Goal: Task Accomplishment & Management: Manage account settings

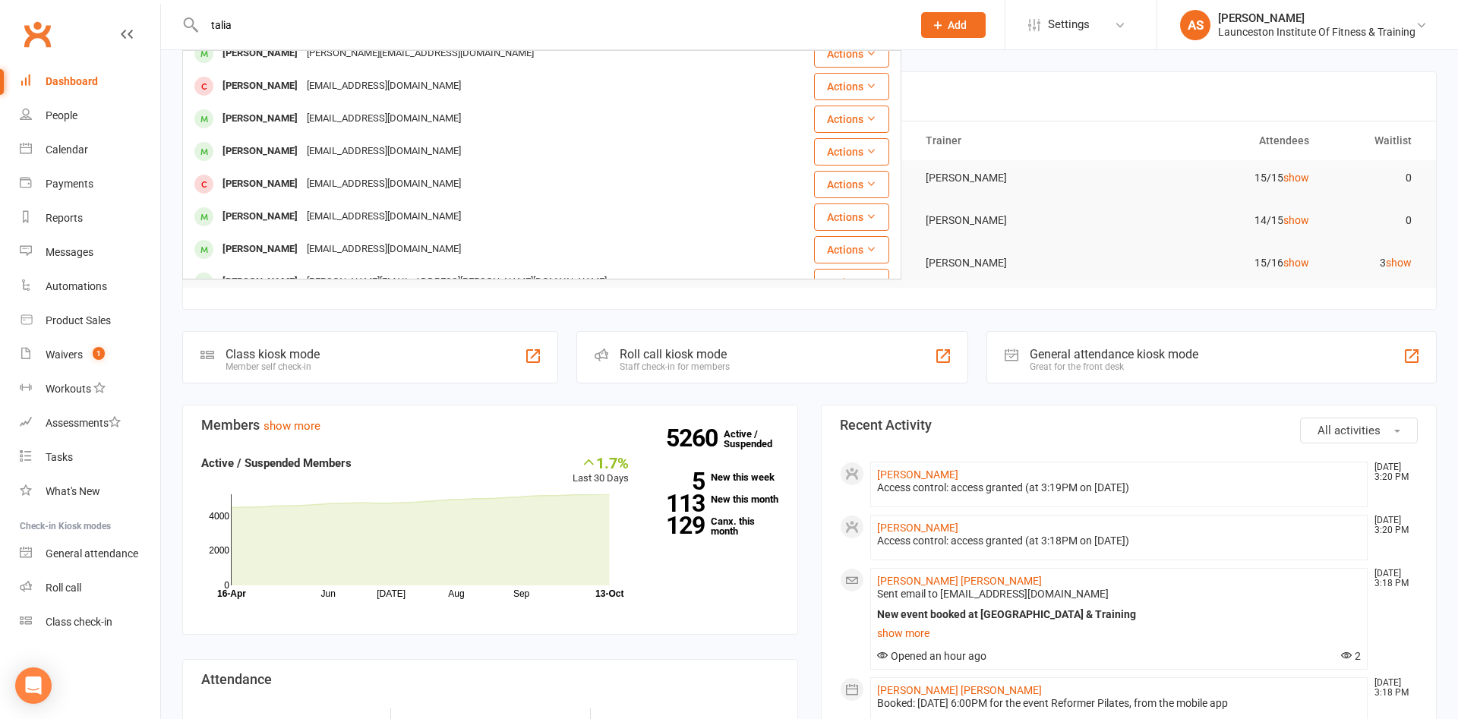
scroll to position [425, 0]
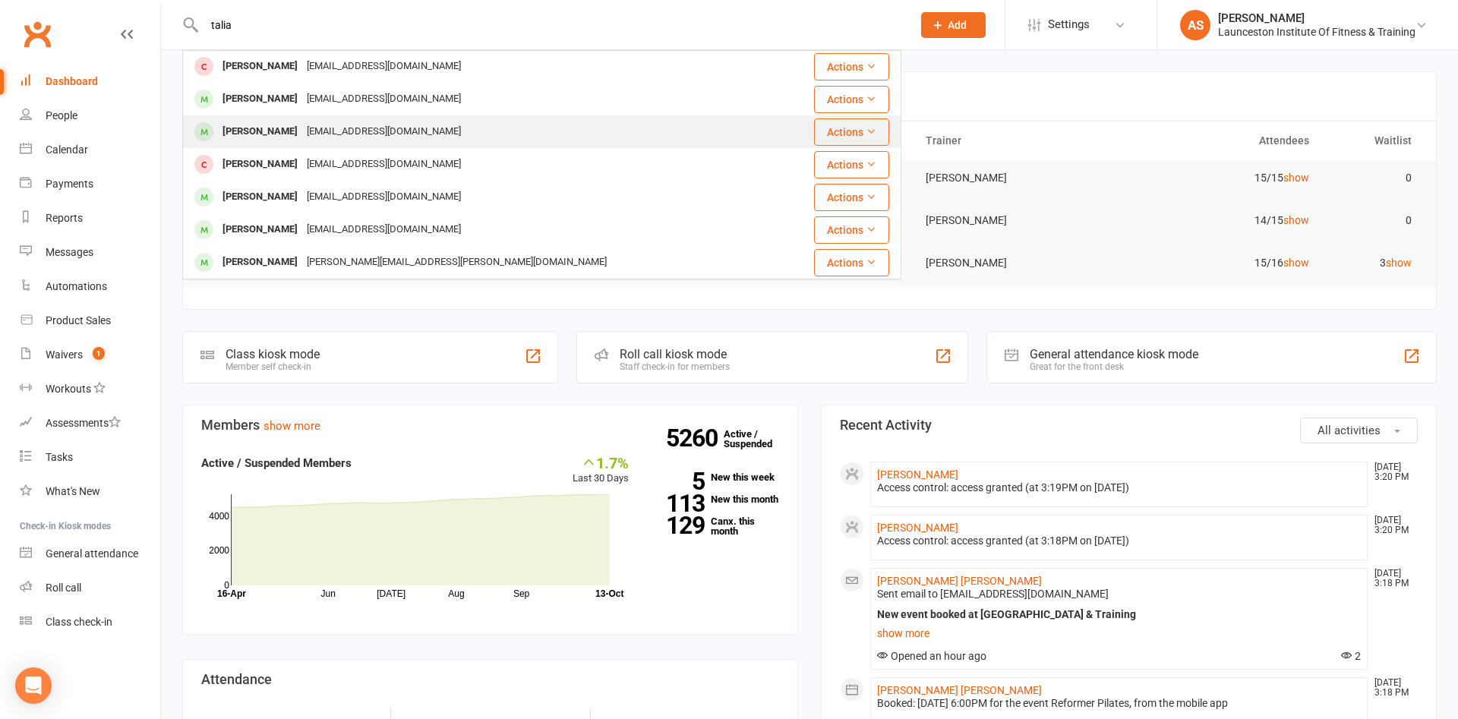
type input "talia"
click at [429, 135] on div "Tahlia Vocke tahliajane01@hotmail.com" at bounding box center [482, 131] width 596 height 31
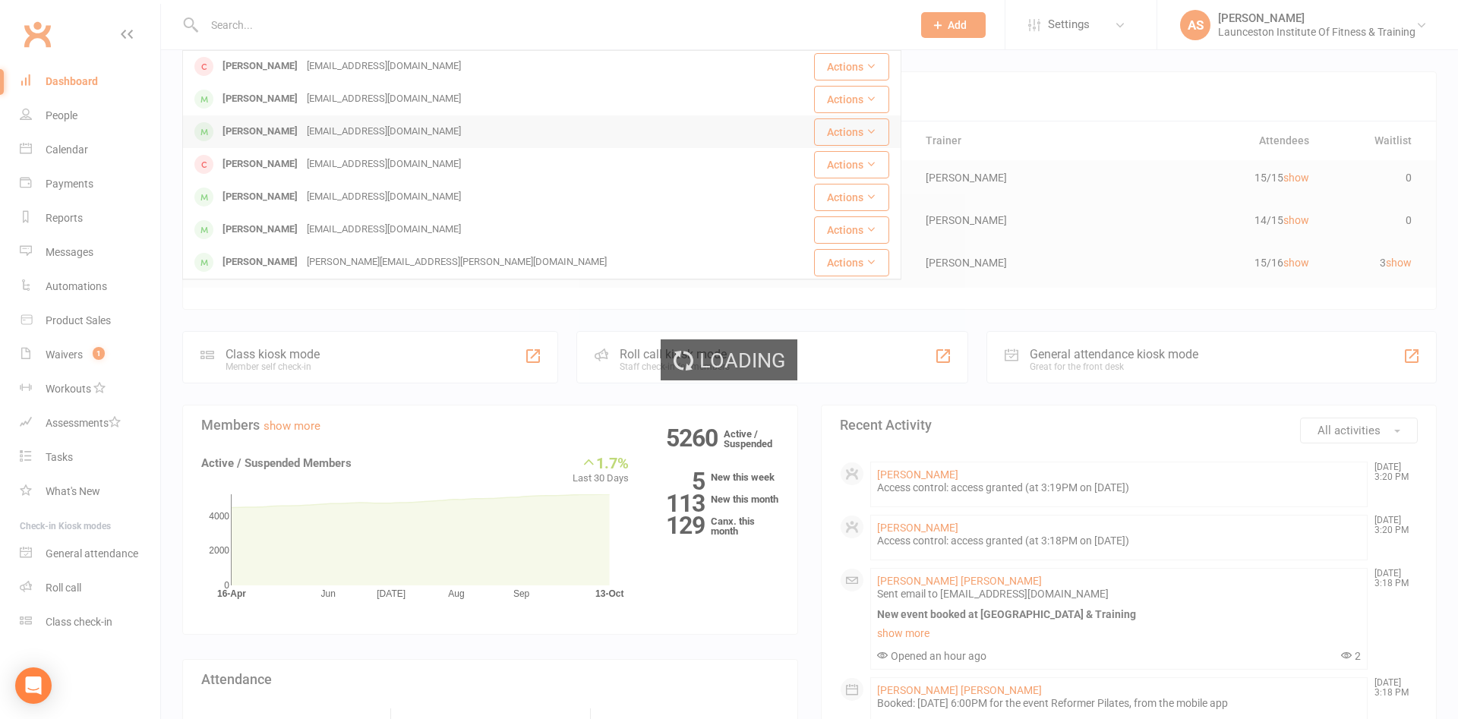
scroll to position [0, 0]
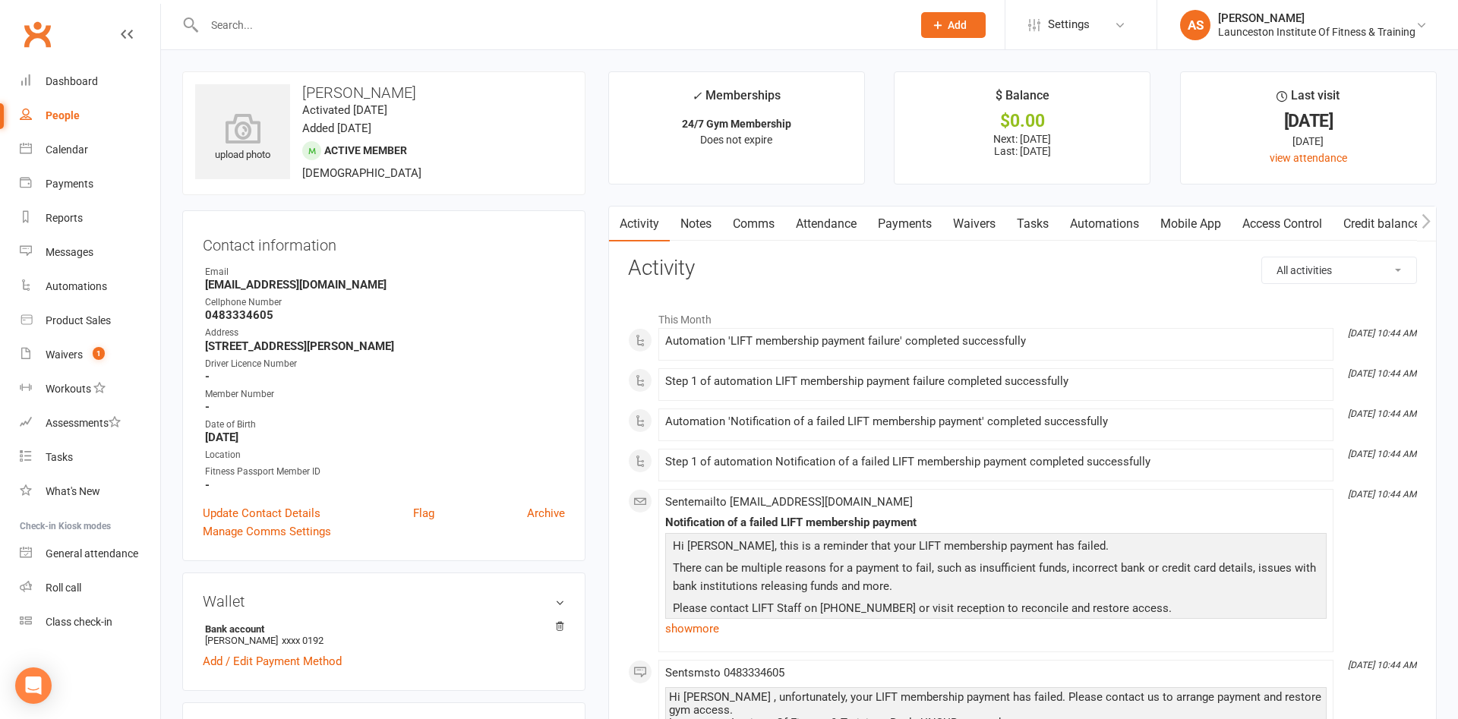
click at [875, 223] on link "Payments" at bounding box center [904, 224] width 75 height 35
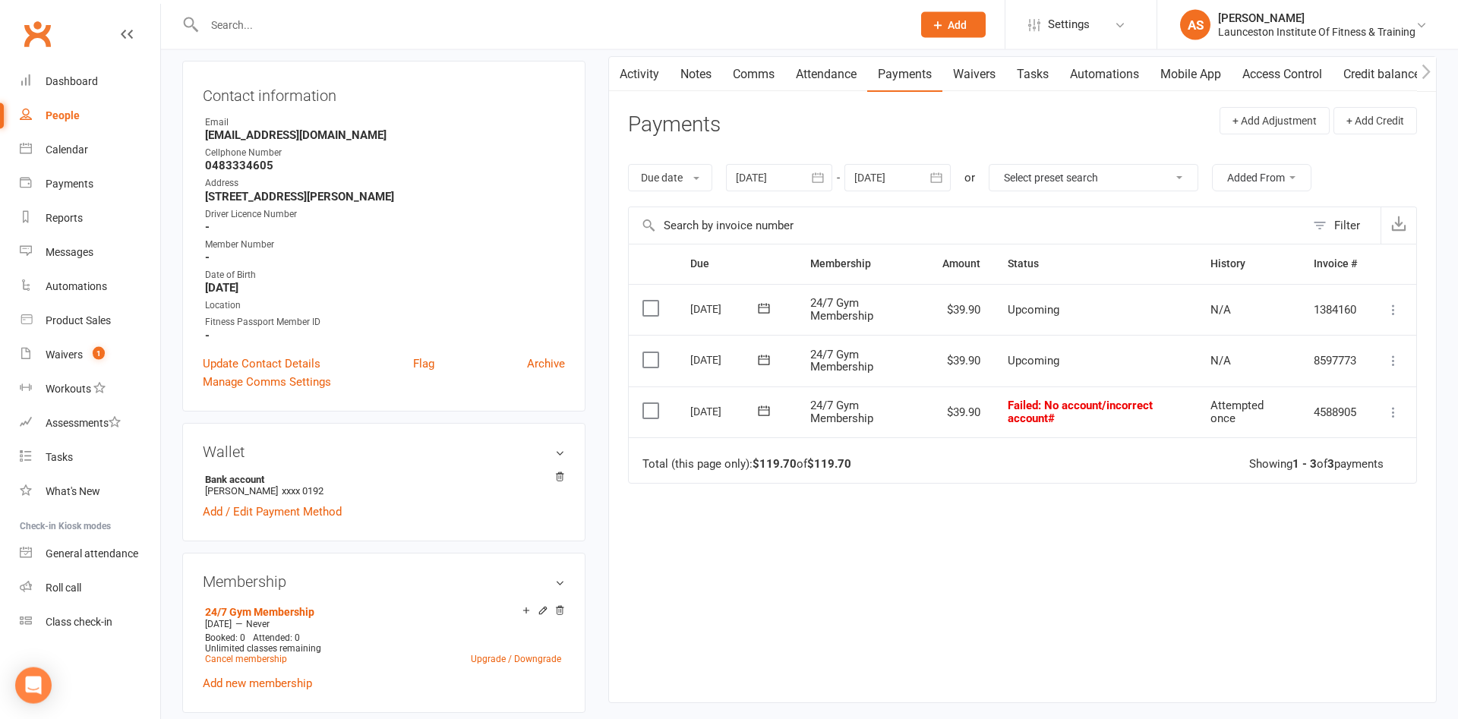
scroll to position [155, 0]
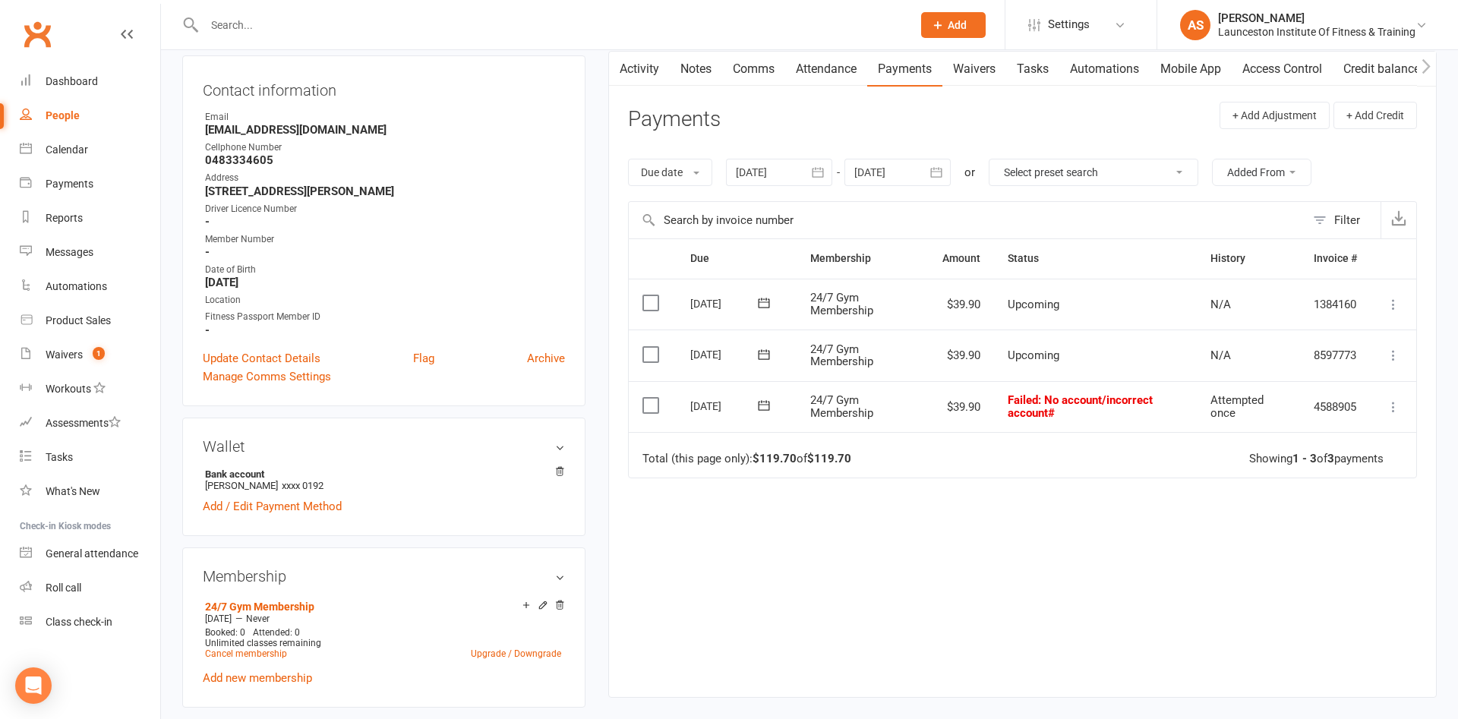
click at [817, 178] on icon "button" at bounding box center [817, 172] width 15 height 15
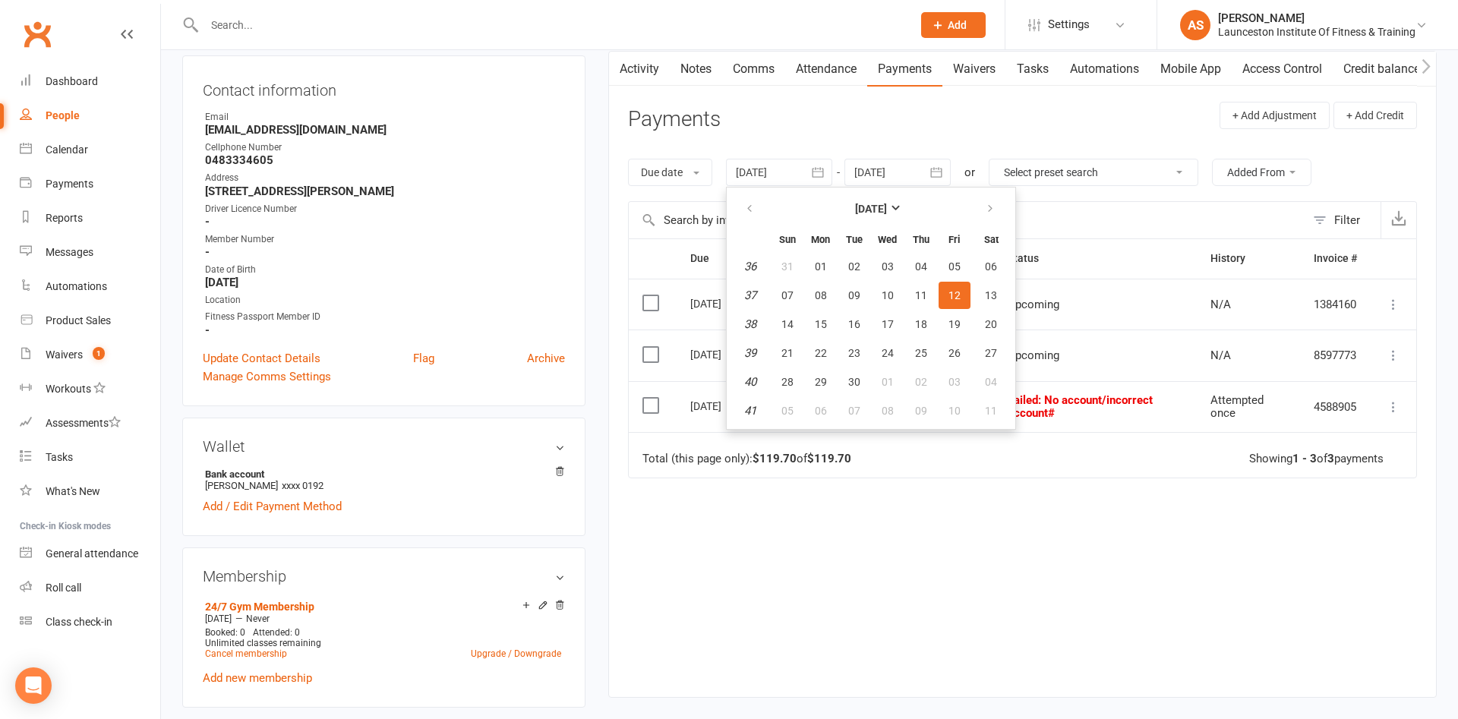
click at [734, 207] on th at bounding box center [750, 208] width 39 height 33
click at [745, 207] on button "button" at bounding box center [750, 208] width 33 height 27
click at [849, 312] on button "17" at bounding box center [855, 324] width 32 height 27
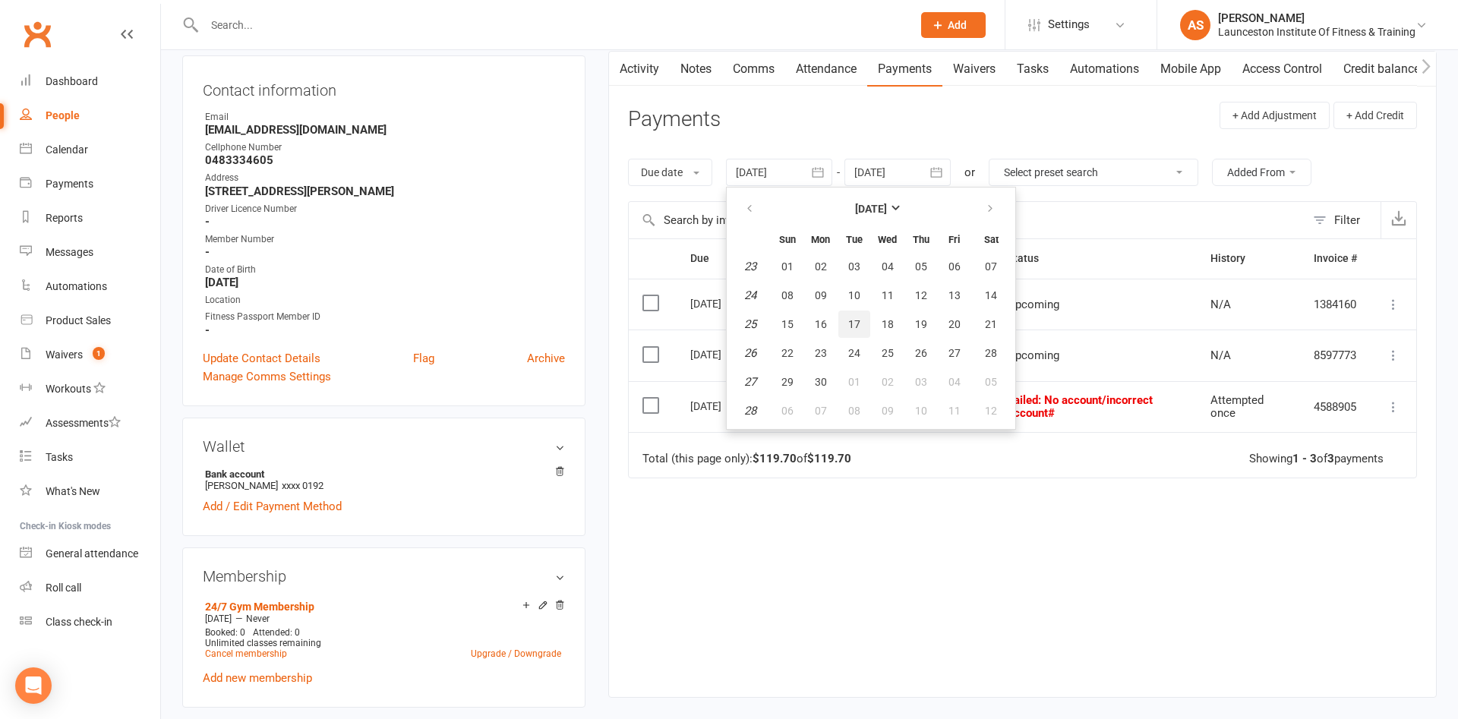
type input "17 Jun 2025"
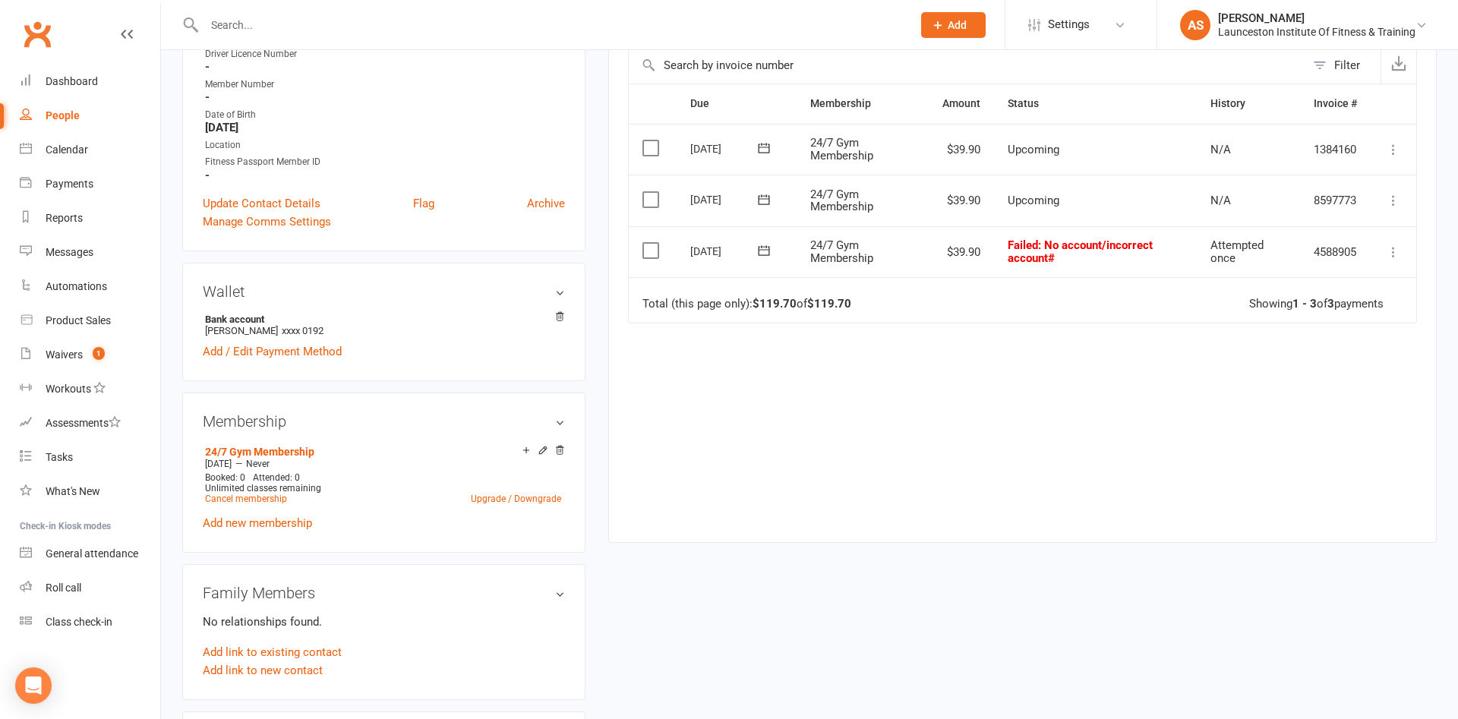
scroll to position [232, 0]
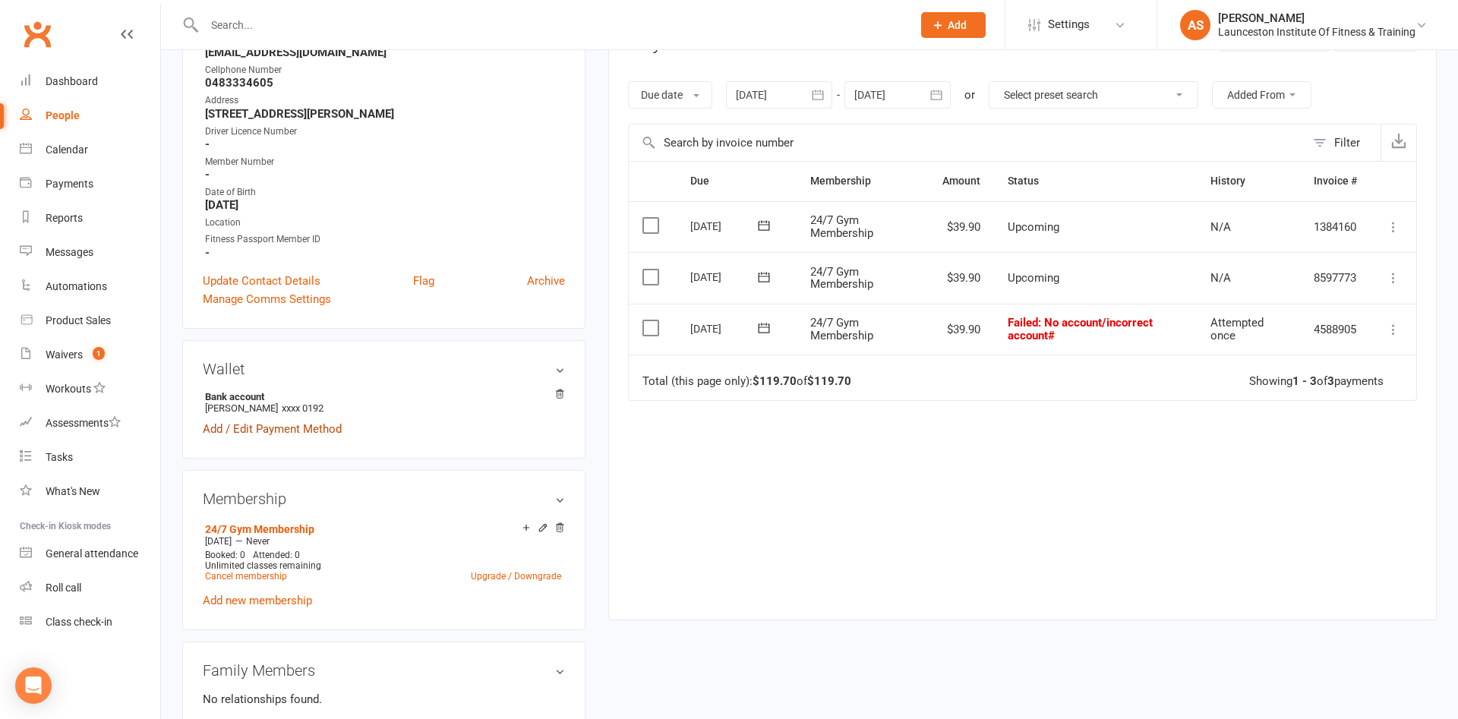
click at [283, 432] on link "Add / Edit Payment Method" at bounding box center [272, 429] width 139 height 18
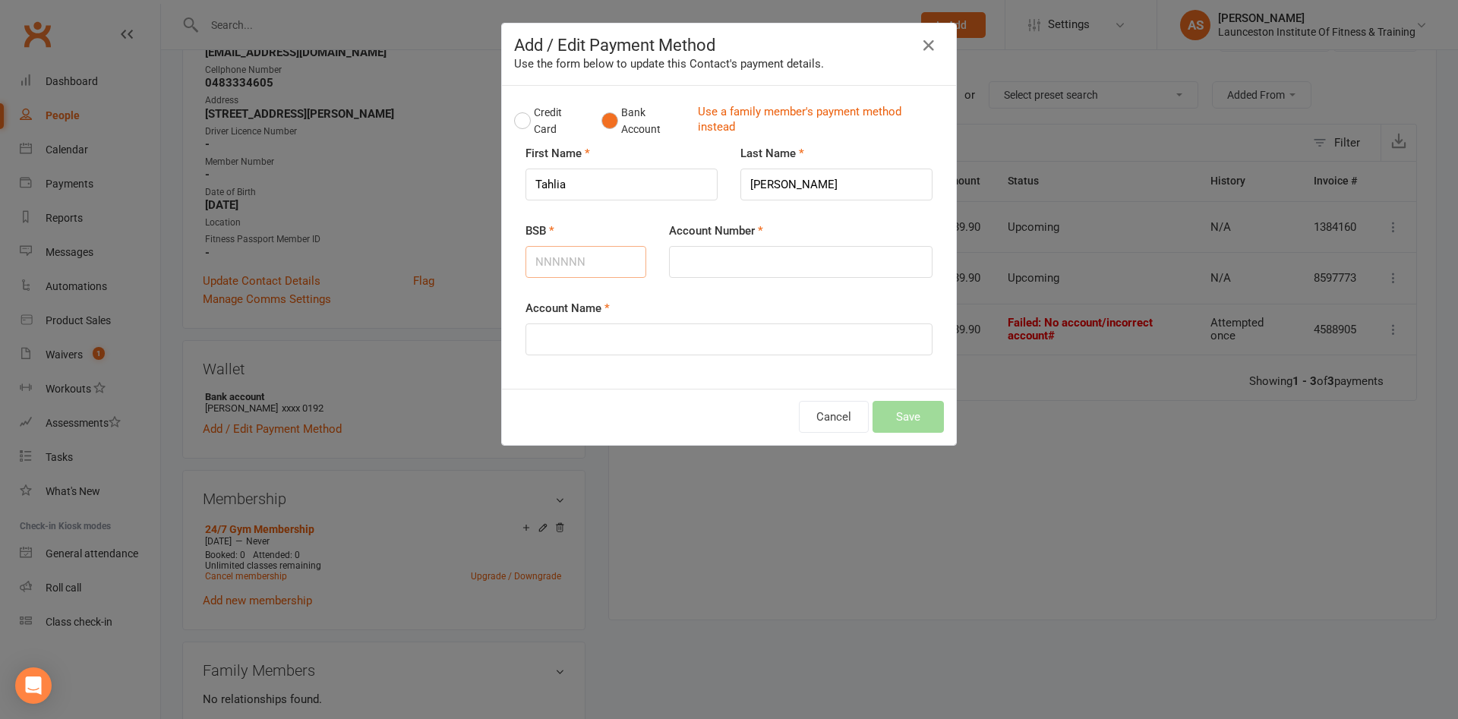
click at [622, 261] on input "BSB" at bounding box center [586, 262] width 121 height 32
click at [934, 48] on icon "button" at bounding box center [929, 45] width 18 height 18
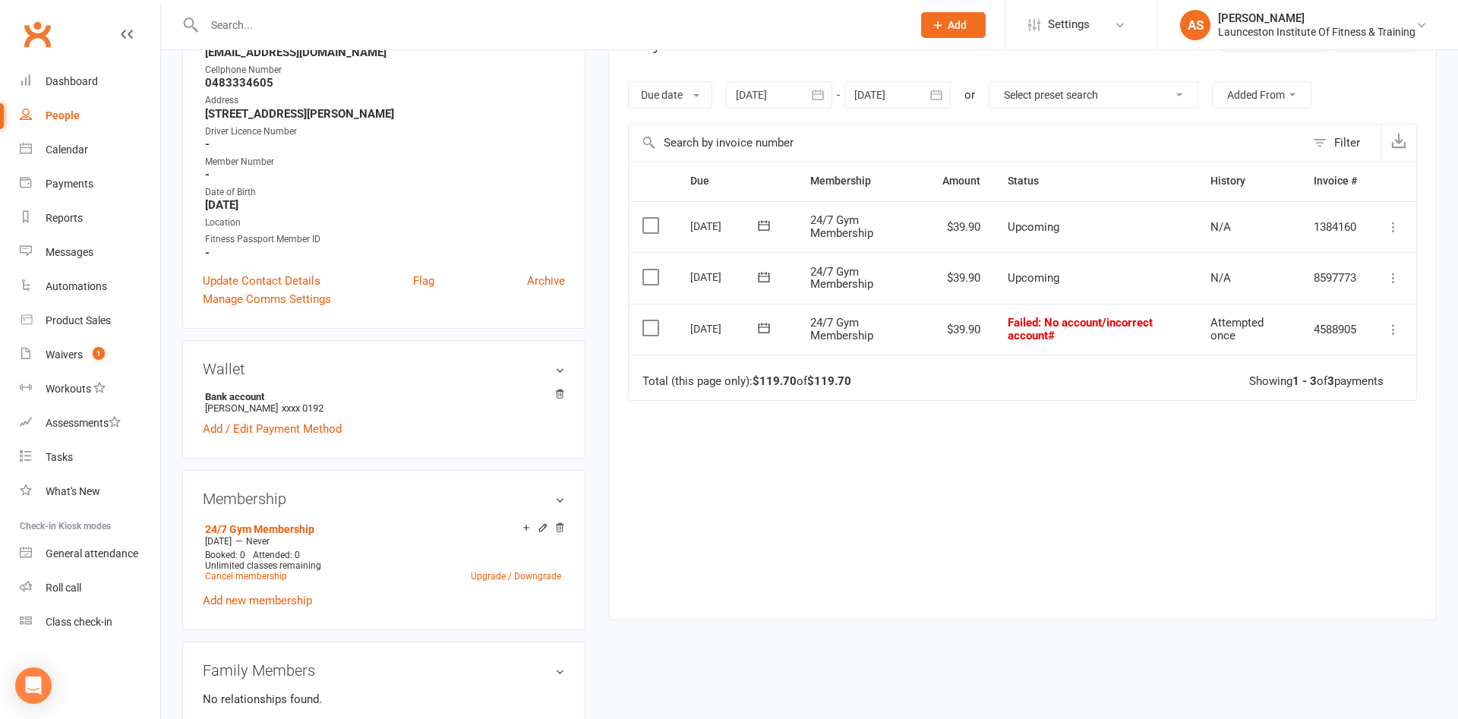
click at [1401, 324] on icon at bounding box center [1393, 329] width 15 height 15
click at [1346, 387] on link "Mark as Paid (POS)" at bounding box center [1327, 389] width 150 height 30
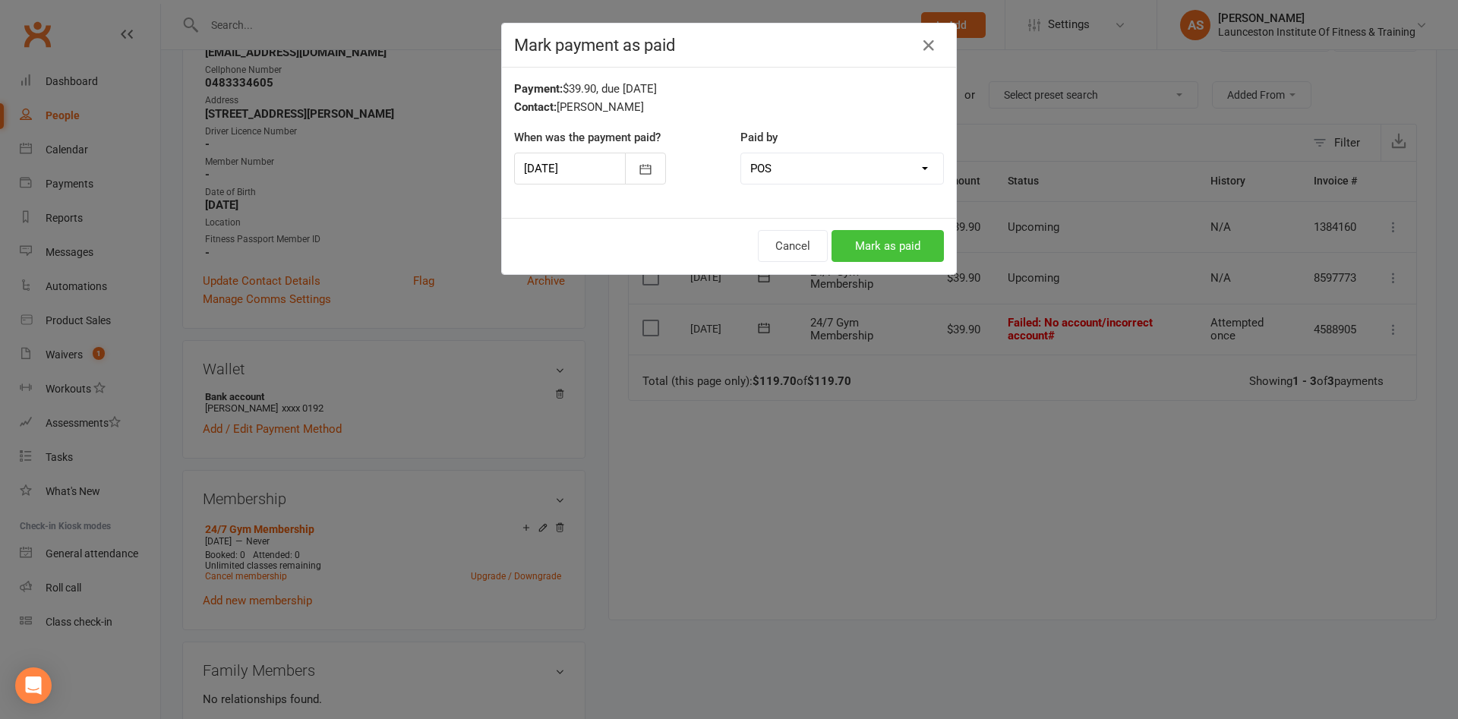
click at [909, 260] on button "Mark as paid" at bounding box center [888, 246] width 112 height 32
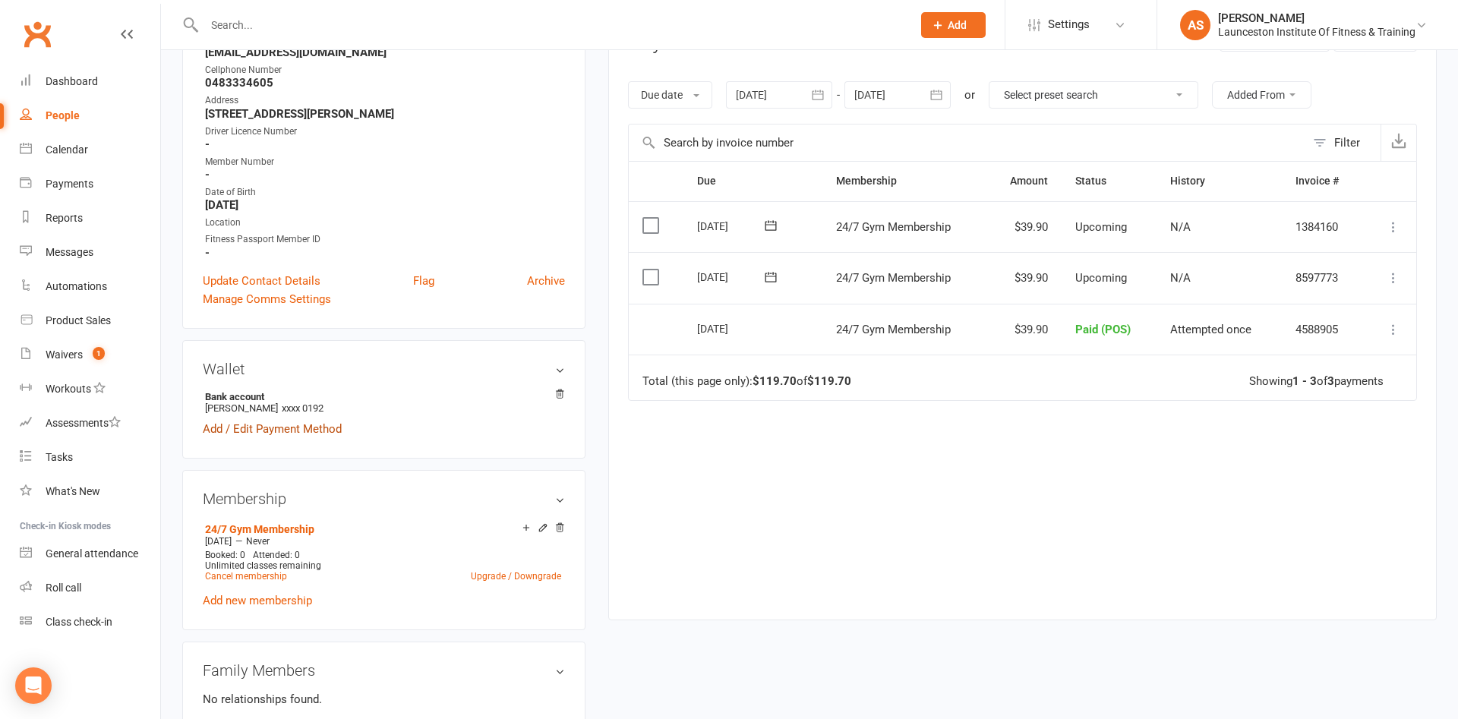
click at [256, 426] on link "Add / Edit Payment Method" at bounding box center [272, 429] width 139 height 18
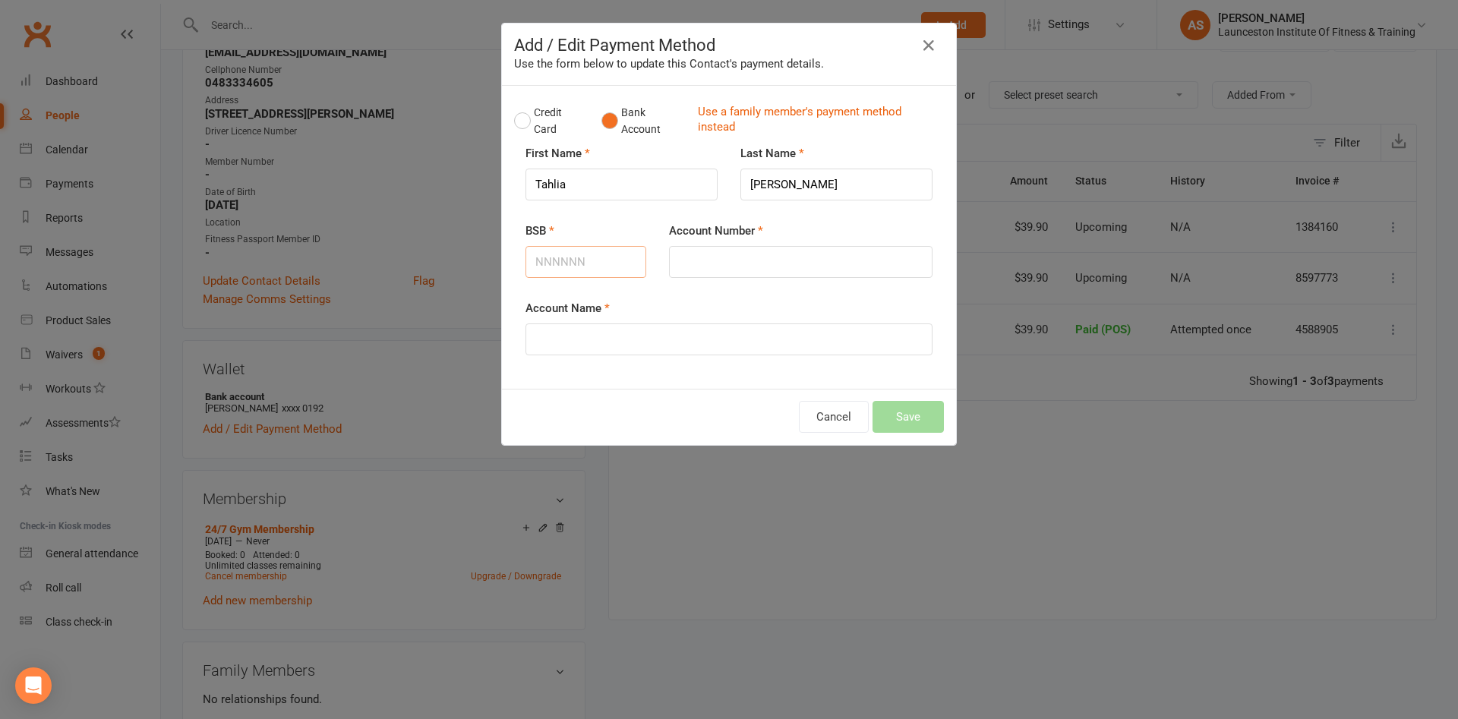
click at [626, 263] on input "BSB" at bounding box center [586, 262] width 121 height 32
type input "633123"
click at [680, 257] on input "Account Number" at bounding box center [801, 262] width 264 height 32
type input "184220192"
click at [640, 343] on input "Account Name" at bounding box center [729, 340] width 407 height 32
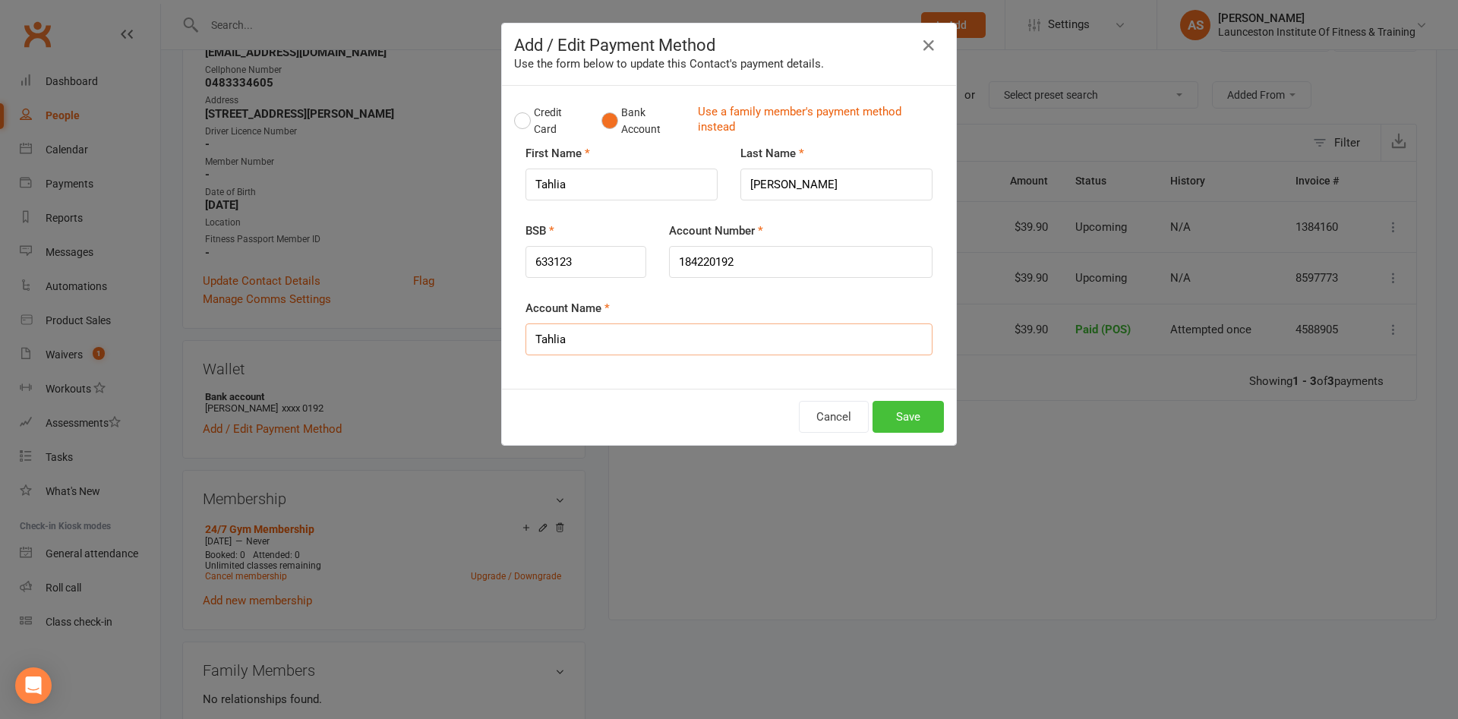
type input "Tahlia"
click at [908, 413] on button "Save" at bounding box center [908, 417] width 71 height 32
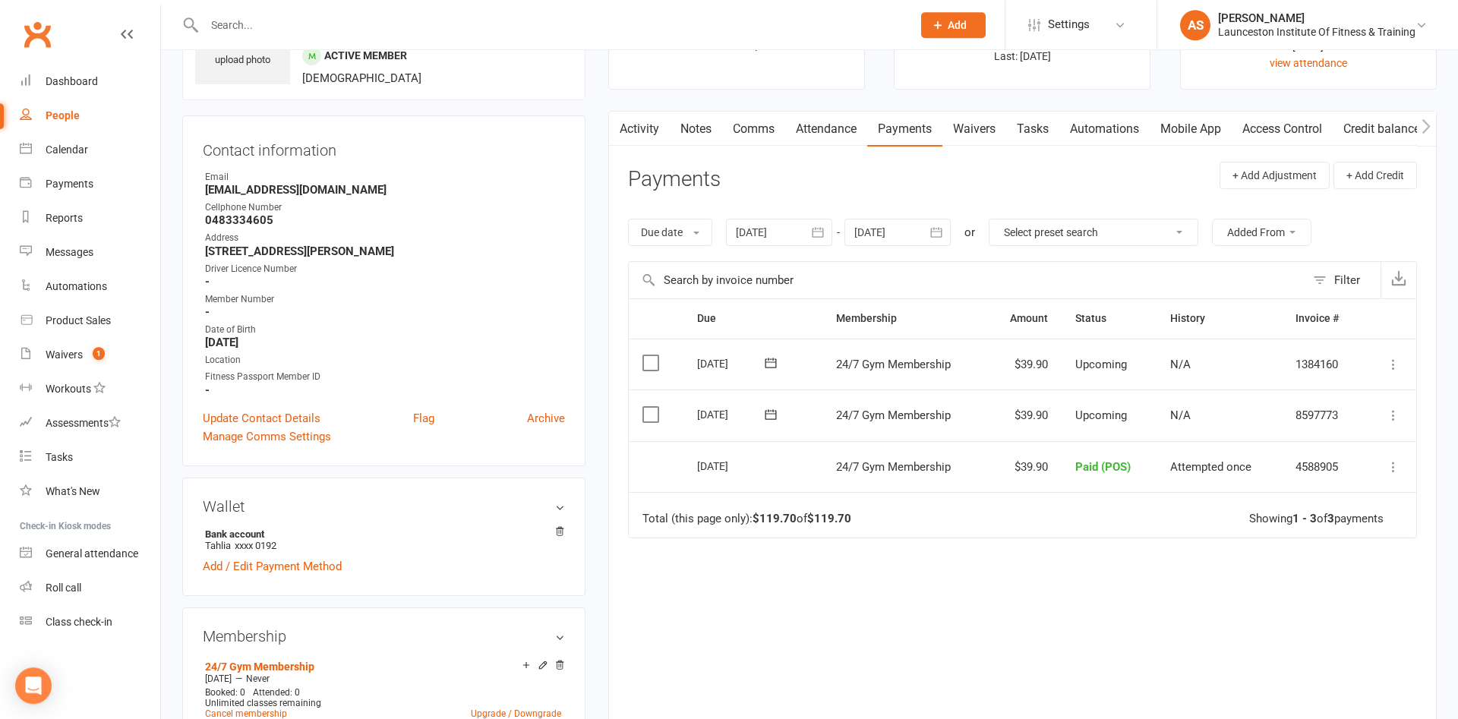
scroll to position [0, 0]
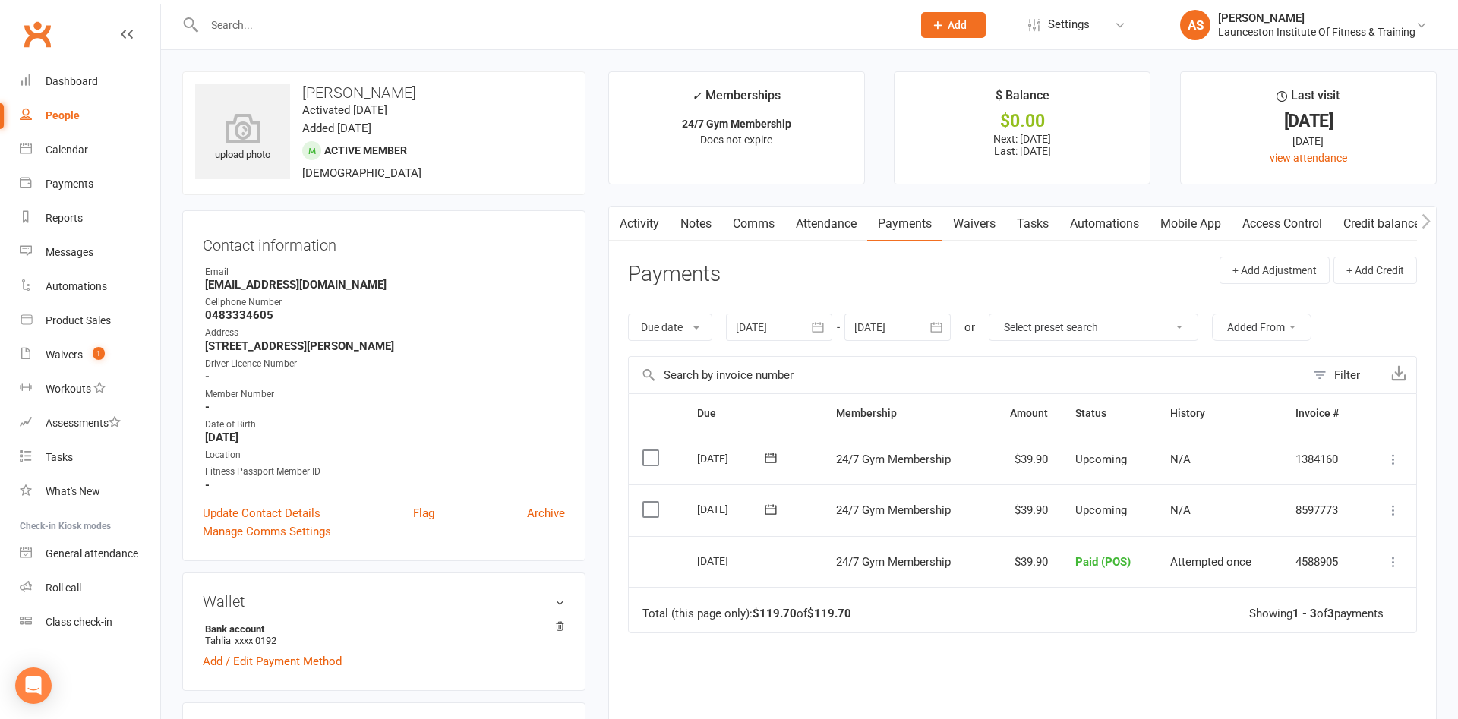
click at [1265, 223] on link "Access Control" at bounding box center [1282, 224] width 101 height 35
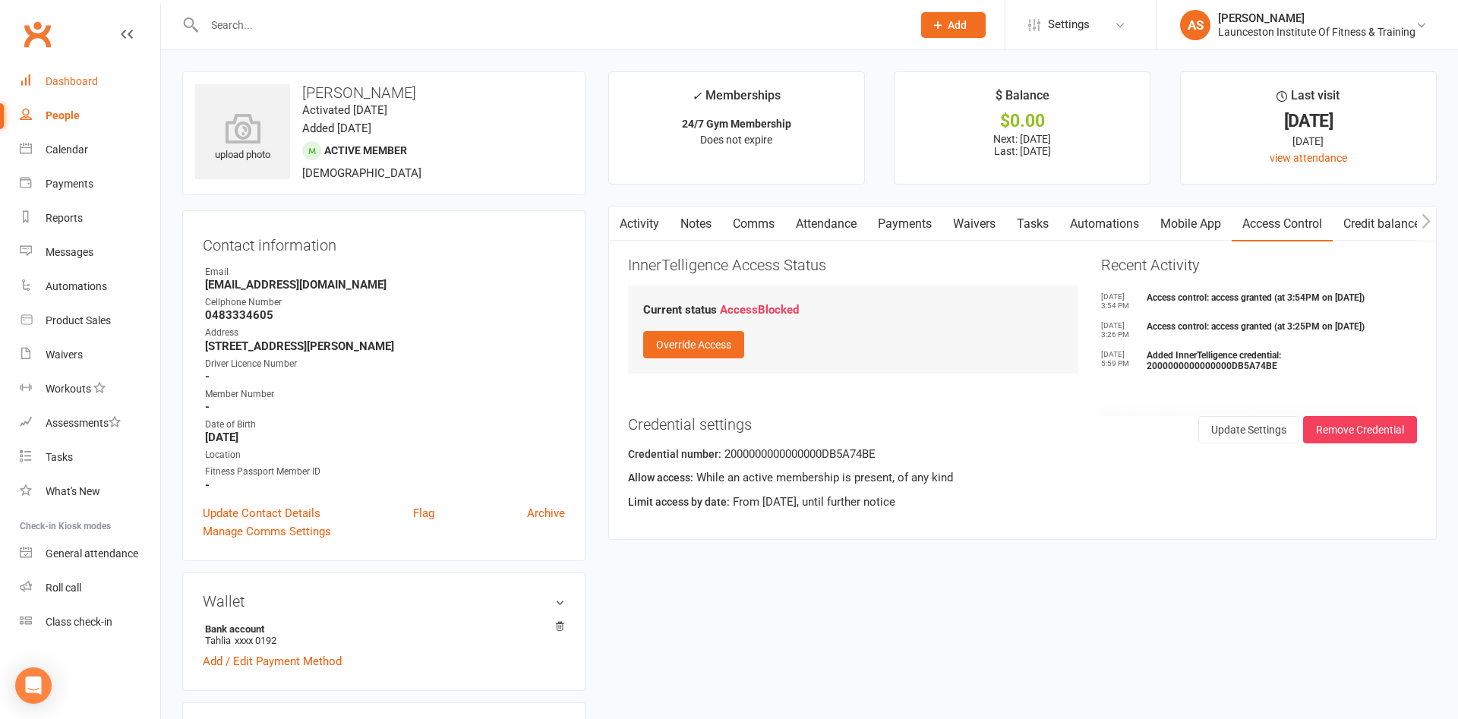
click at [78, 80] on div "Dashboard" at bounding box center [72, 81] width 52 height 12
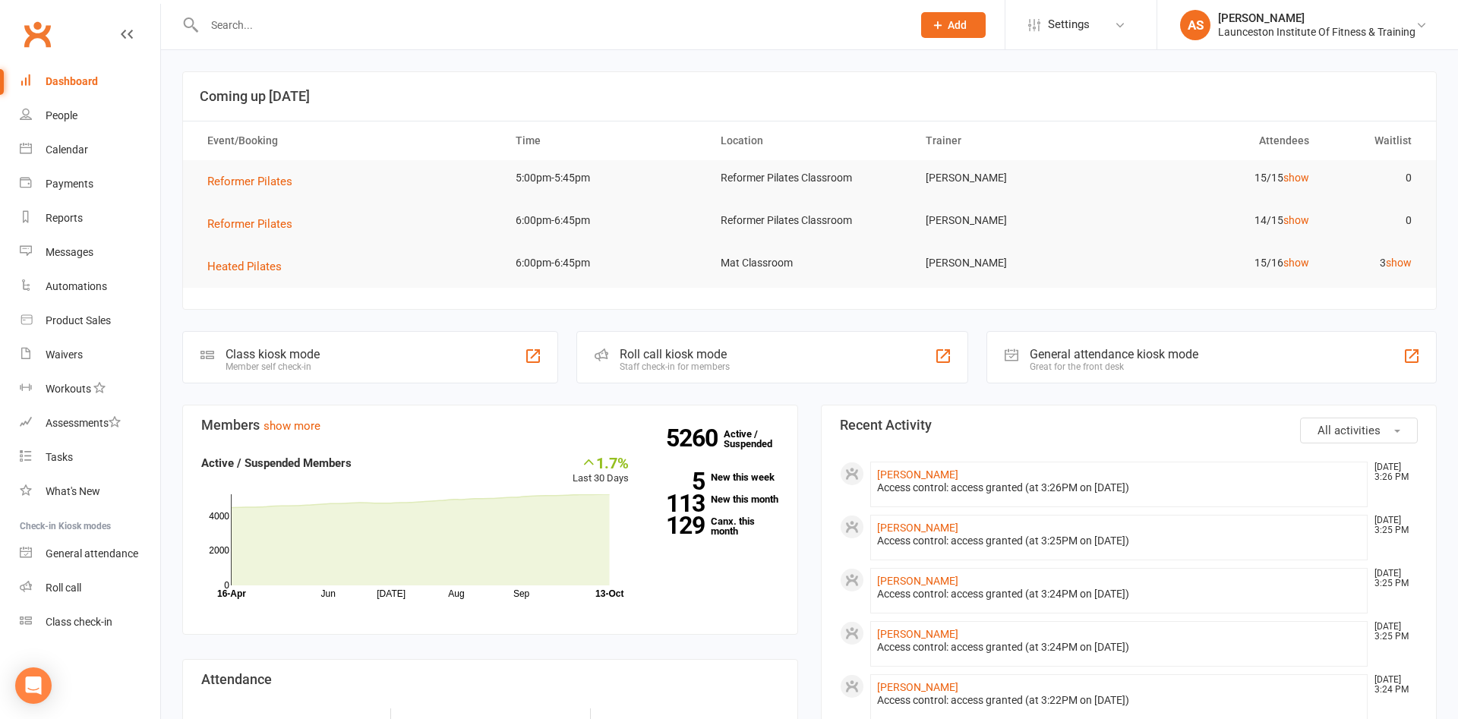
click at [388, 29] on input "text" at bounding box center [551, 24] width 702 height 21
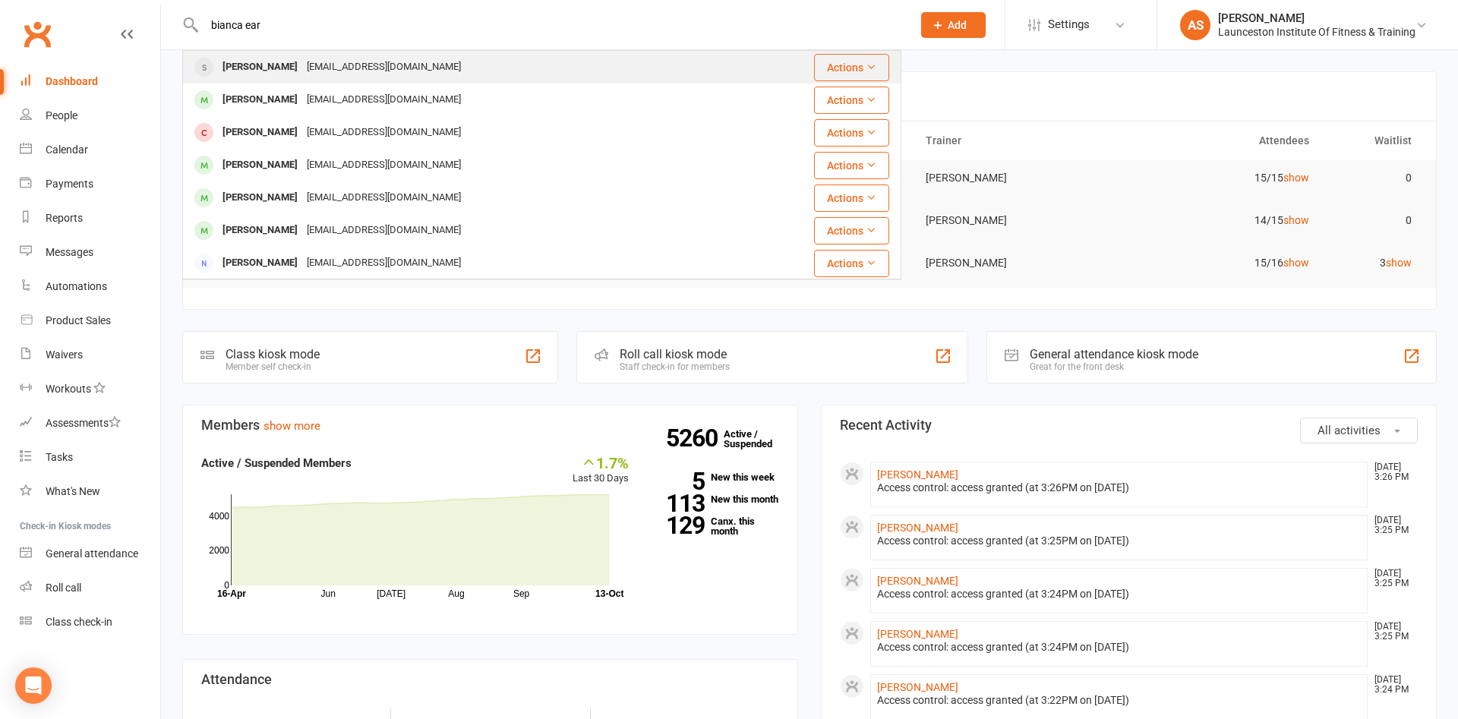
type input "bianca ear"
click at [340, 71] on div "bianca.2698@hotmail.com" at bounding box center [383, 67] width 163 height 22
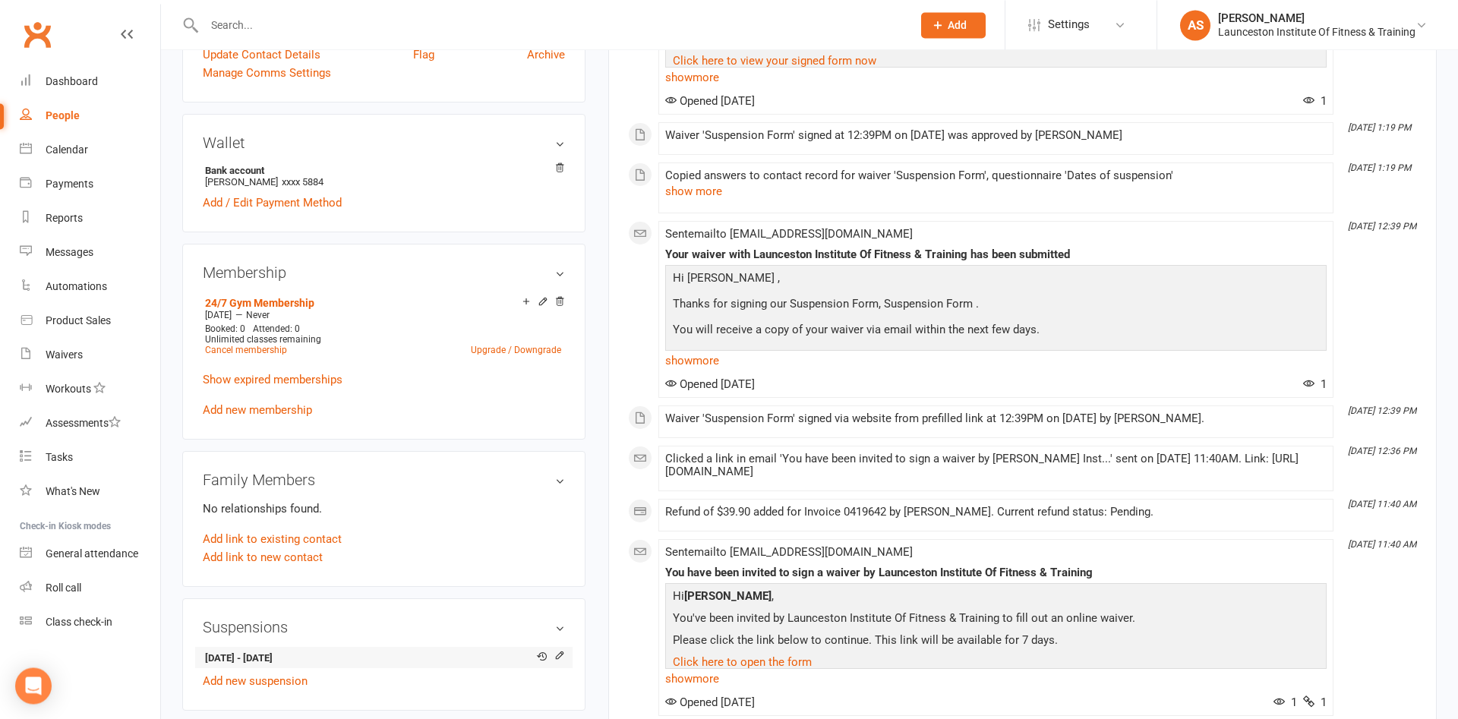
scroll to position [620, 0]
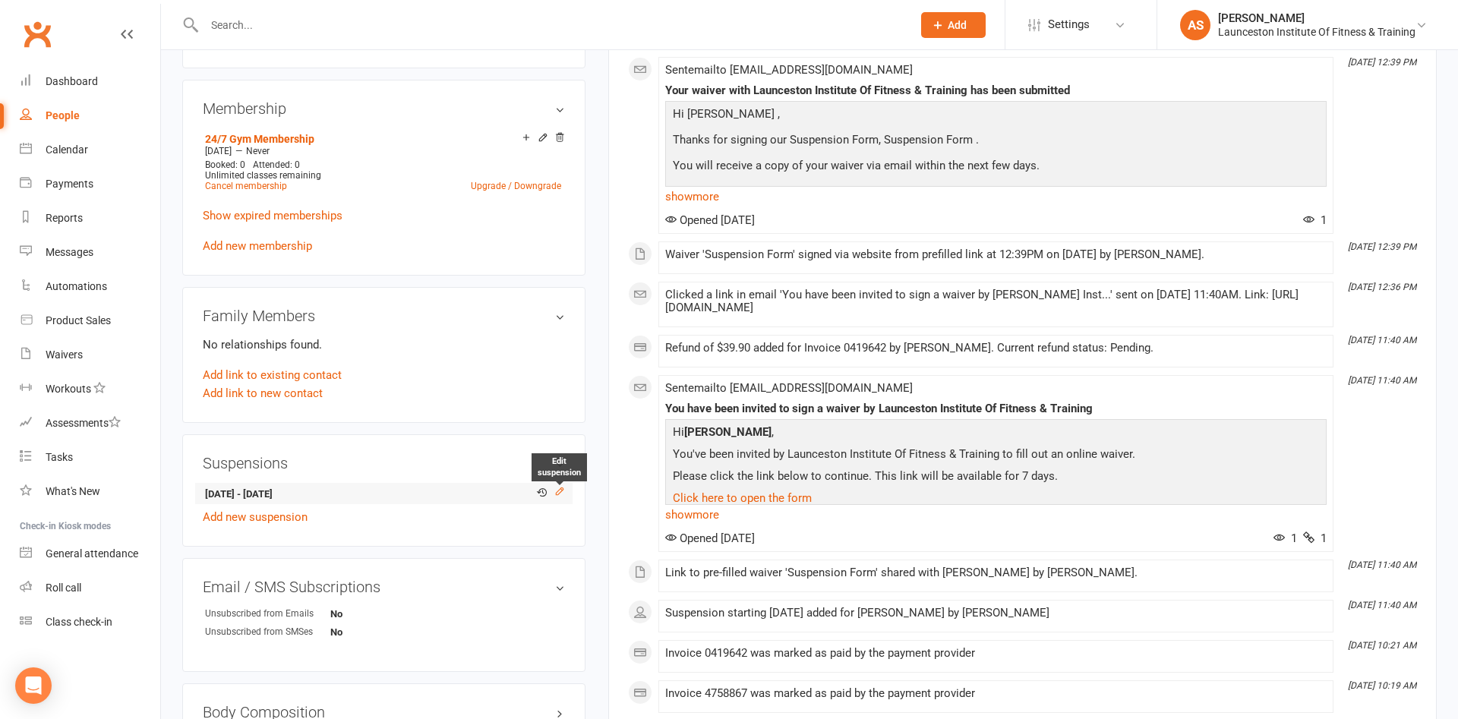
click at [562, 494] on icon at bounding box center [559, 491] width 11 height 11
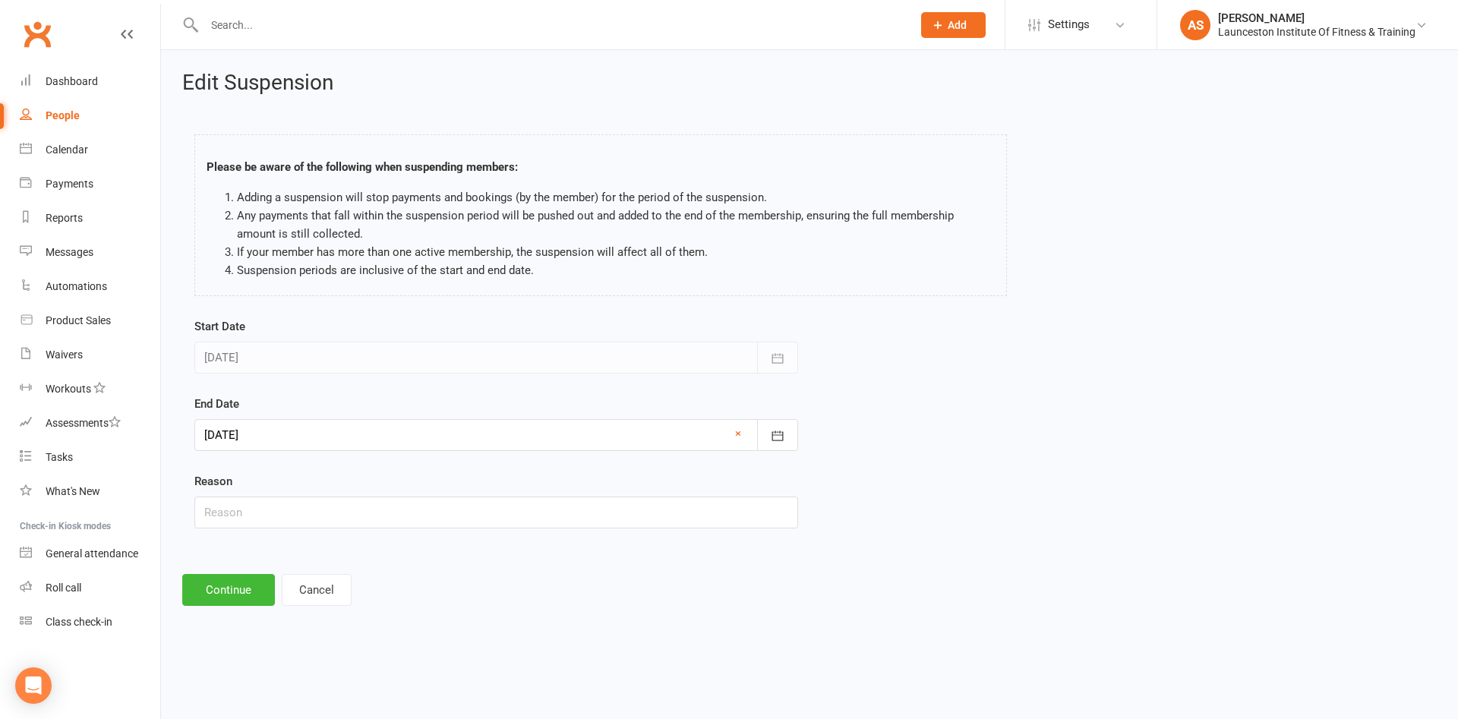
click at [434, 431] on div at bounding box center [496, 435] width 604 height 32
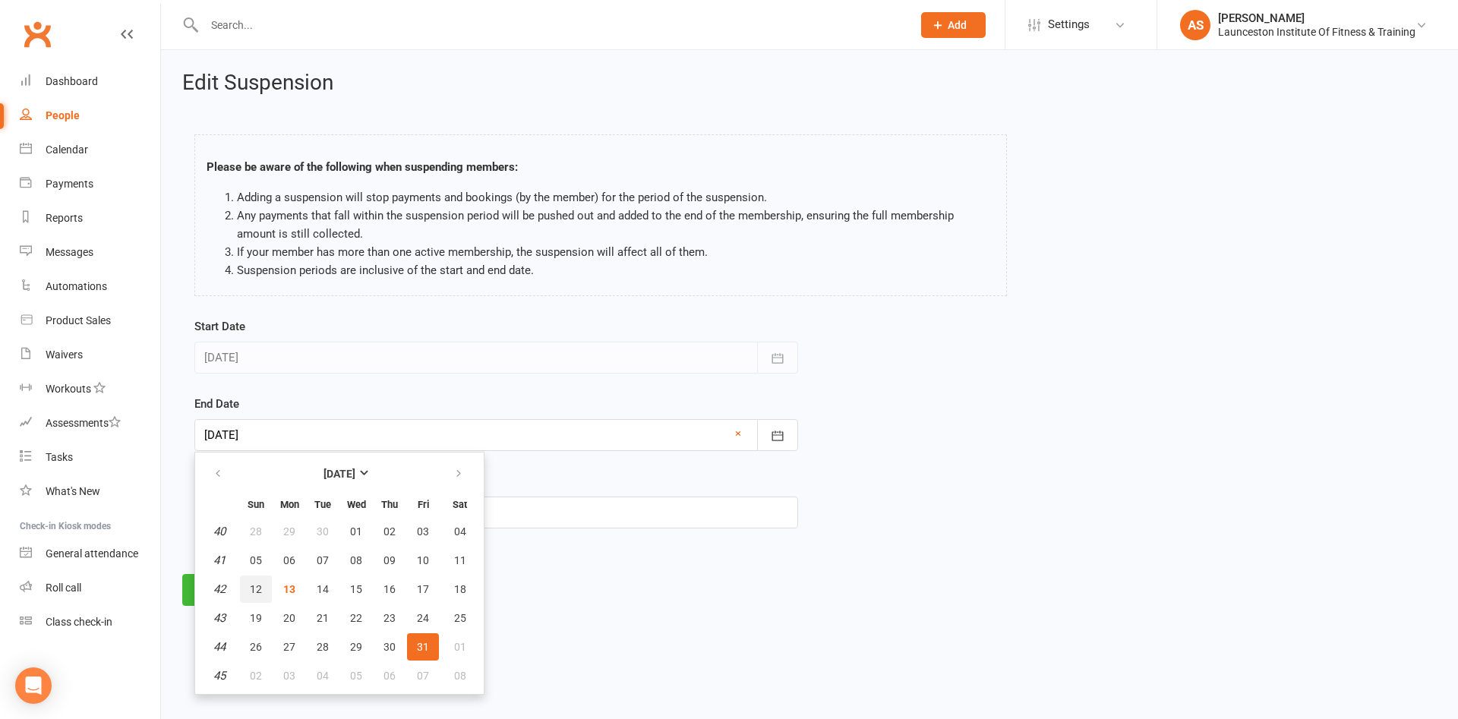
click at [257, 586] on span "12" at bounding box center [256, 589] width 12 height 12
type input "12 Oct 2025"
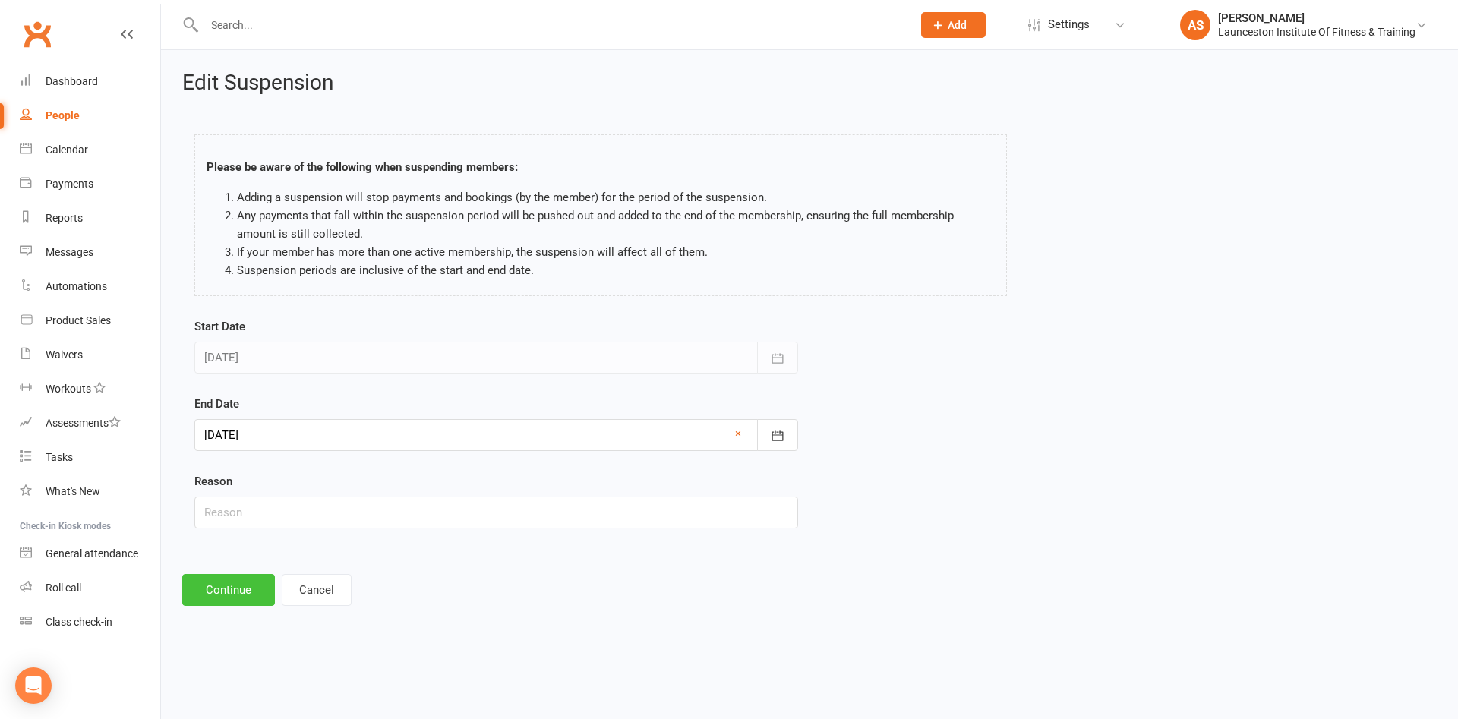
click at [208, 584] on button "Continue" at bounding box center [228, 590] width 93 height 32
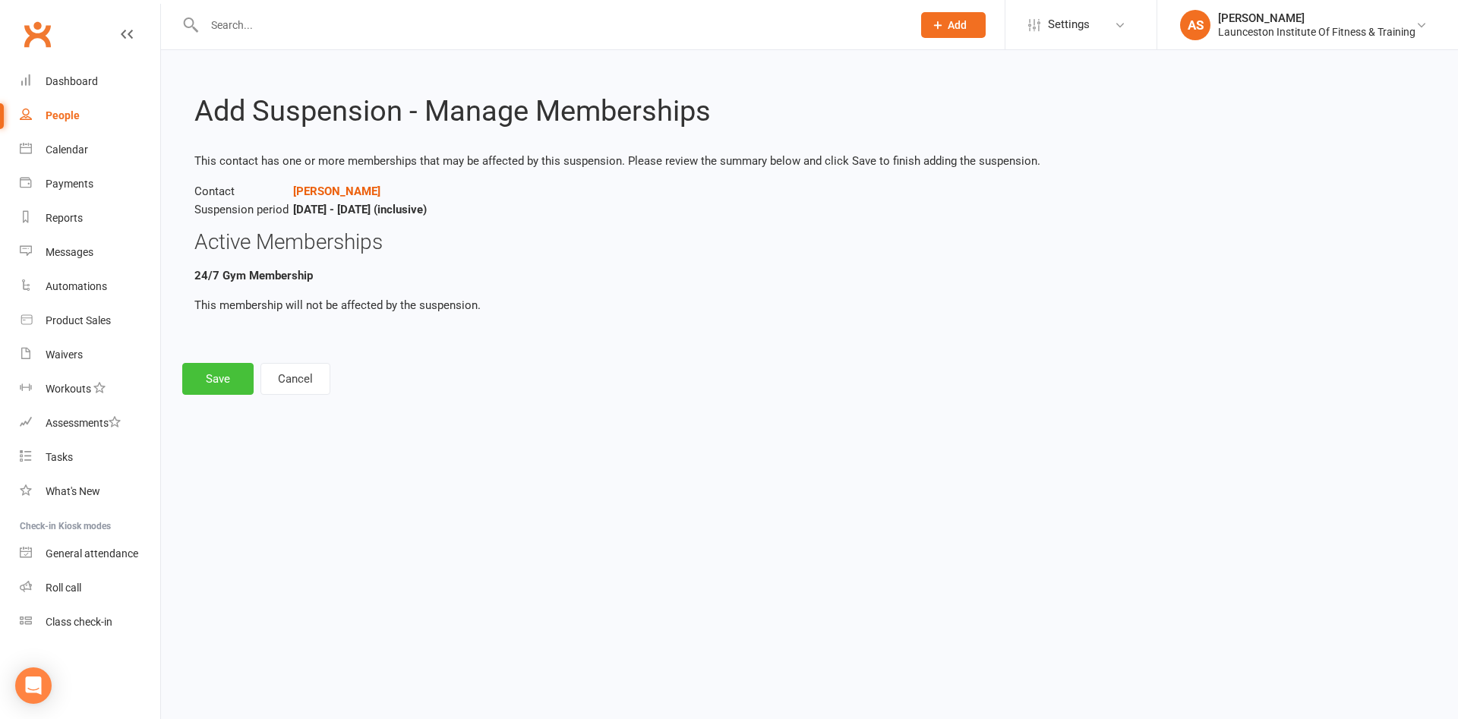
click at [250, 370] on button "Save" at bounding box center [217, 379] width 71 height 32
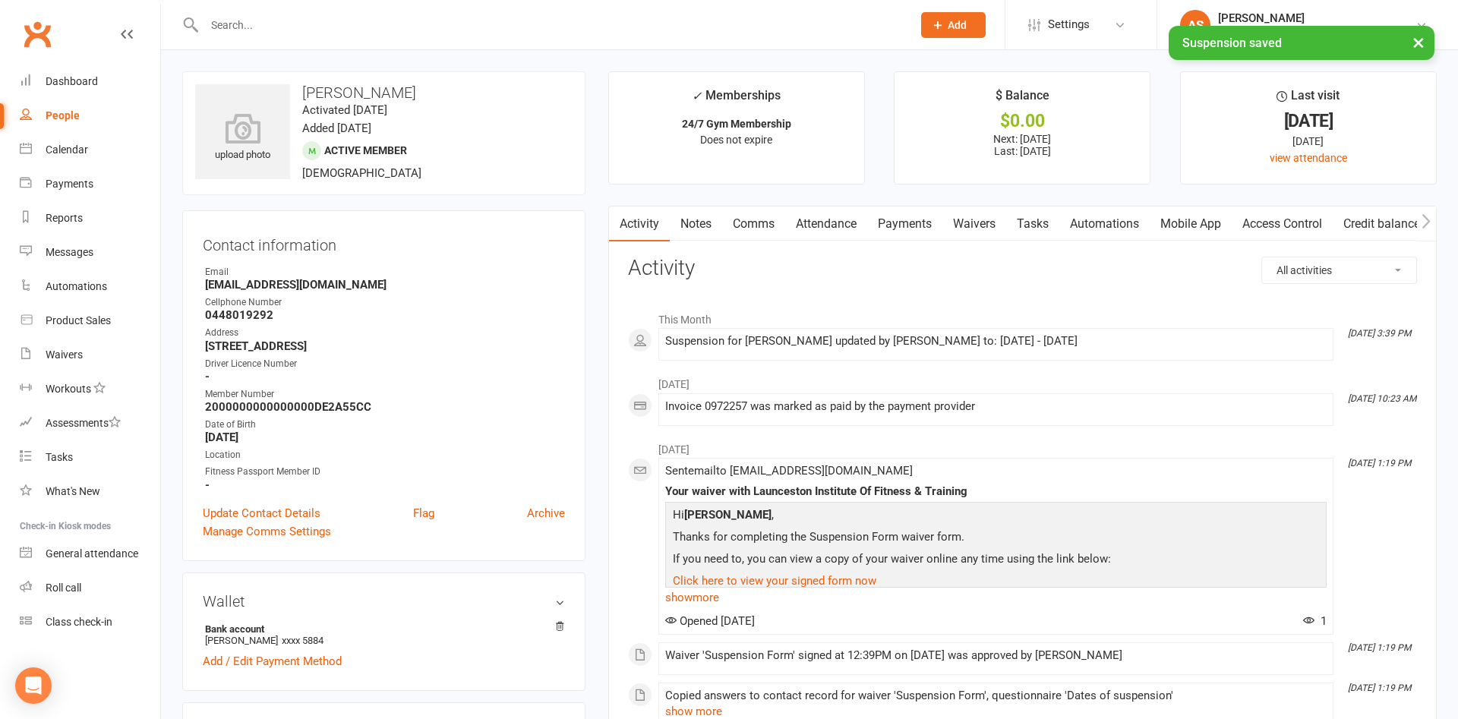
click at [886, 210] on link "Payments" at bounding box center [904, 224] width 75 height 35
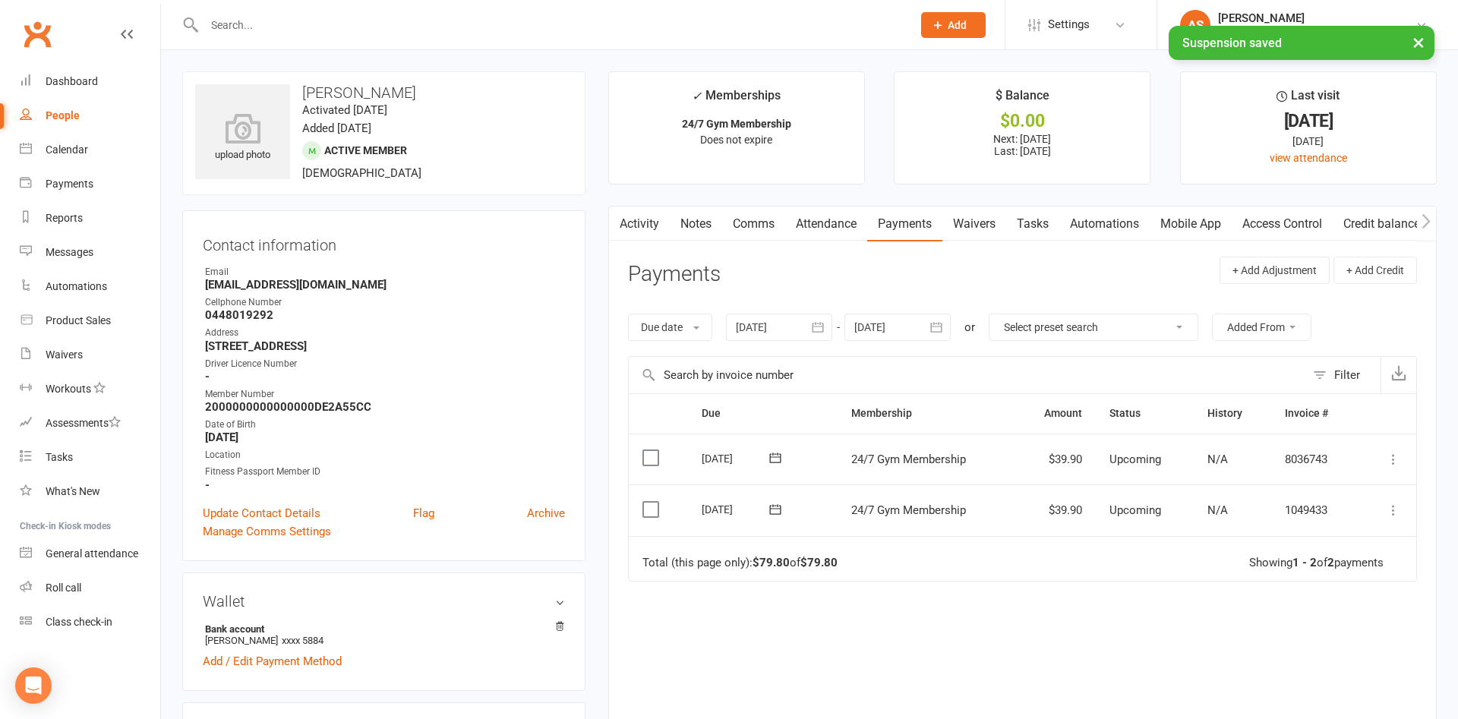
click at [827, 336] on button "button" at bounding box center [818, 327] width 27 height 27
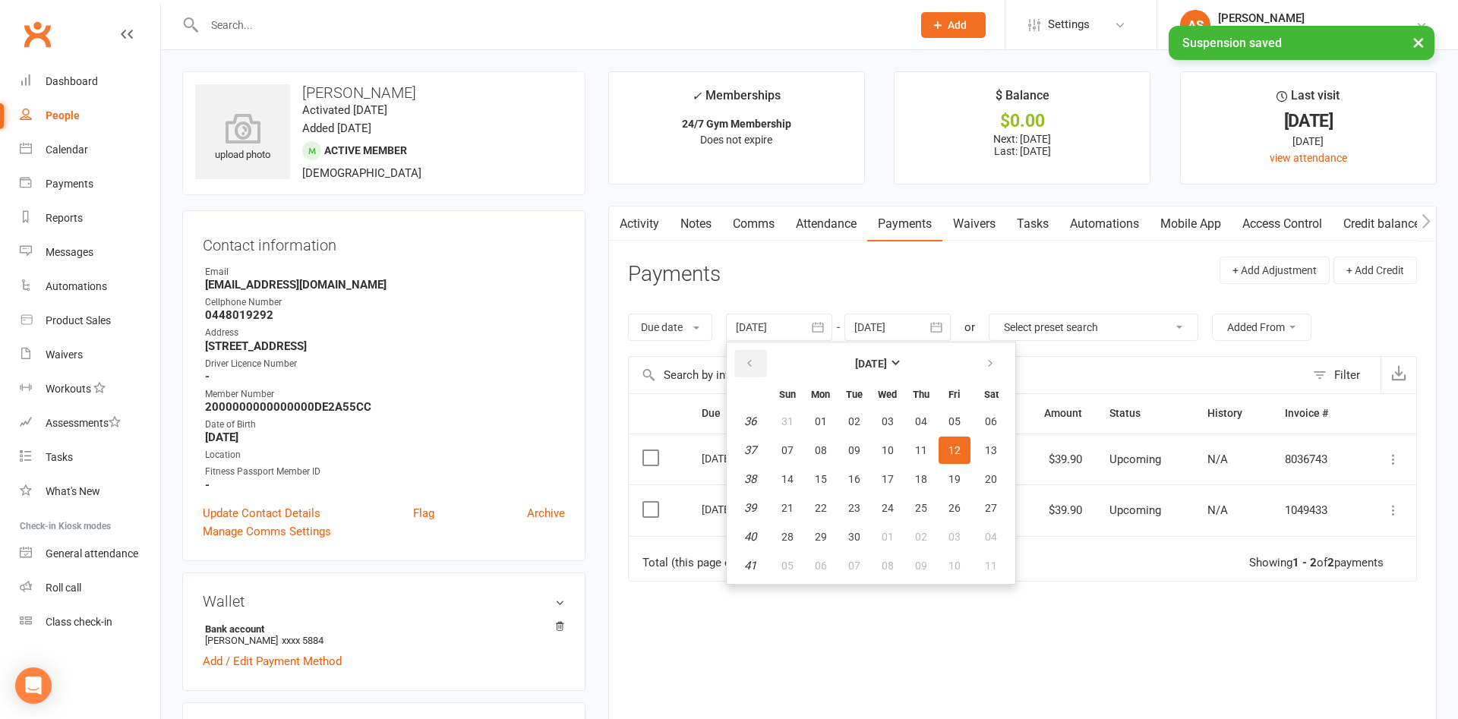
click at [748, 370] on icon "button" at bounding box center [749, 364] width 11 height 12
click at [855, 482] on span "17" at bounding box center [854, 479] width 12 height 12
type input "17 Jun 2025"
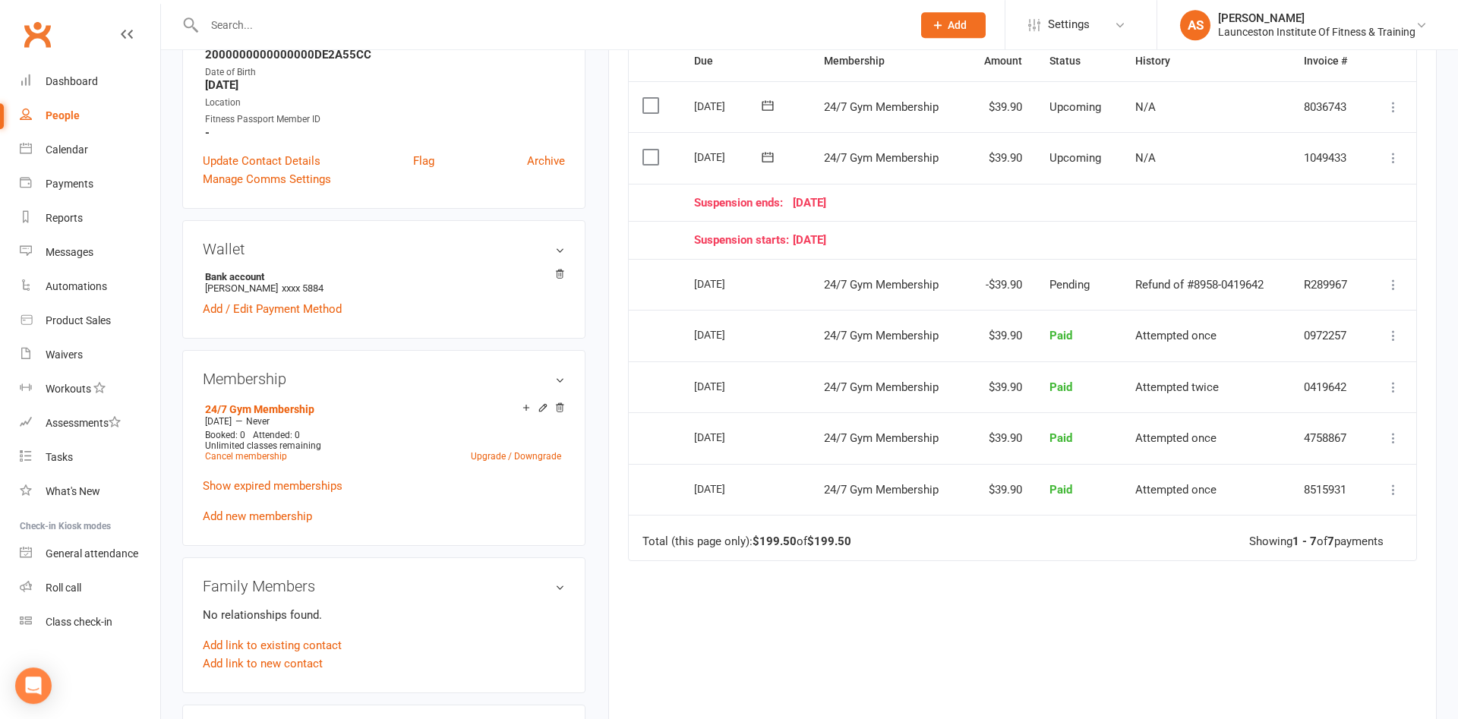
scroll to position [387, 0]
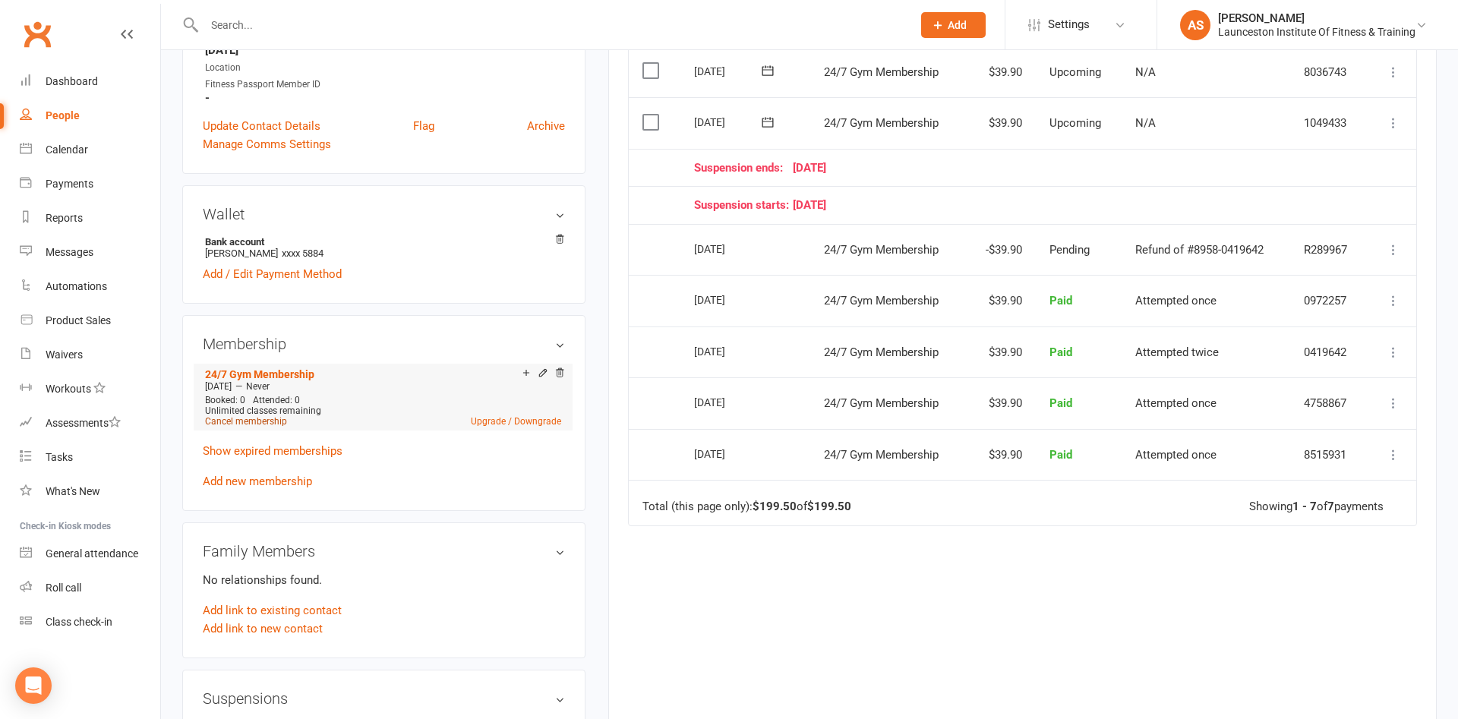
click at [261, 417] on link "Cancel membership" at bounding box center [246, 421] width 82 height 11
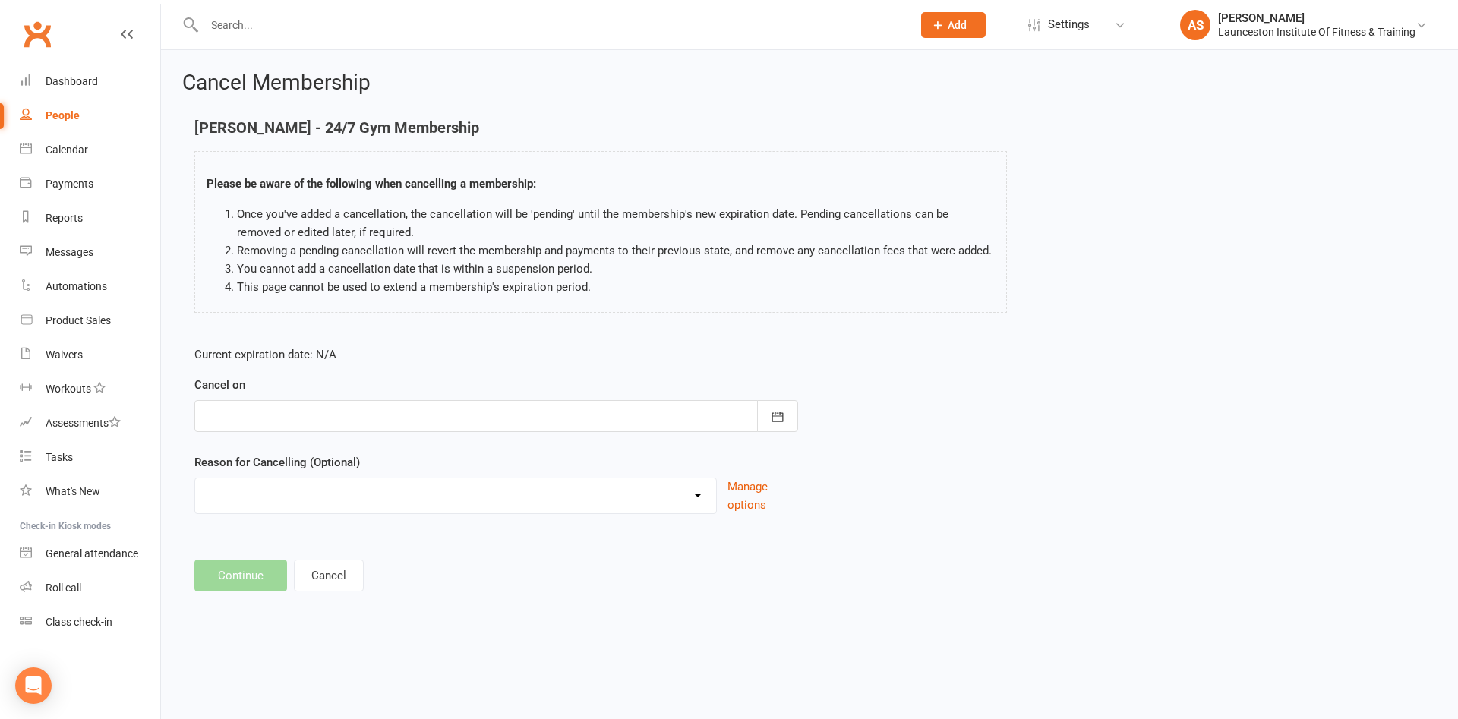
click at [387, 424] on div at bounding box center [496, 416] width 604 height 32
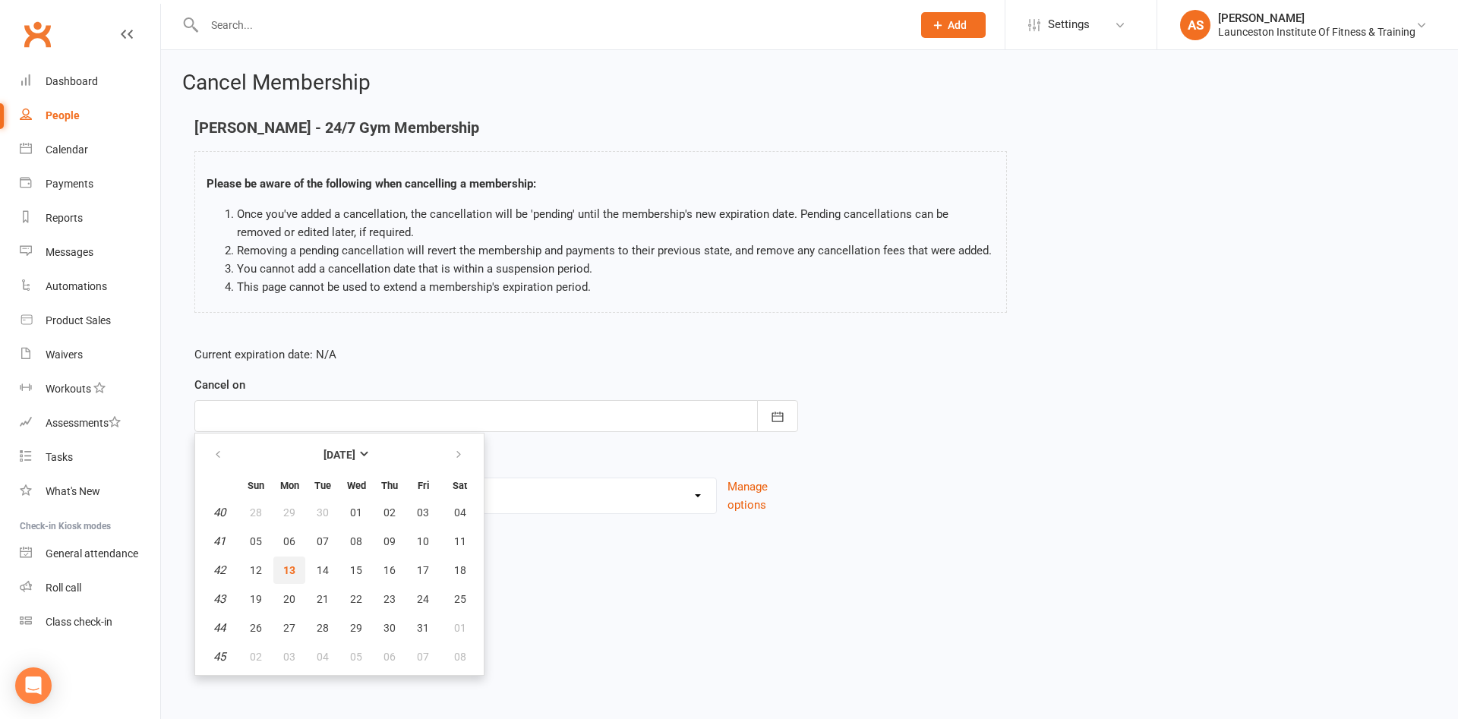
click at [288, 560] on button "13" at bounding box center [289, 570] width 32 height 27
type input "13 Oct 2025"
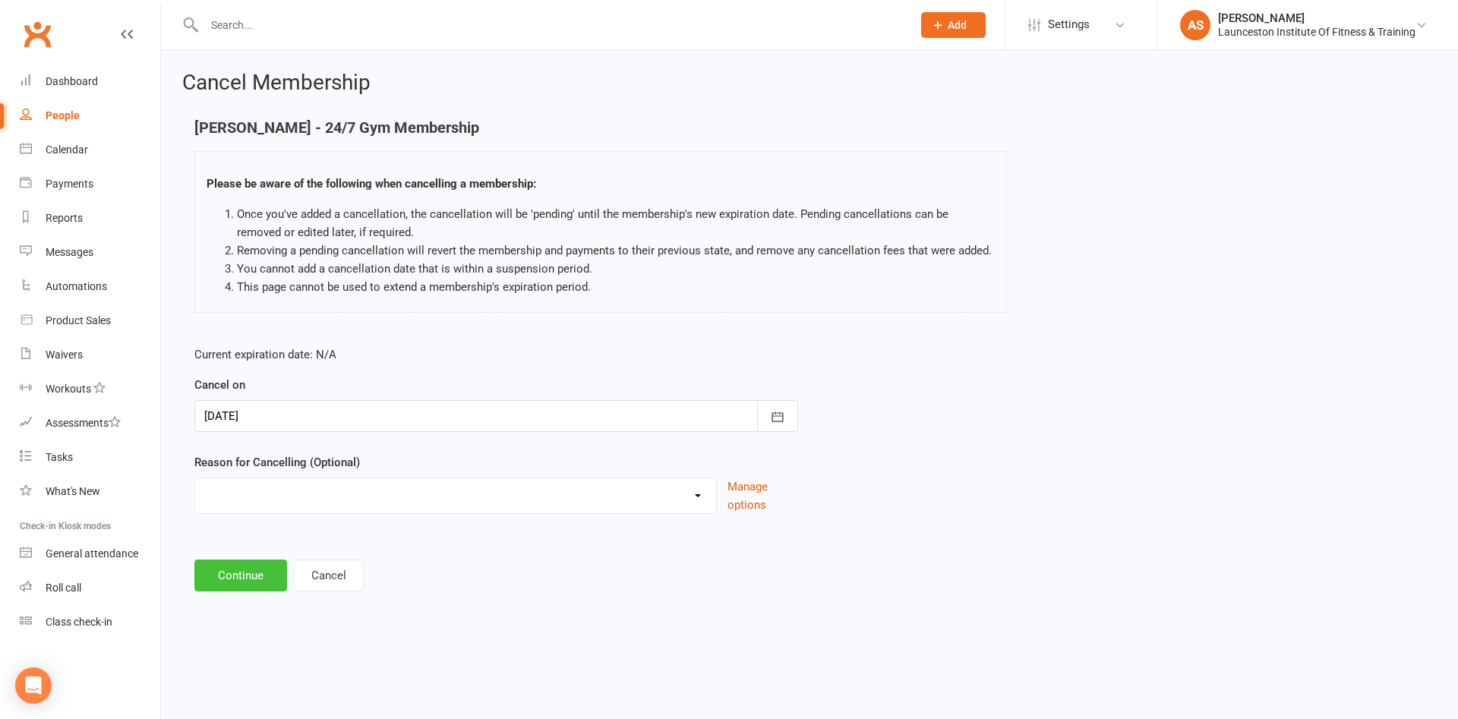
click at [268, 580] on button "Continue" at bounding box center [240, 576] width 93 height 32
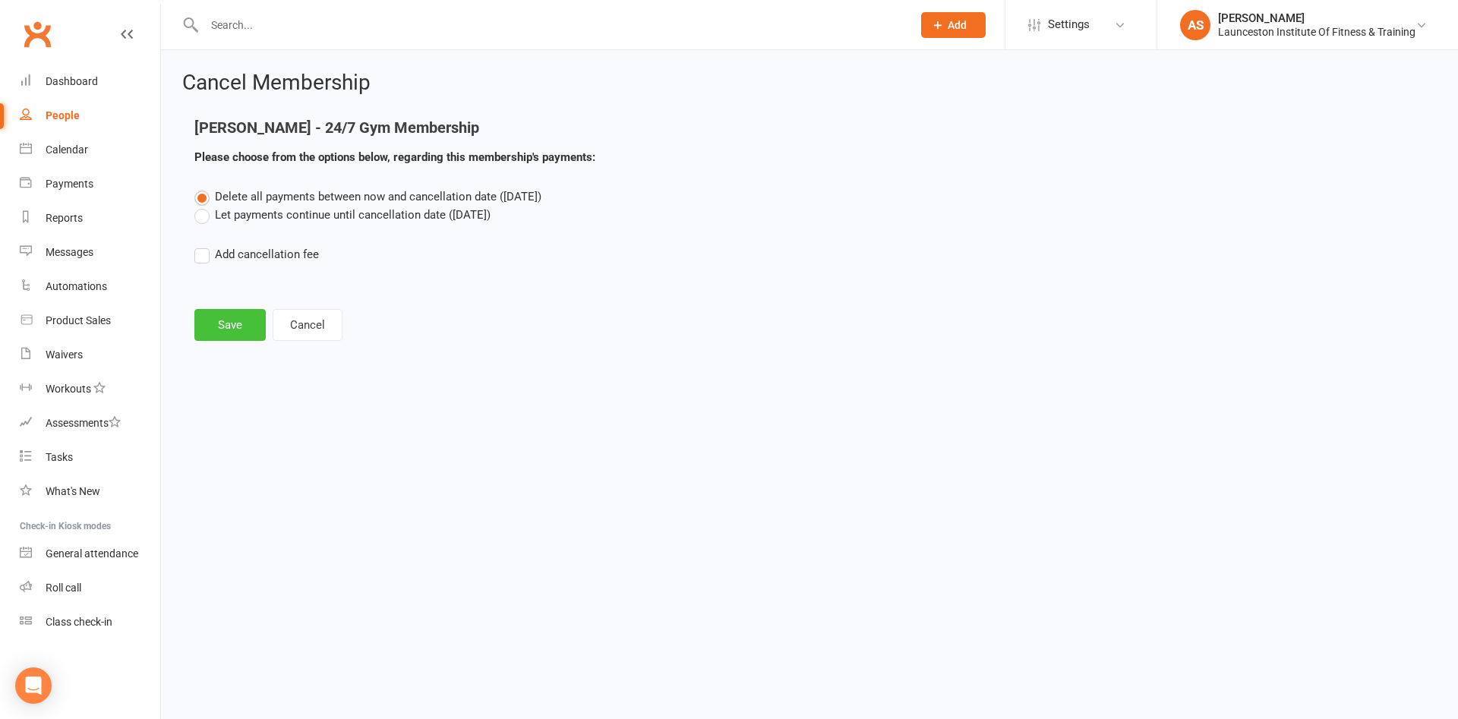
click at [231, 329] on button "Save" at bounding box center [229, 325] width 71 height 32
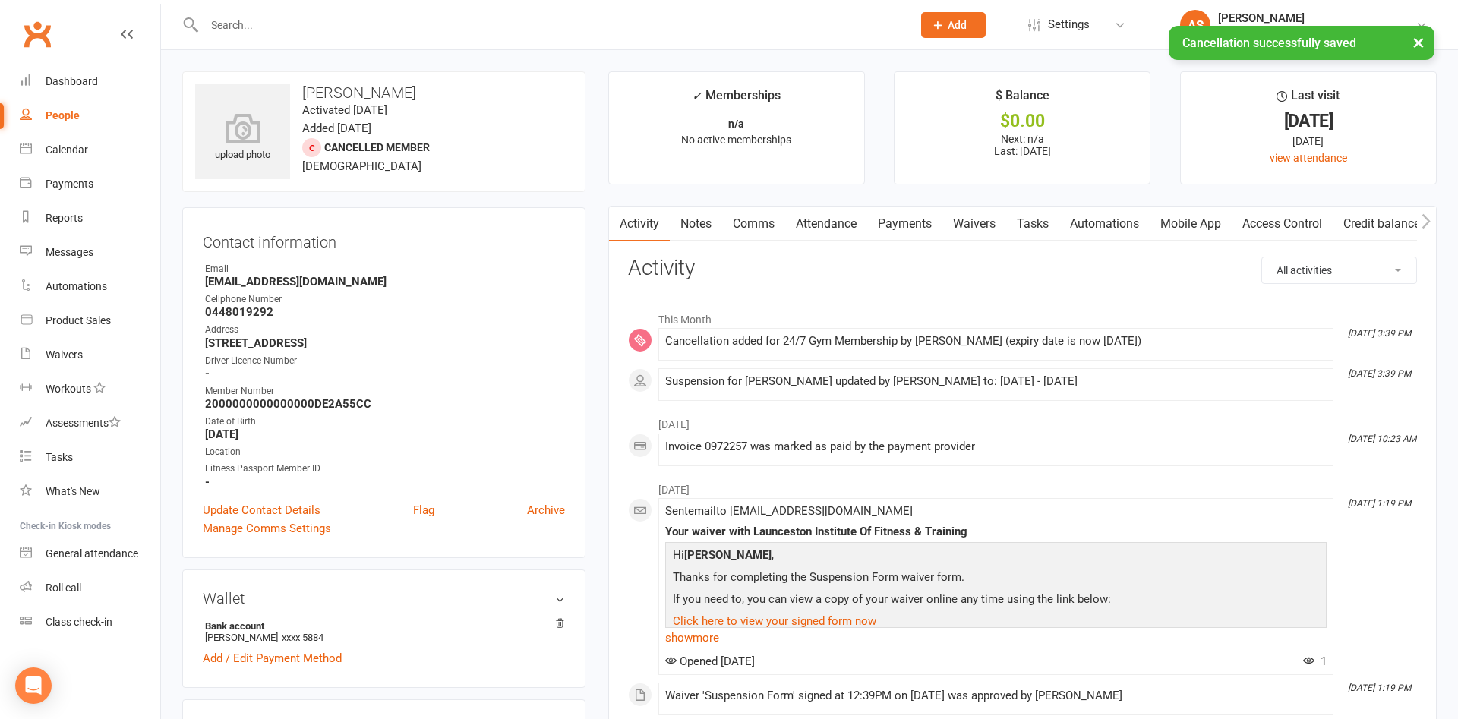
click at [928, 214] on link "Payments" at bounding box center [904, 224] width 75 height 35
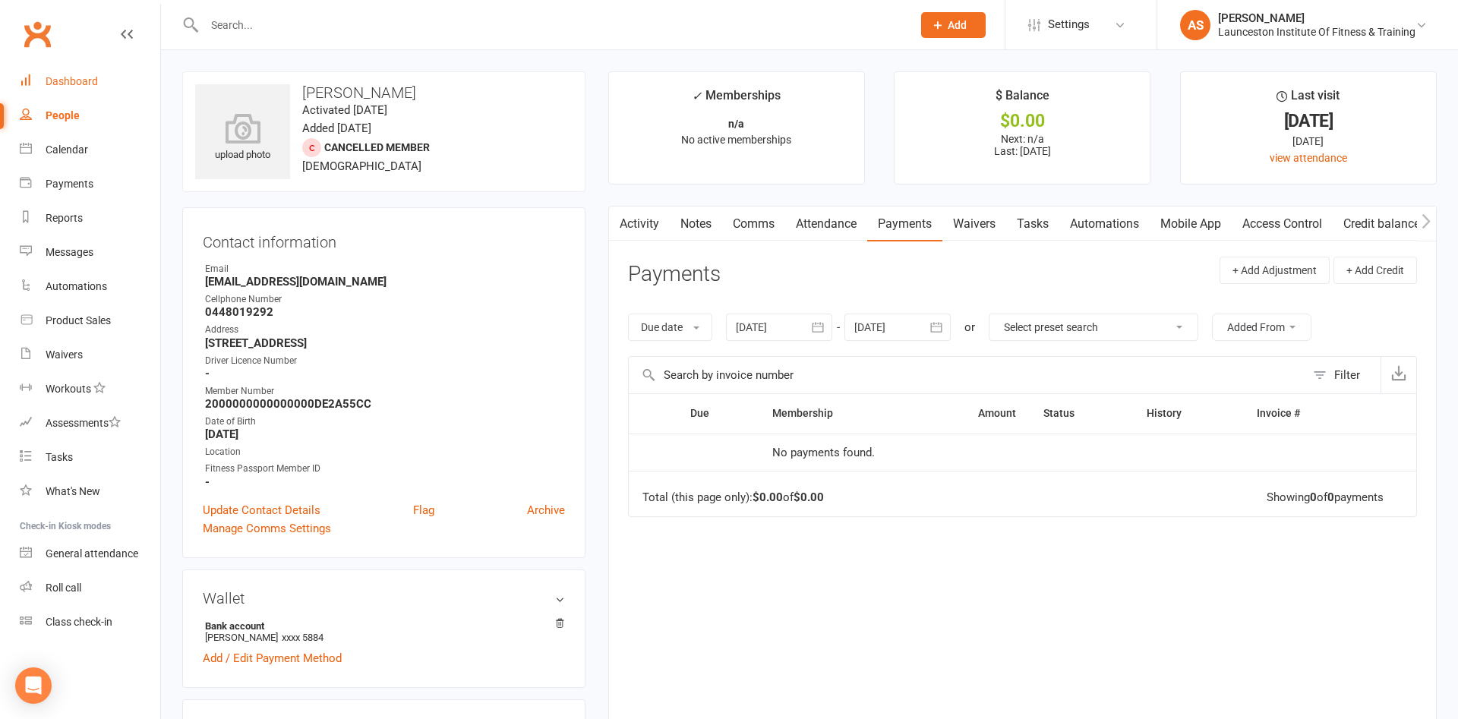
click at [77, 81] on div "Dashboard" at bounding box center [72, 81] width 52 height 12
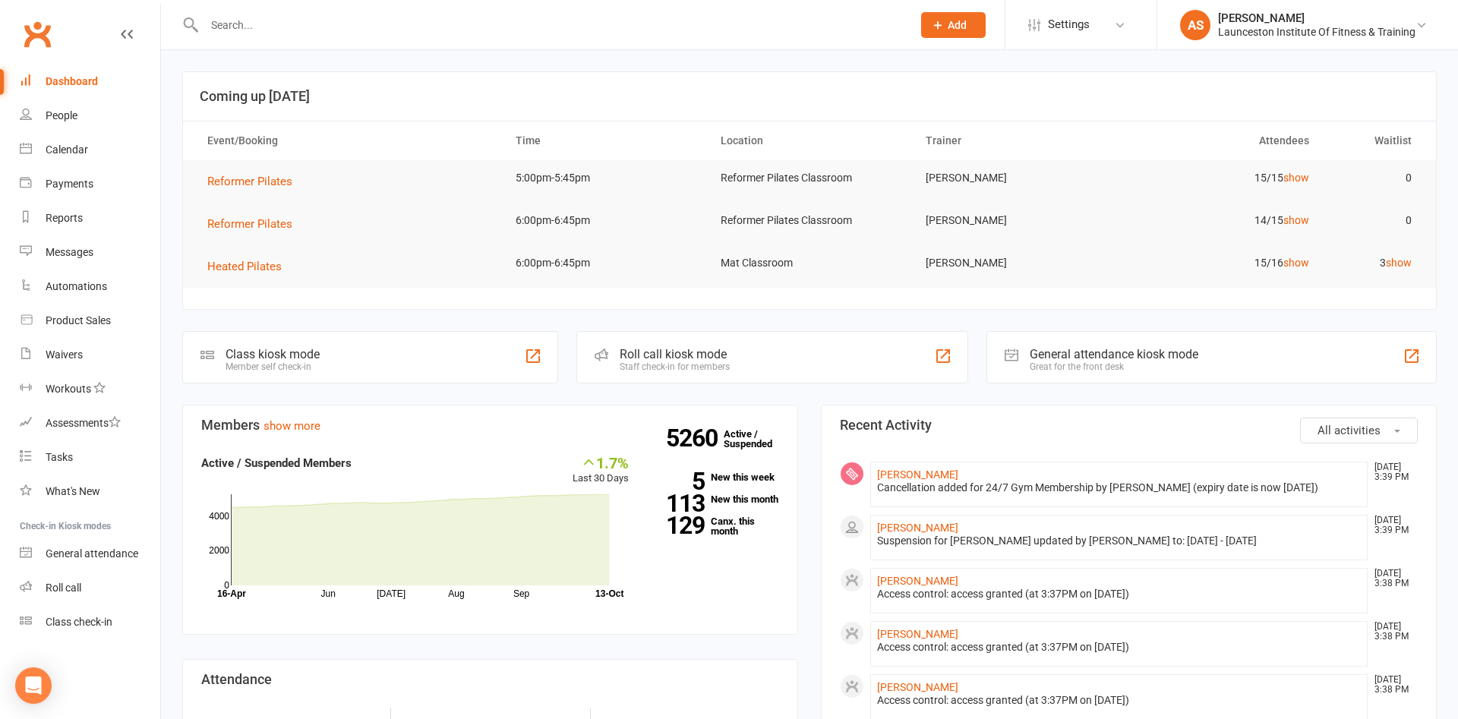
click at [280, 9] on div at bounding box center [541, 24] width 719 height 49
click at [280, 20] on input "text" at bounding box center [551, 24] width 702 height 21
drag, startPoint x: 0, startPoint y: 455, endPoint x: 173, endPoint y: 501, distance: 179.3
click at [11, 473] on li "Tasks" at bounding box center [80, 458] width 160 height 34
click at [138, 559] on link "General attendance" at bounding box center [90, 554] width 141 height 34
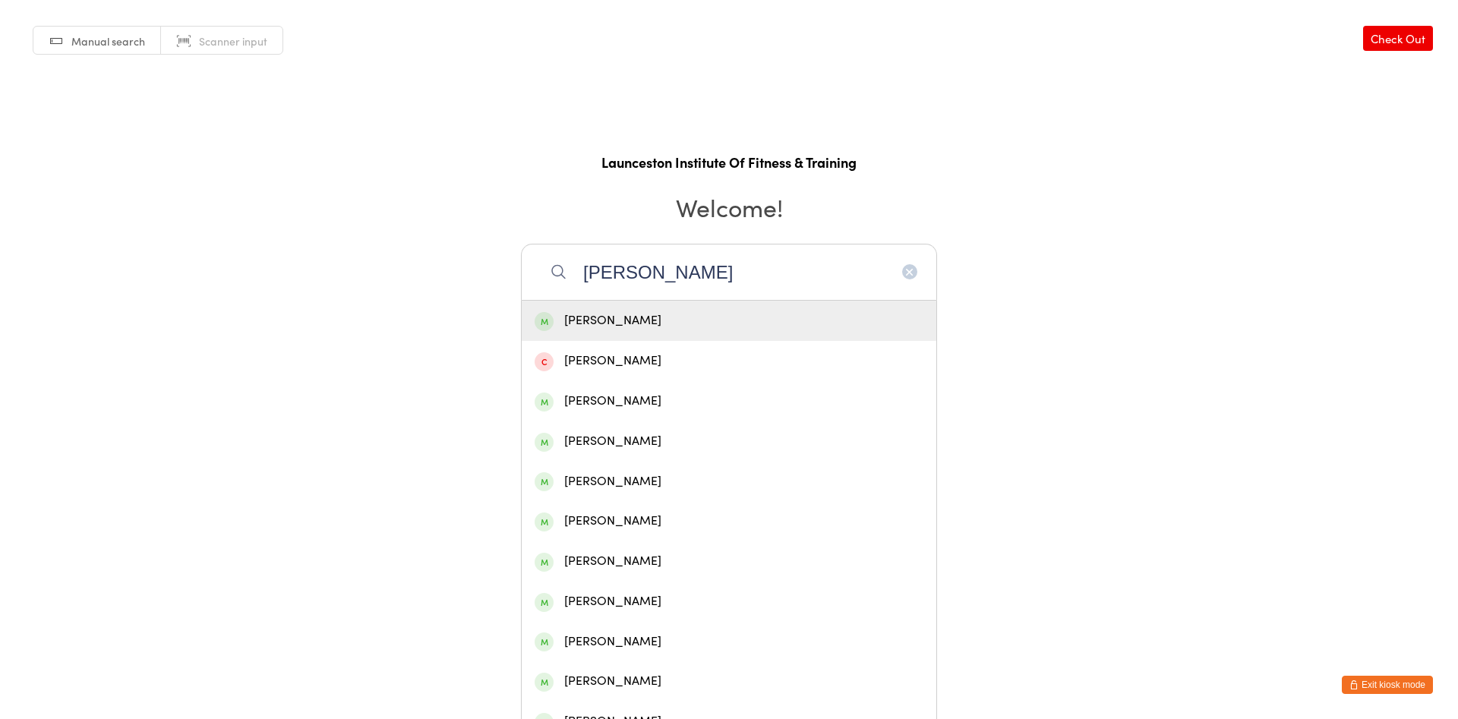
type input "[PERSON_NAME]"
click at [612, 327] on div "[PERSON_NAME]" at bounding box center [729, 321] width 389 height 21
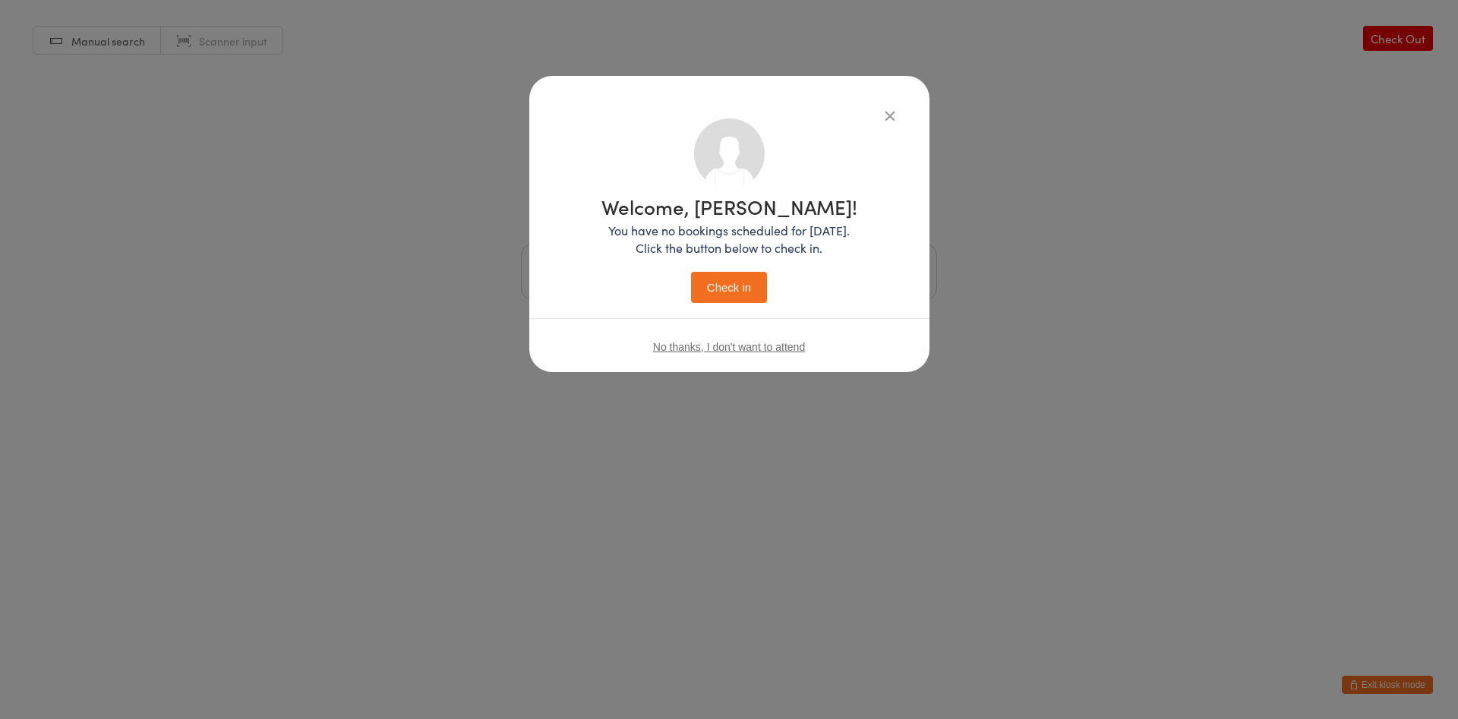
click at [715, 295] on button "Check in" at bounding box center [729, 287] width 76 height 31
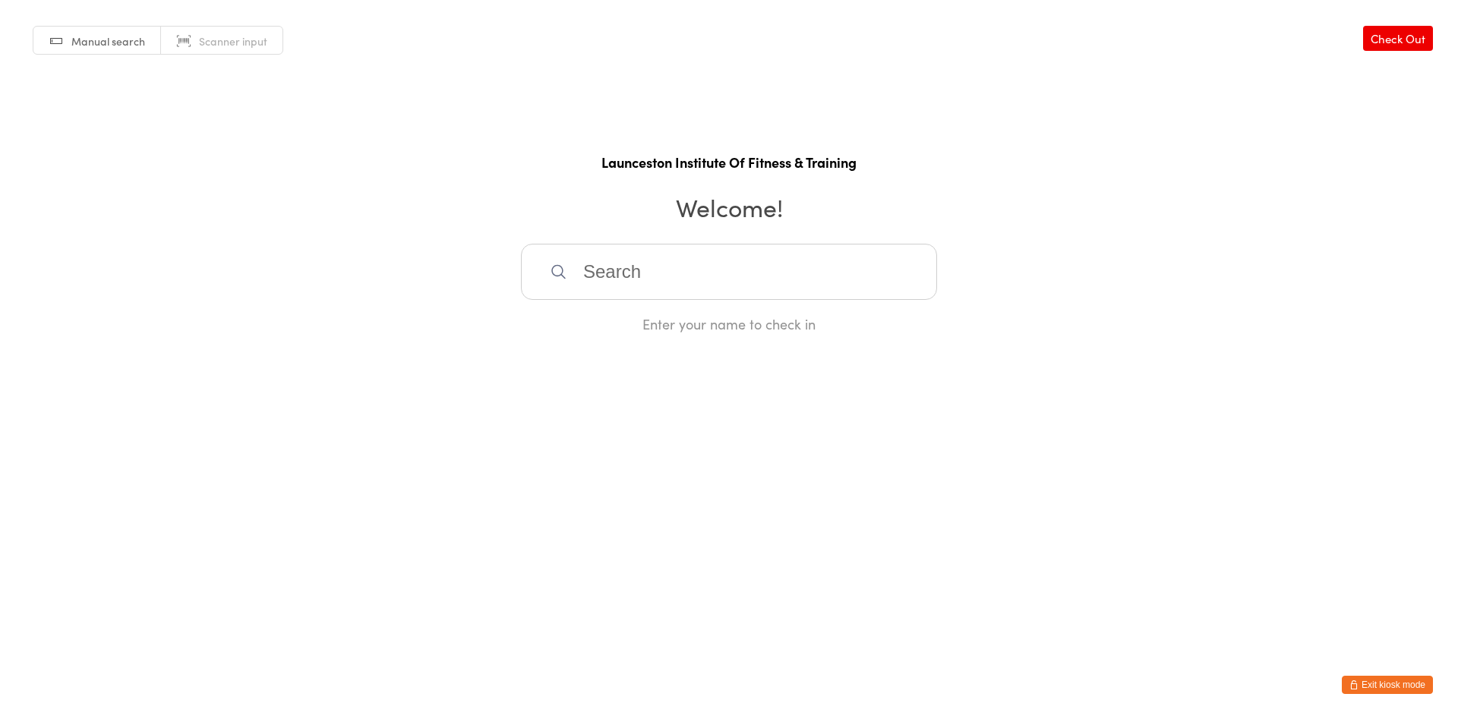
click at [1402, 683] on button "Exit kiosk mode" at bounding box center [1387, 685] width 91 height 18
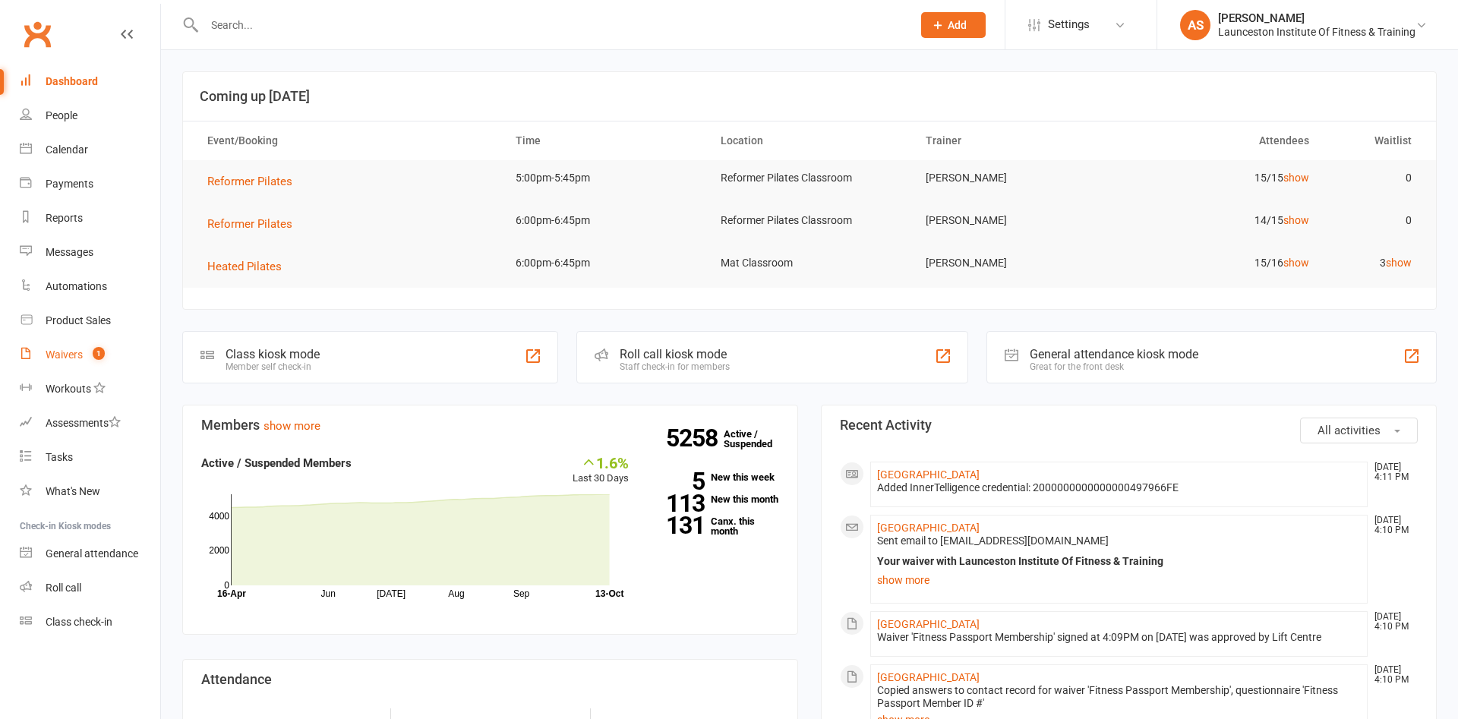
click at [72, 343] on link "Waivers 1" at bounding box center [90, 355] width 141 height 34
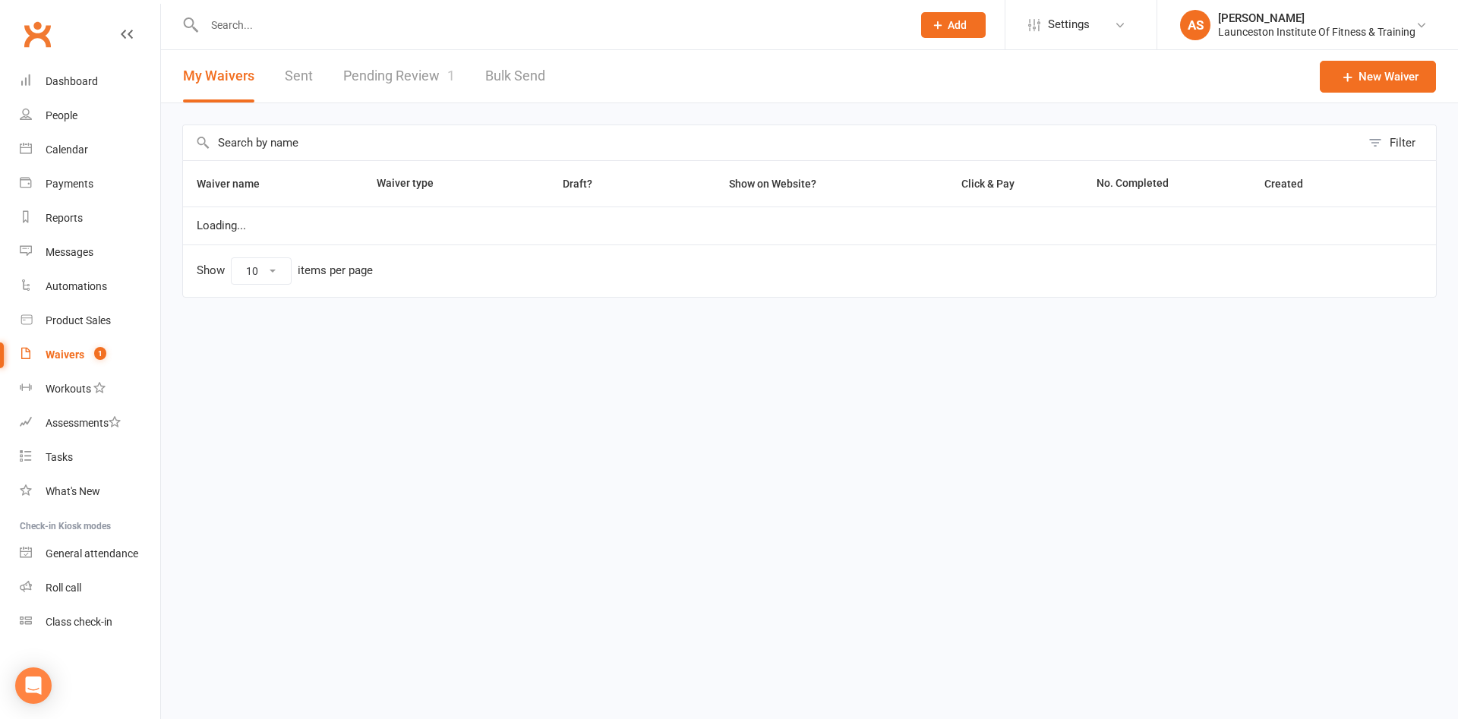
click at [72, 343] on link "Waivers 1" at bounding box center [90, 355] width 141 height 34
select select "100"
click at [364, 96] on link "Pending Review 1" at bounding box center [399, 76] width 112 height 52
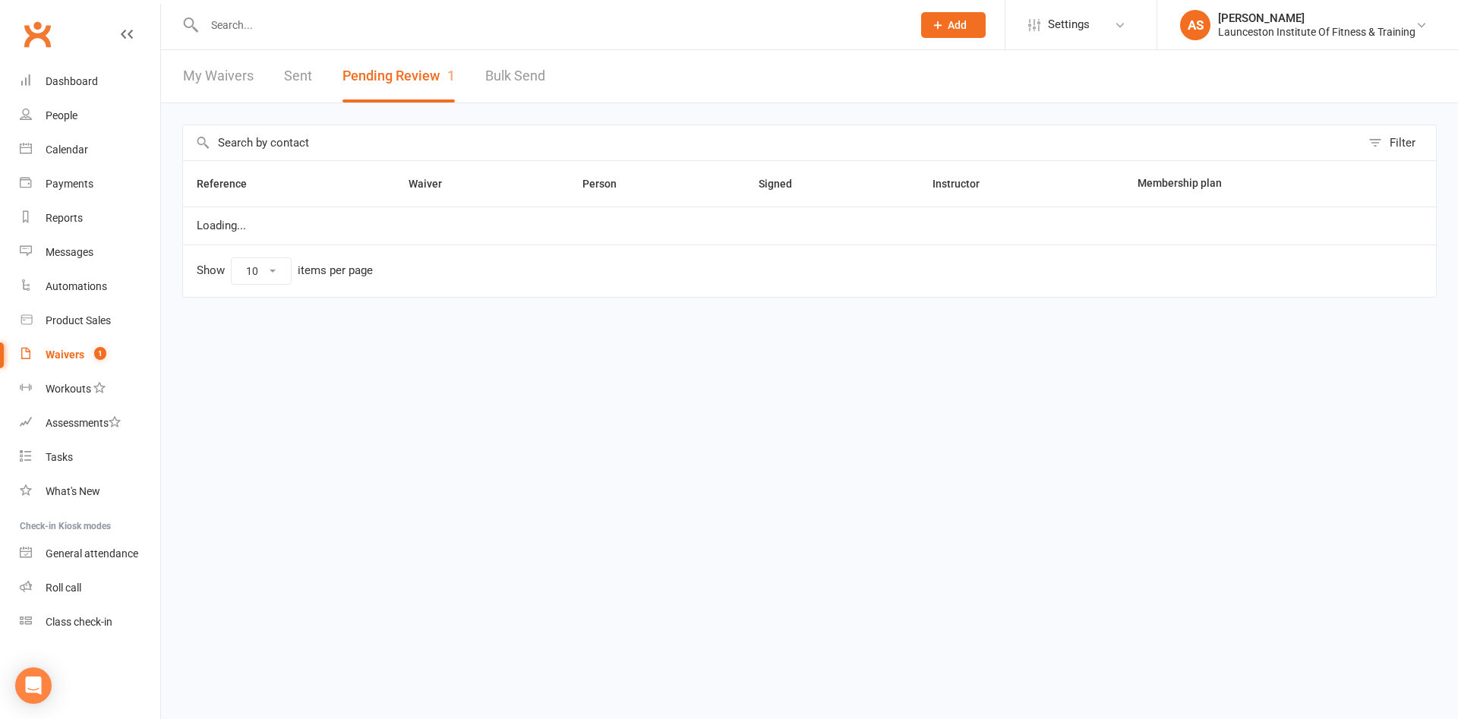
click at [365, 96] on button "Pending Review 1" at bounding box center [399, 76] width 112 height 52
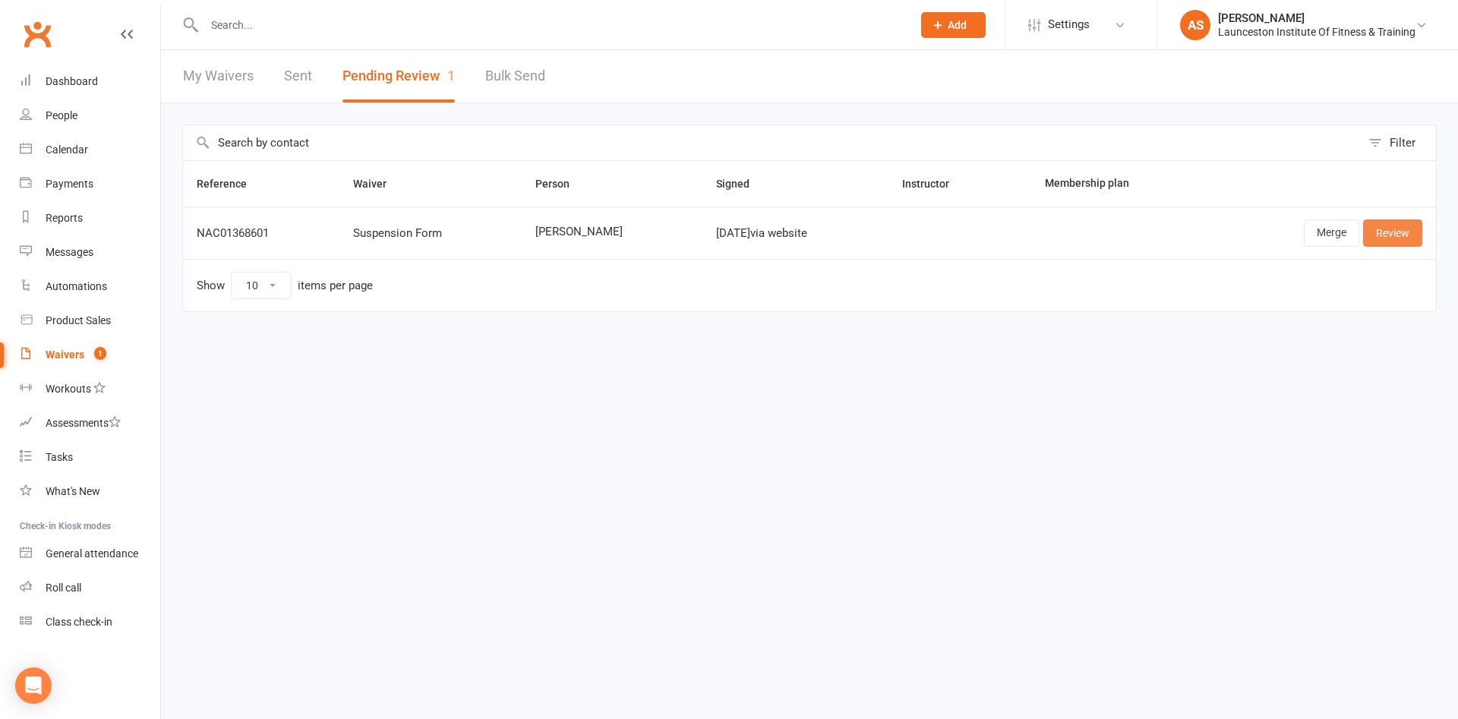
click at [1380, 229] on link "Review" at bounding box center [1392, 233] width 59 height 27
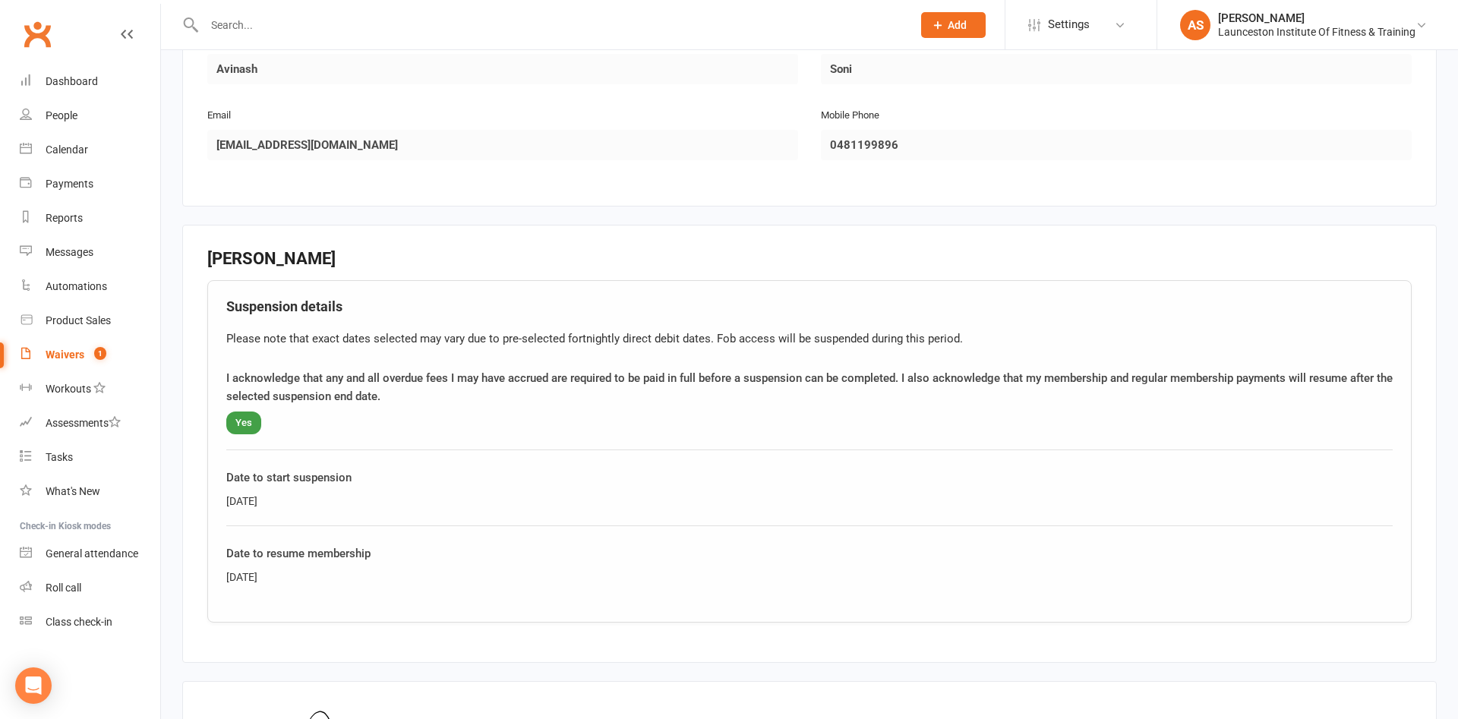
scroll to position [634, 0]
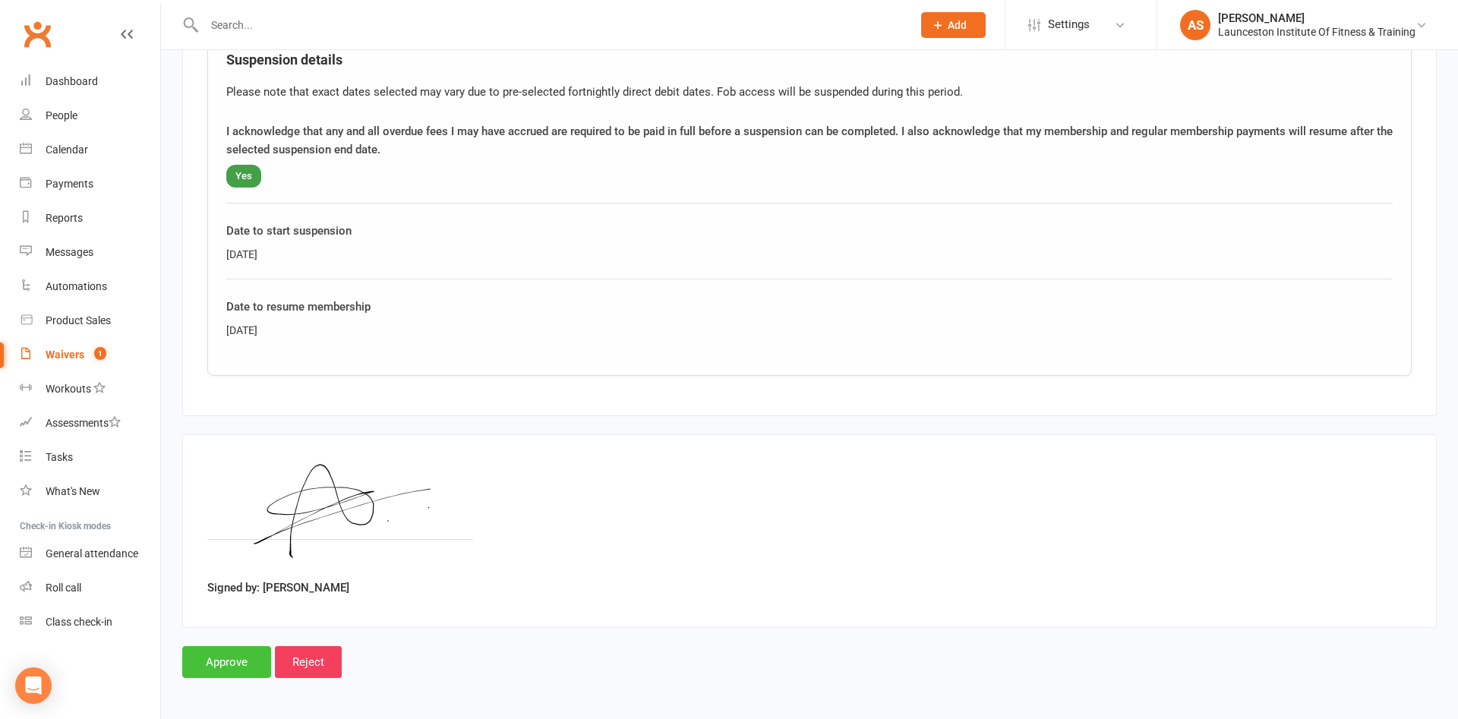
click at [223, 658] on input "Approve" at bounding box center [226, 662] width 89 height 32
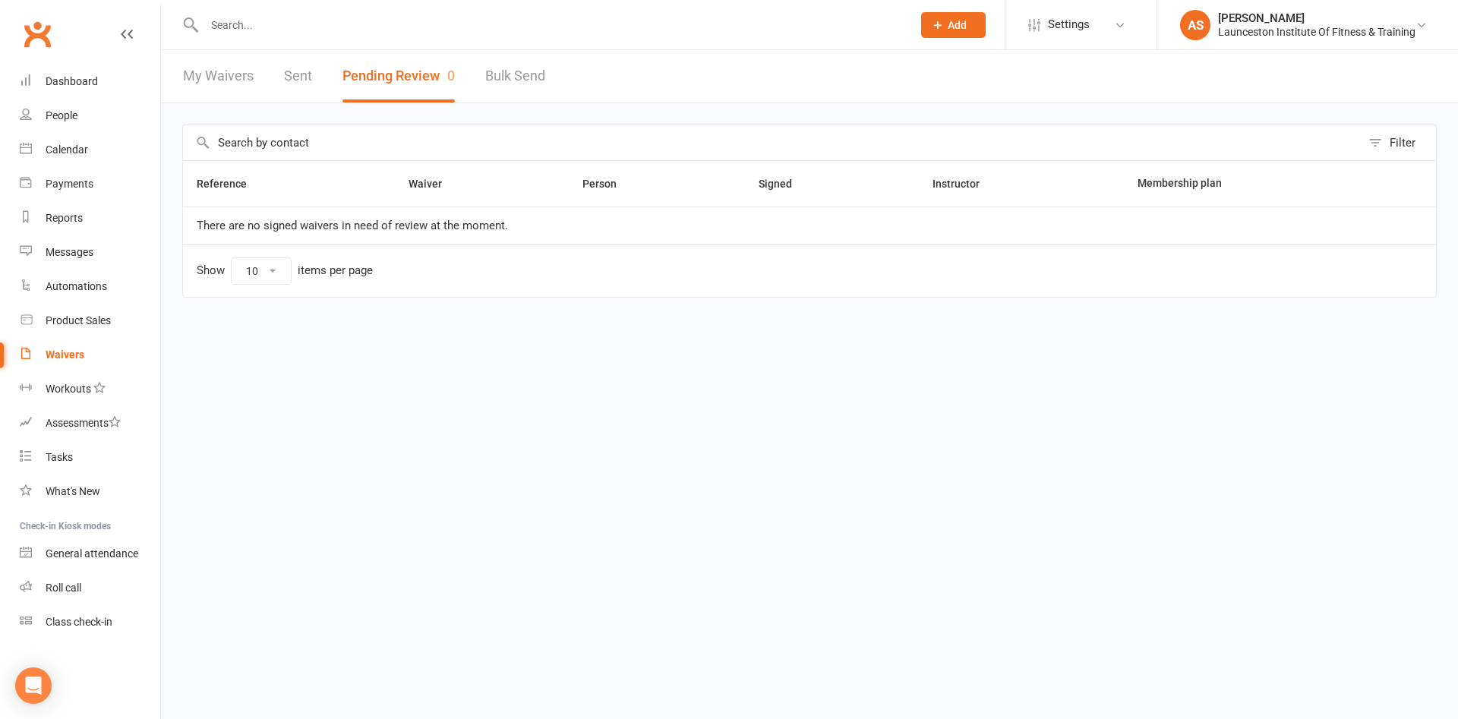
click at [229, 79] on link "My Waivers" at bounding box center [218, 76] width 71 height 52
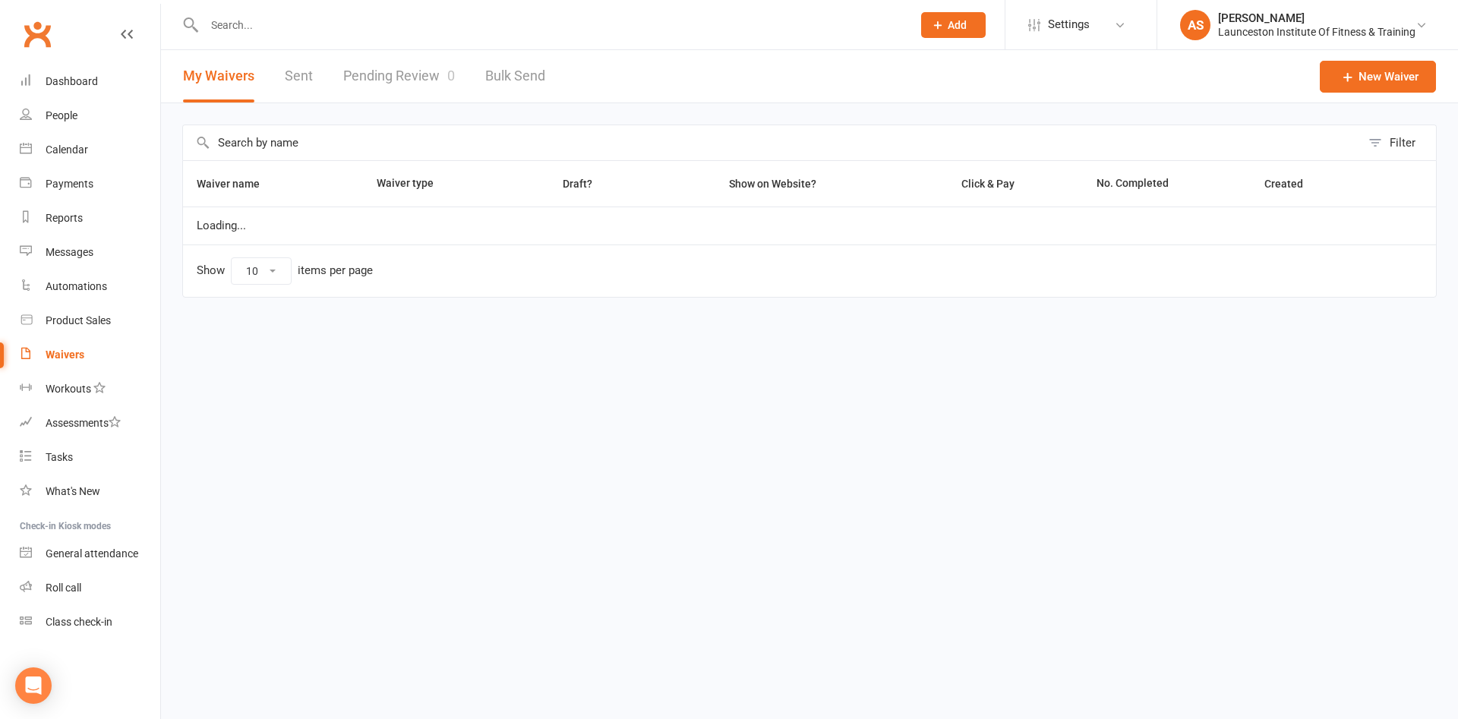
select select "100"
click at [229, 79] on button "My Waivers" at bounding box center [218, 76] width 71 height 52
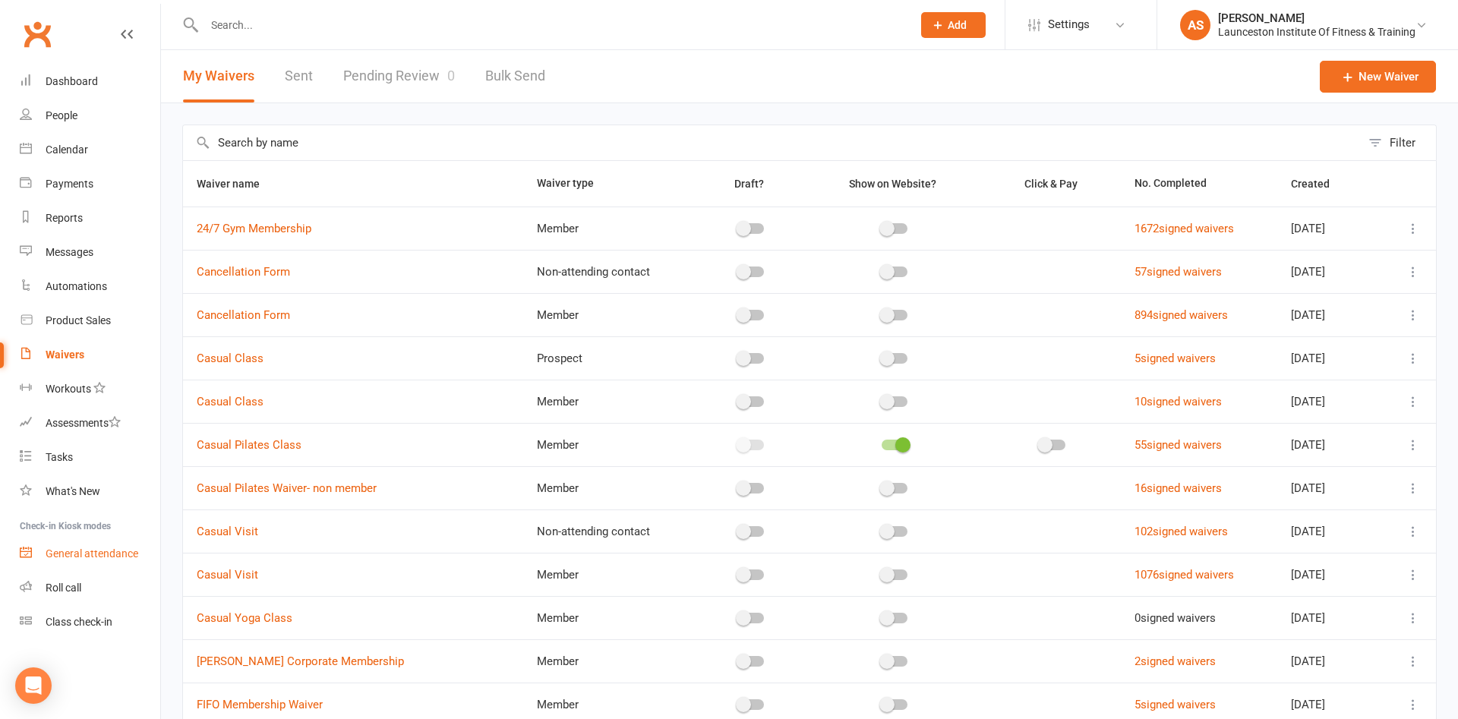
click at [81, 562] on link "General attendance" at bounding box center [90, 554] width 141 height 34
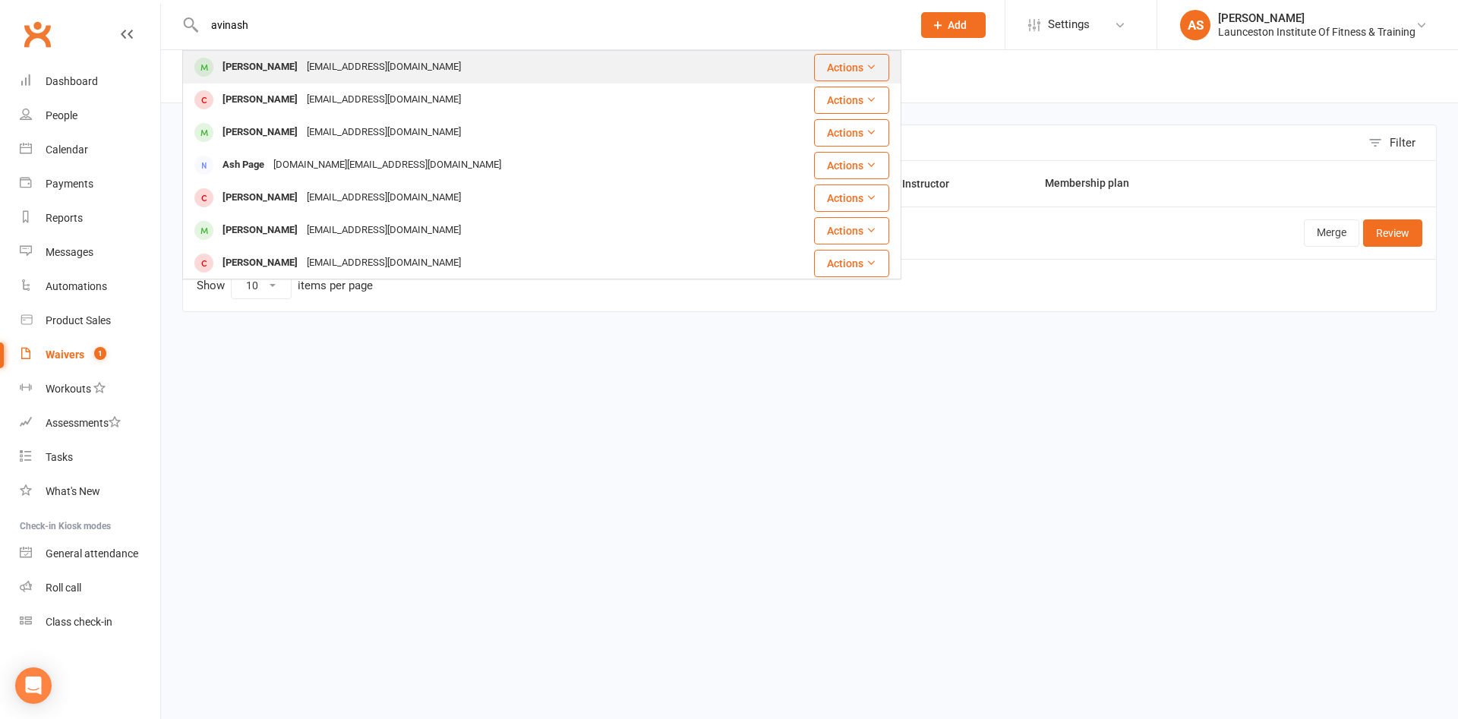
type input "avinash"
click at [331, 56] on div "Avinash Soni avinashsoni36@gmail.com" at bounding box center [482, 67] width 596 height 31
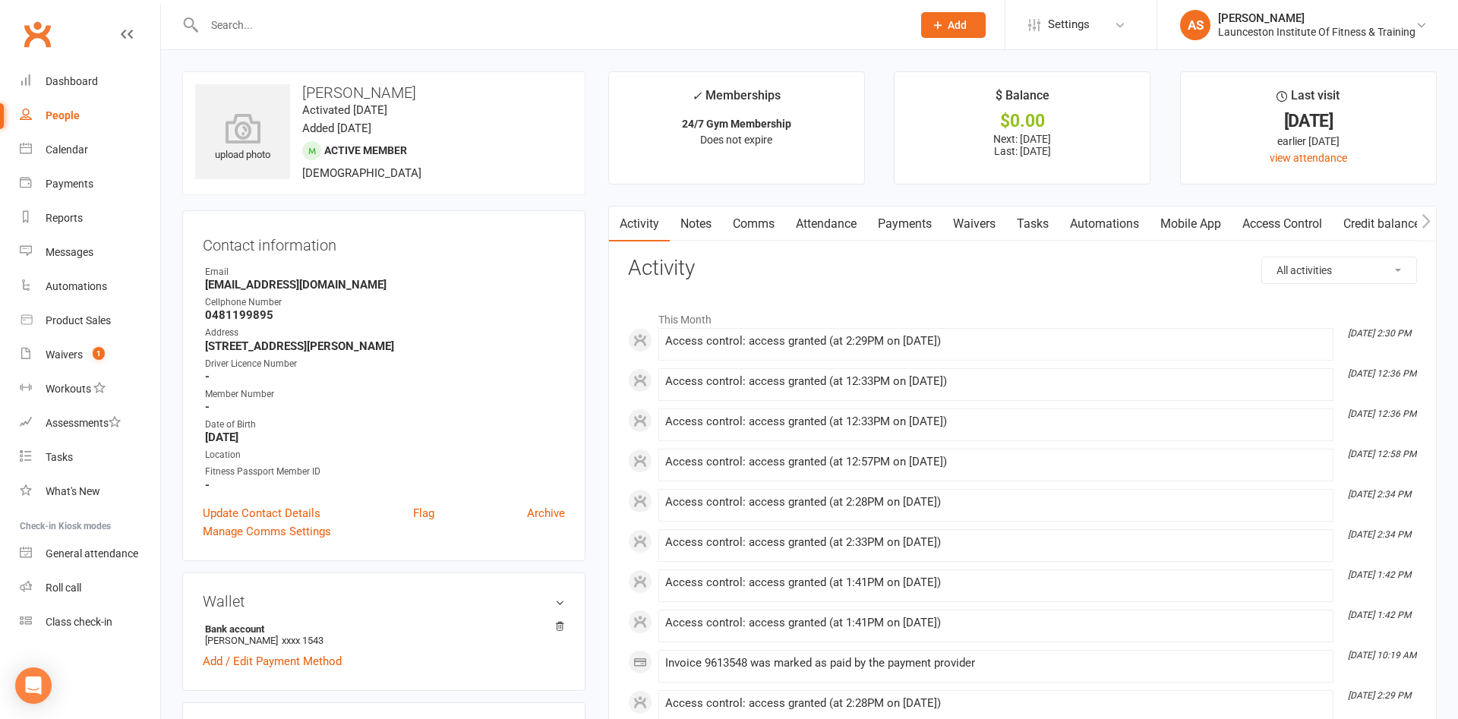
click at [889, 217] on link "Payments" at bounding box center [904, 224] width 75 height 35
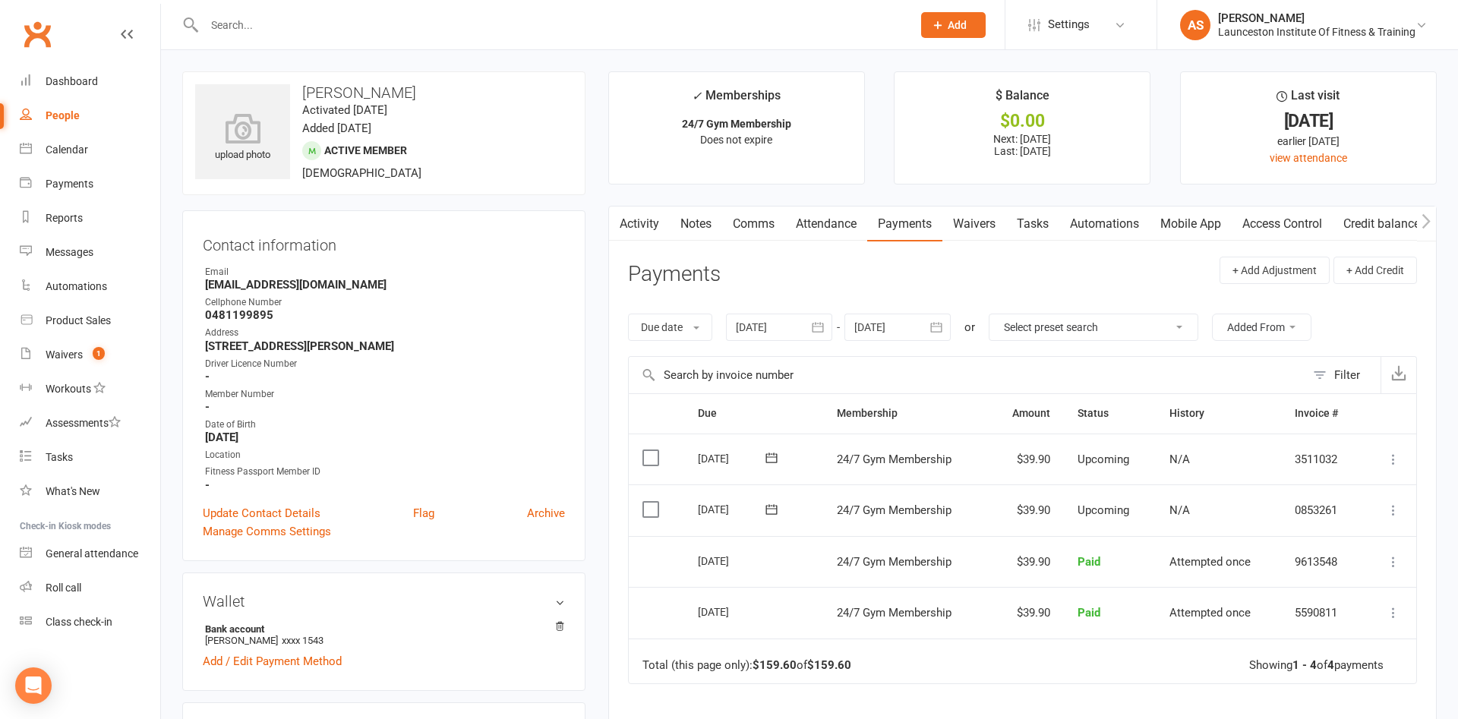
click at [915, 322] on div at bounding box center [898, 327] width 106 height 27
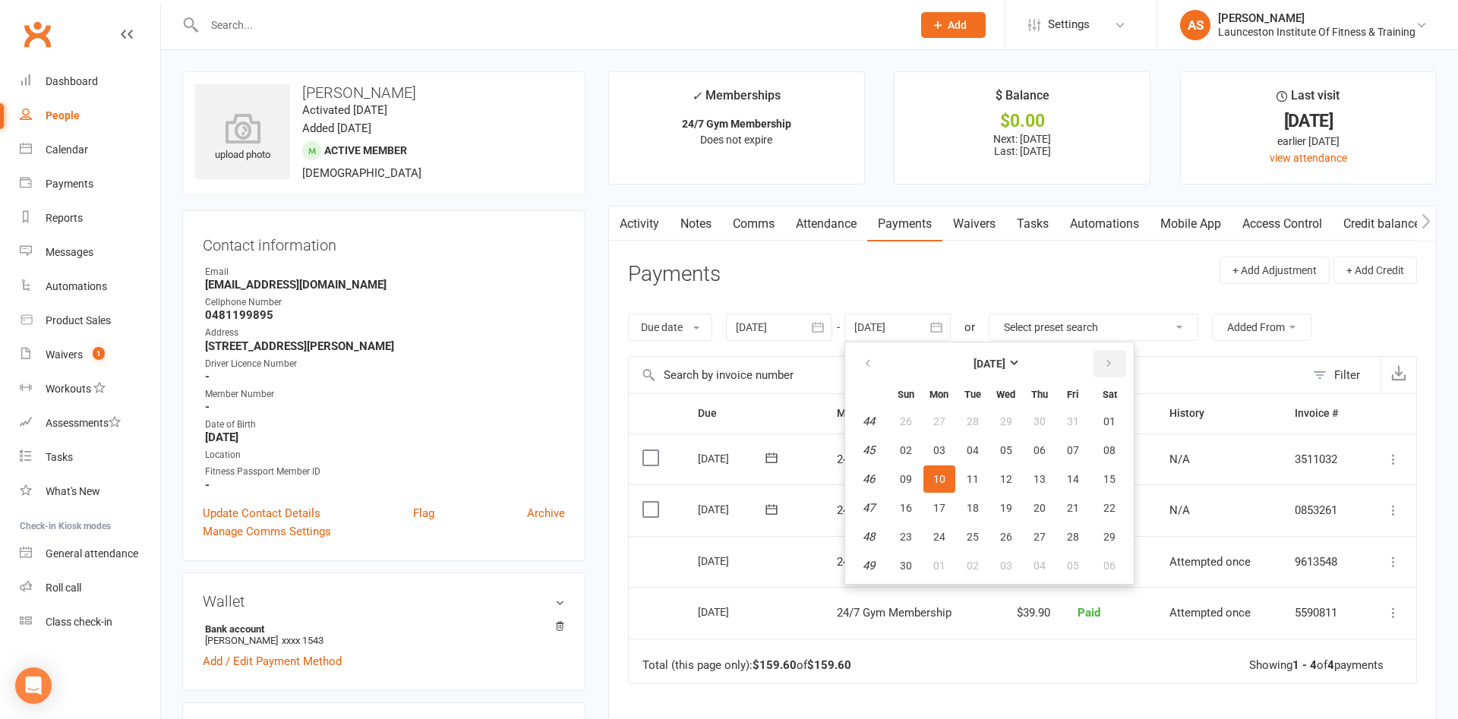
click at [1126, 374] on button "button" at bounding box center [1110, 363] width 33 height 27
click at [985, 447] on button "06" at bounding box center [973, 450] width 32 height 27
type input "06 Jan 2026"
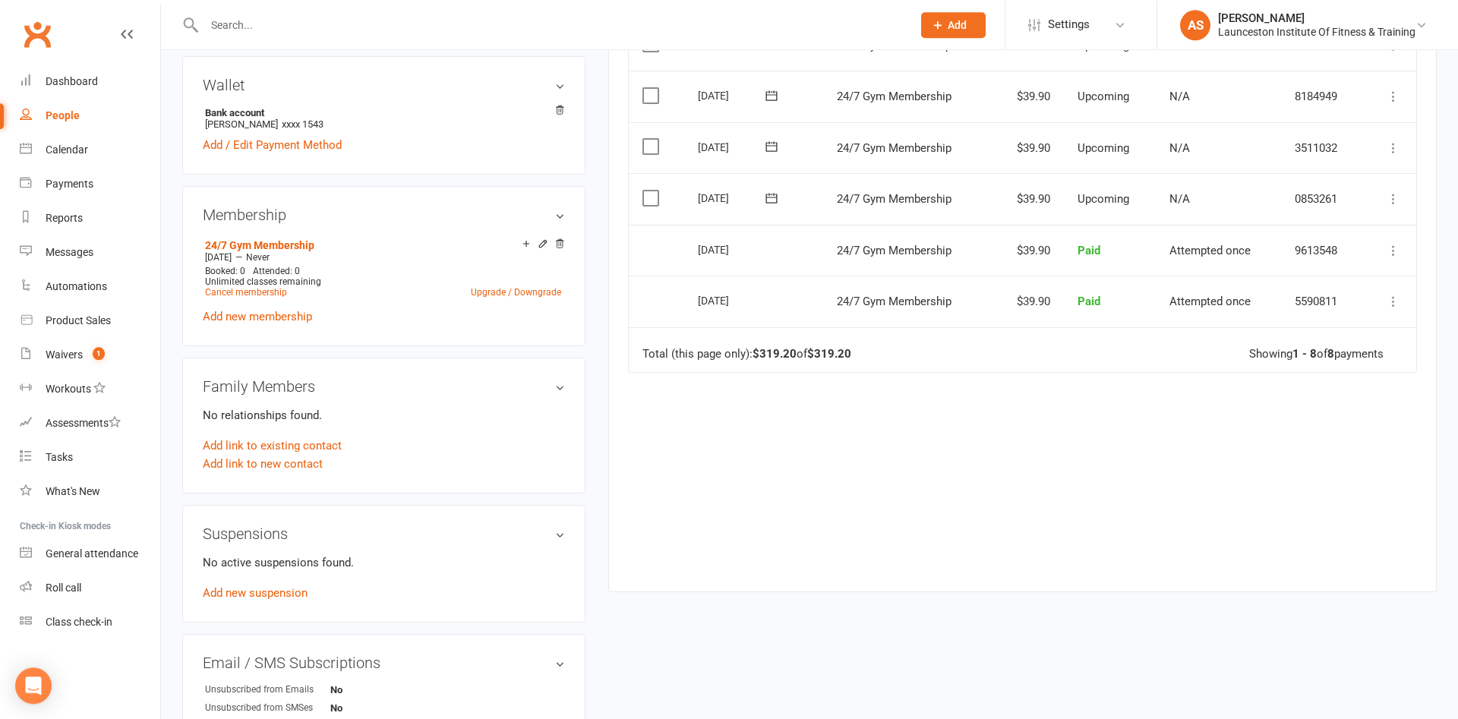
scroll to position [542, 0]
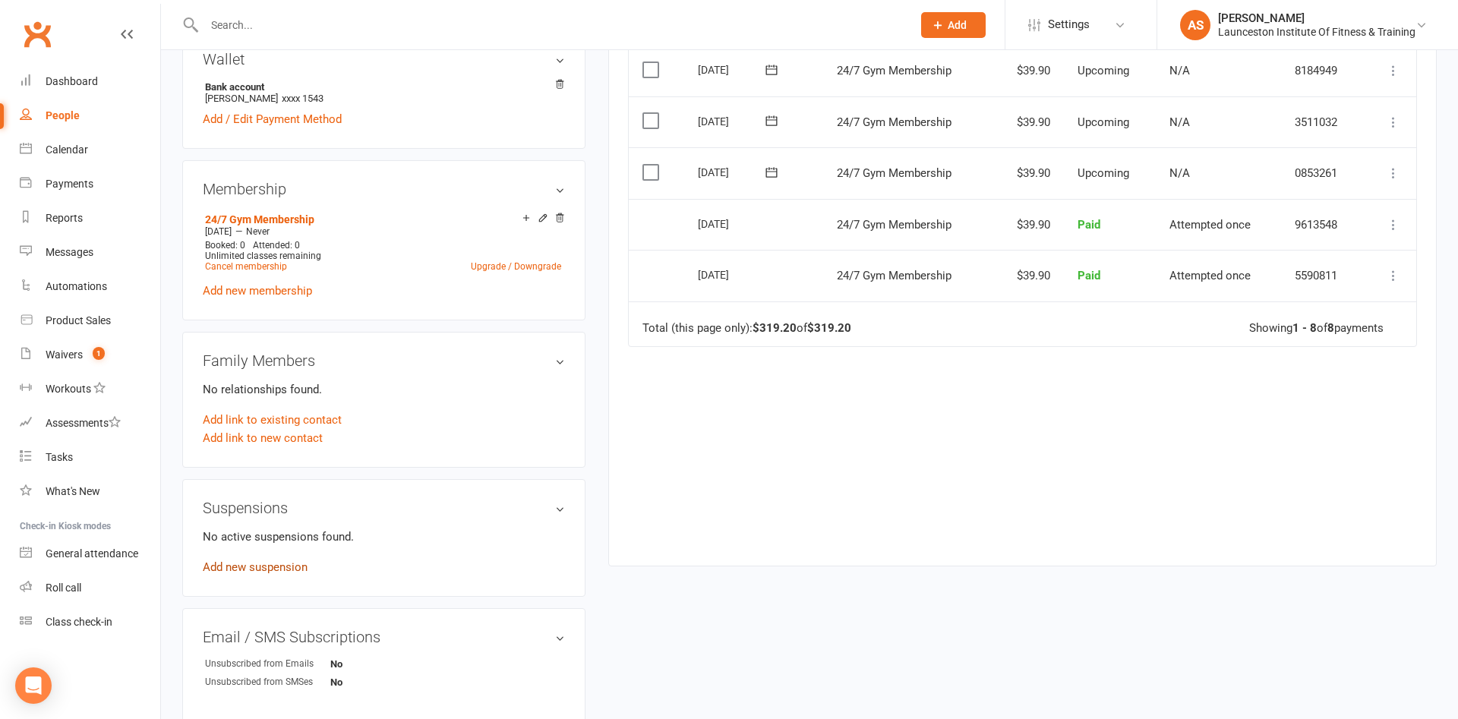
click at [245, 564] on link "Add new suspension" at bounding box center [255, 568] width 105 height 14
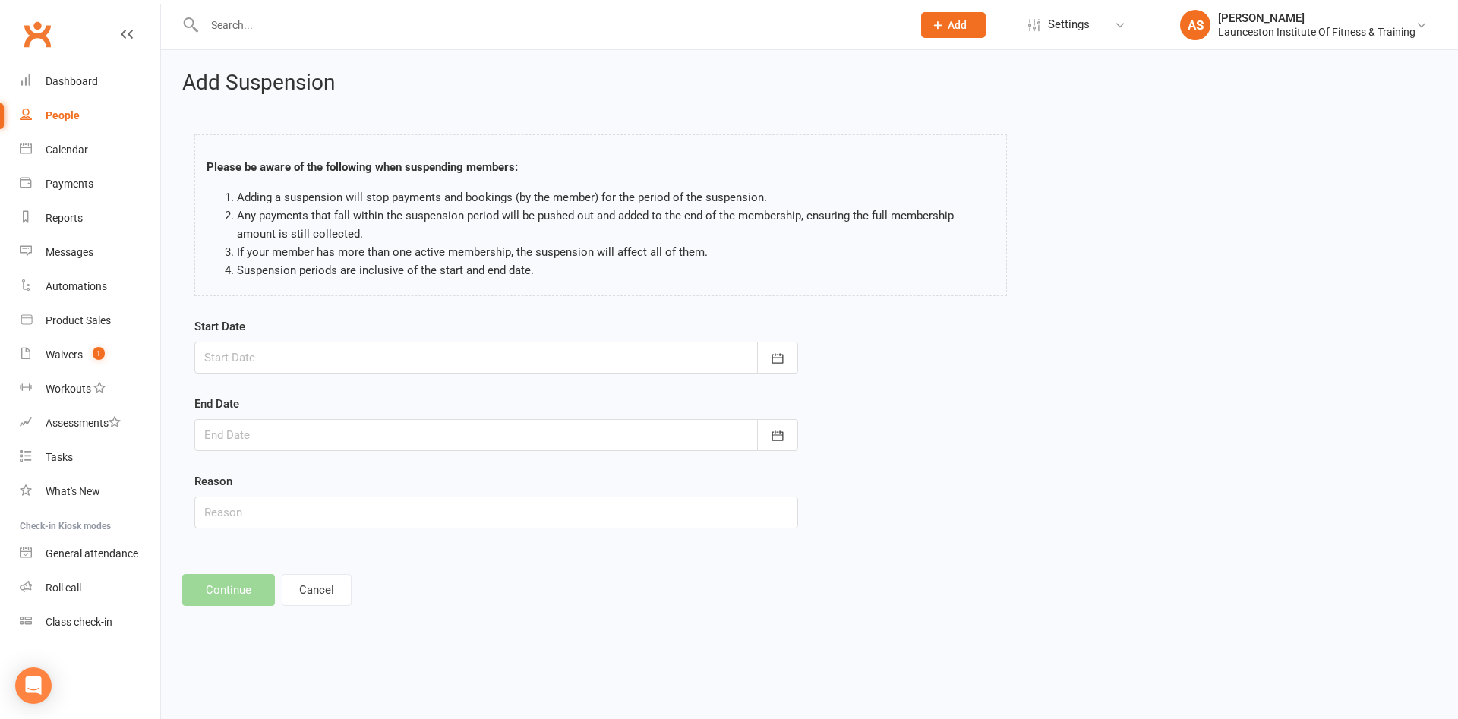
click at [283, 368] on div at bounding box center [496, 358] width 604 height 32
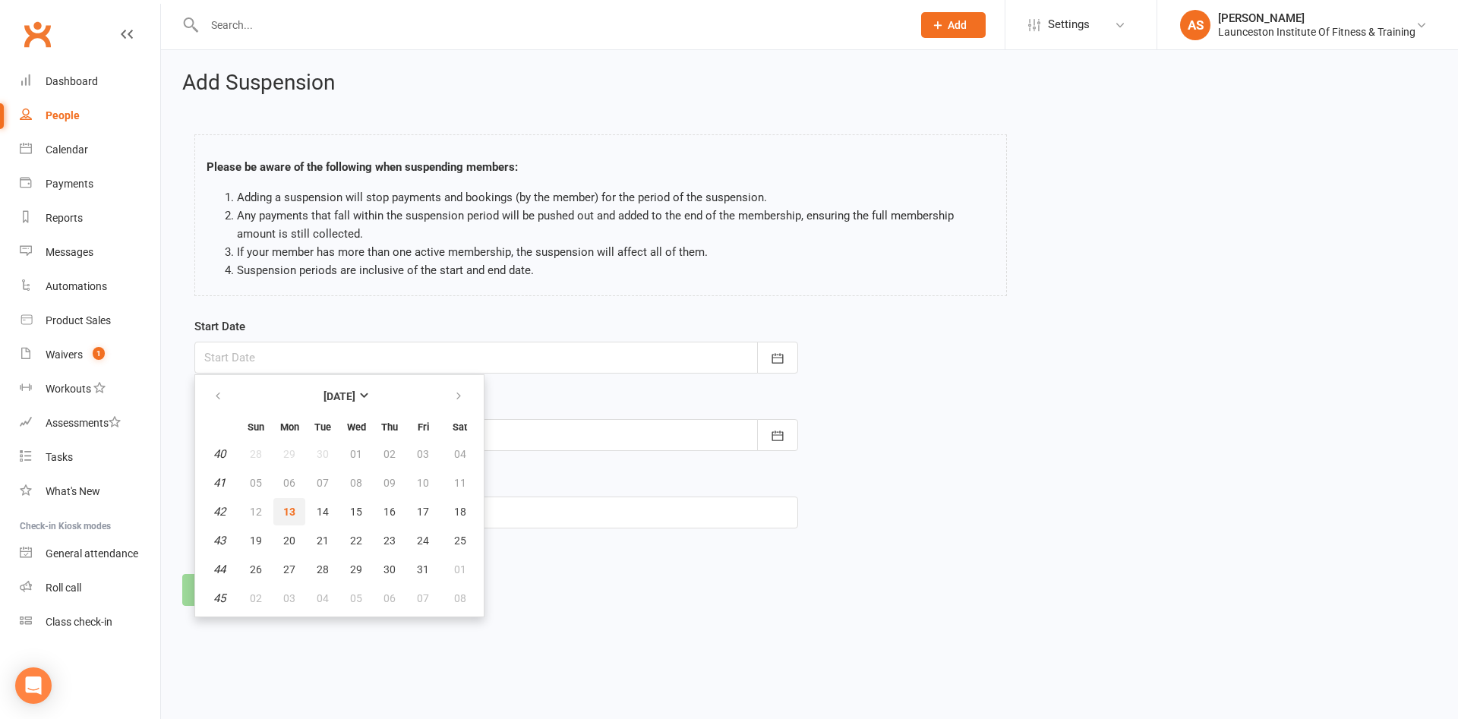
click at [288, 508] on span "13" at bounding box center [289, 512] width 12 height 12
type input "13 Oct 2025"
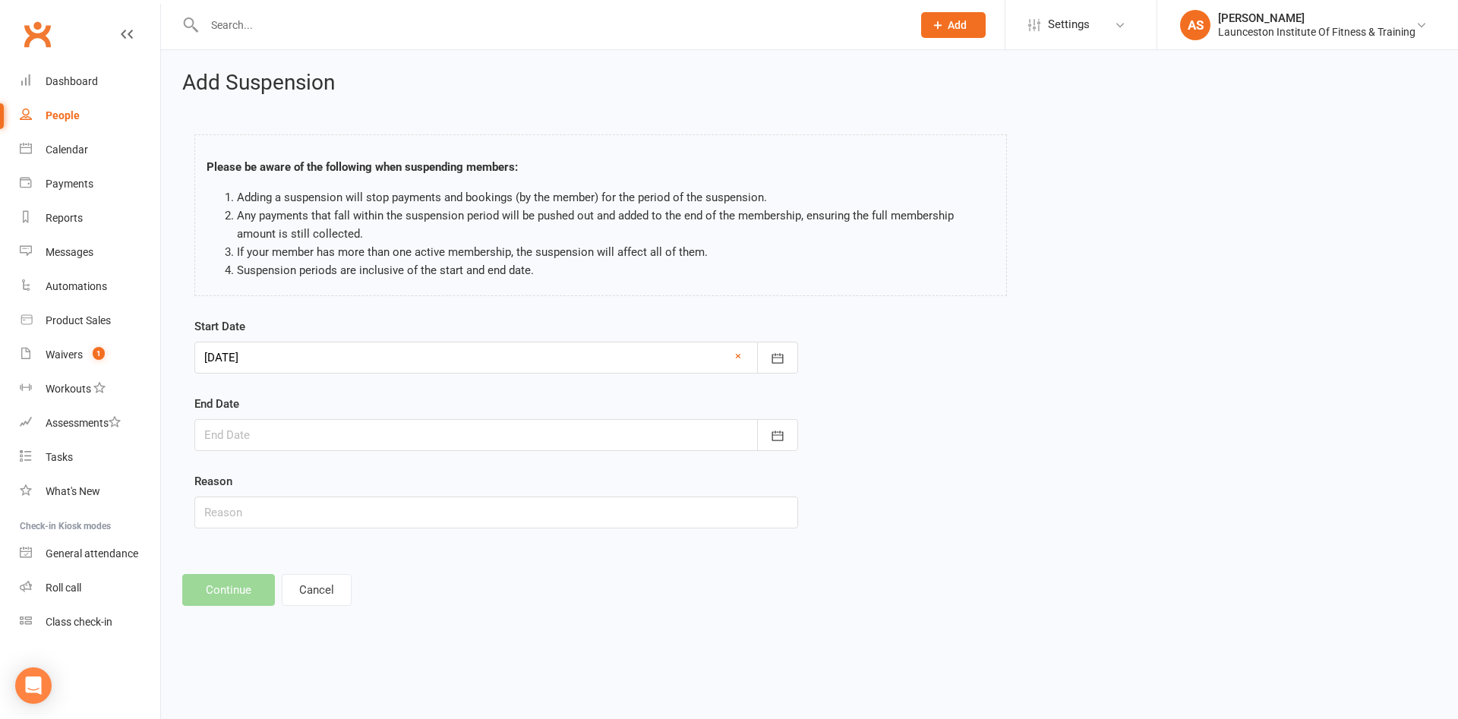
click at [283, 434] on div at bounding box center [496, 435] width 604 height 32
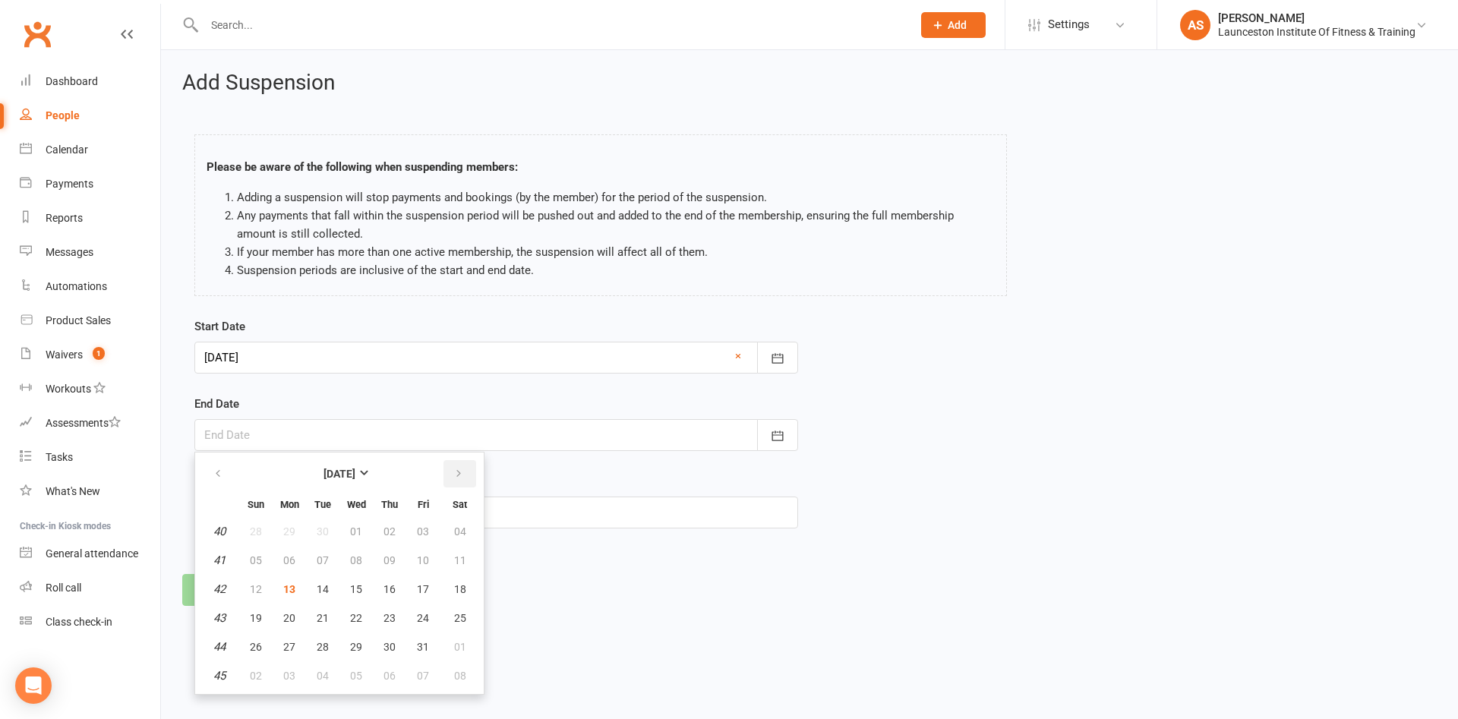
click at [454, 474] on icon "button" at bounding box center [458, 474] width 11 height 12
click at [324, 588] on span "11" at bounding box center [323, 589] width 12 height 12
type input "11 Nov 2025"
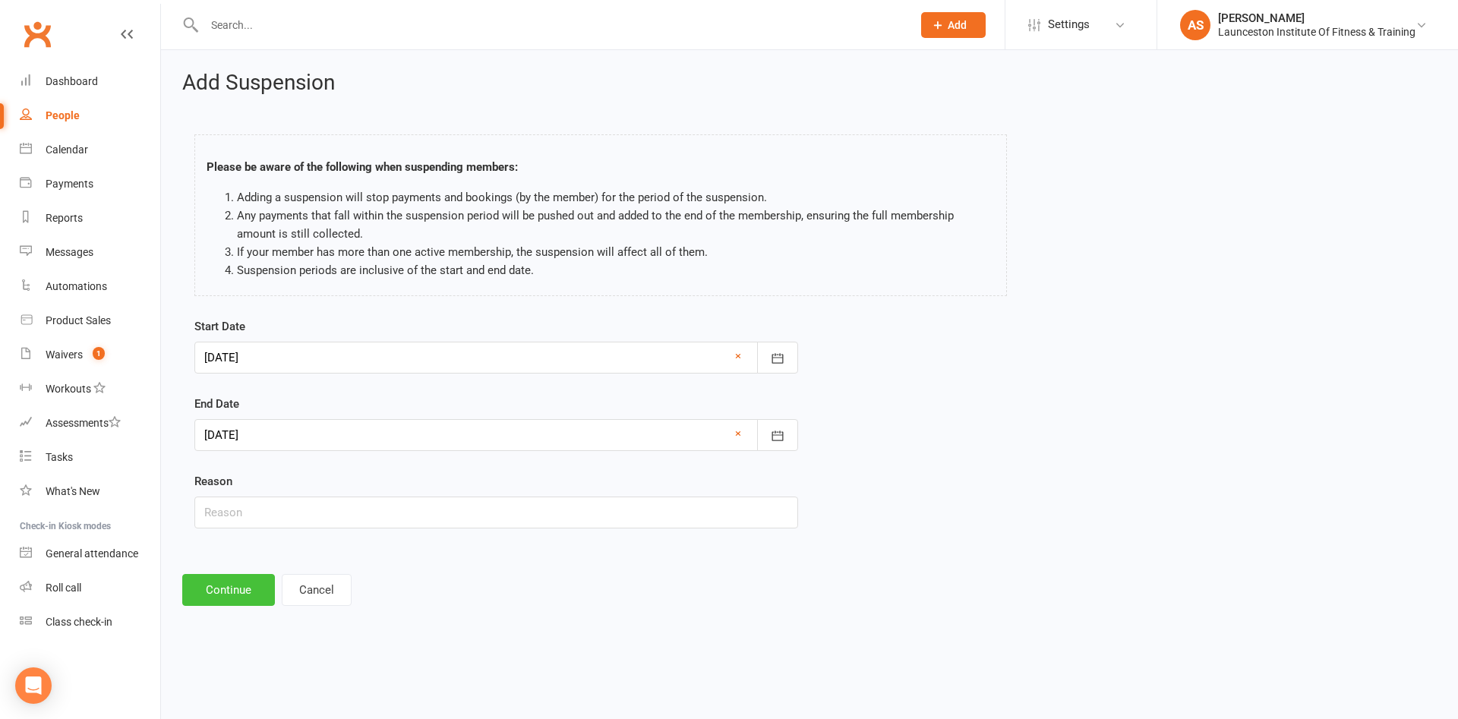
click at [207, 592] on button "Continue" at bounding box center [228, 590] width 93 height 32
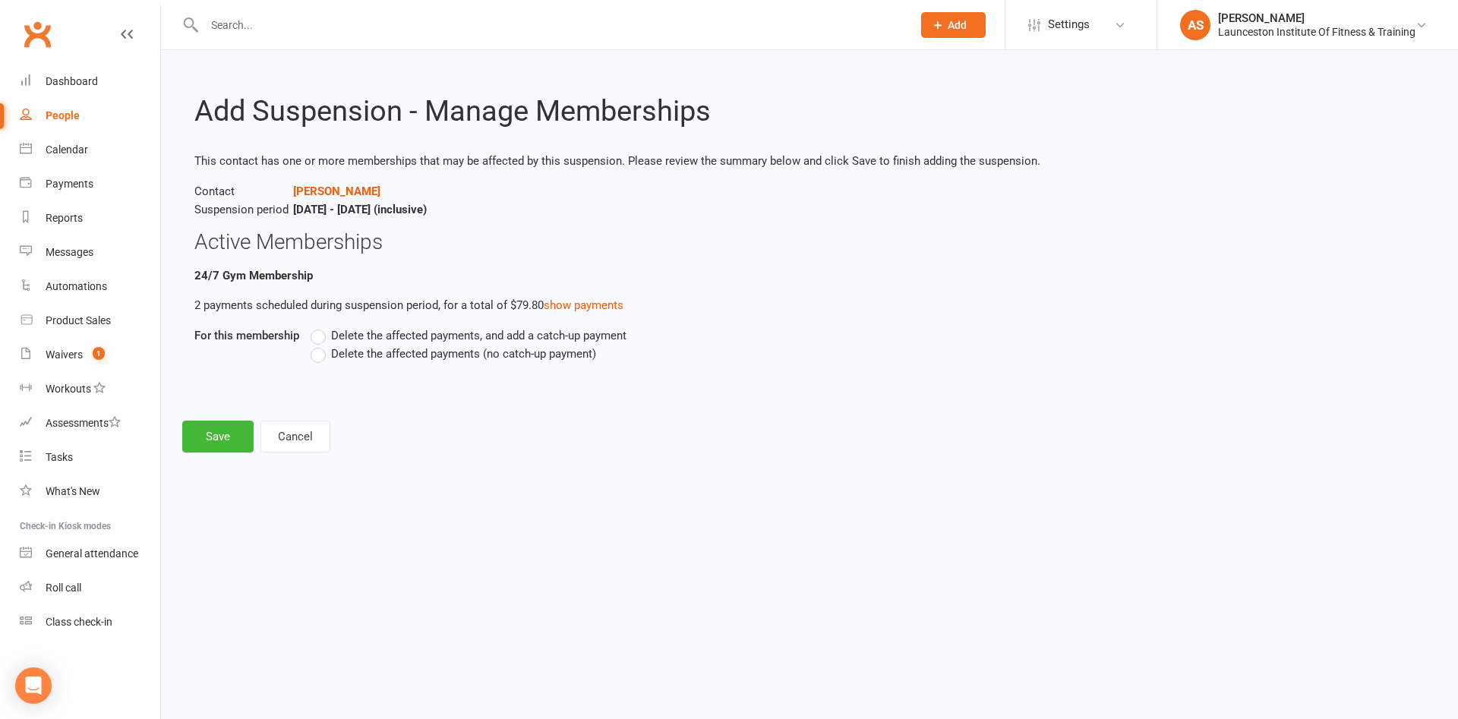
click at [324, 353] on label "Delete the affected payments (no catch-up payment)" at bounding box center [454, 354] width 286 height 18
click at [321, 345] on input "Delete the affected payments (no catch-up payment)" at bounding box center [316, 345] width 10 height 0
click at [232, 435] on button "Save" at bounding box center [217, 437] width 71 height 32
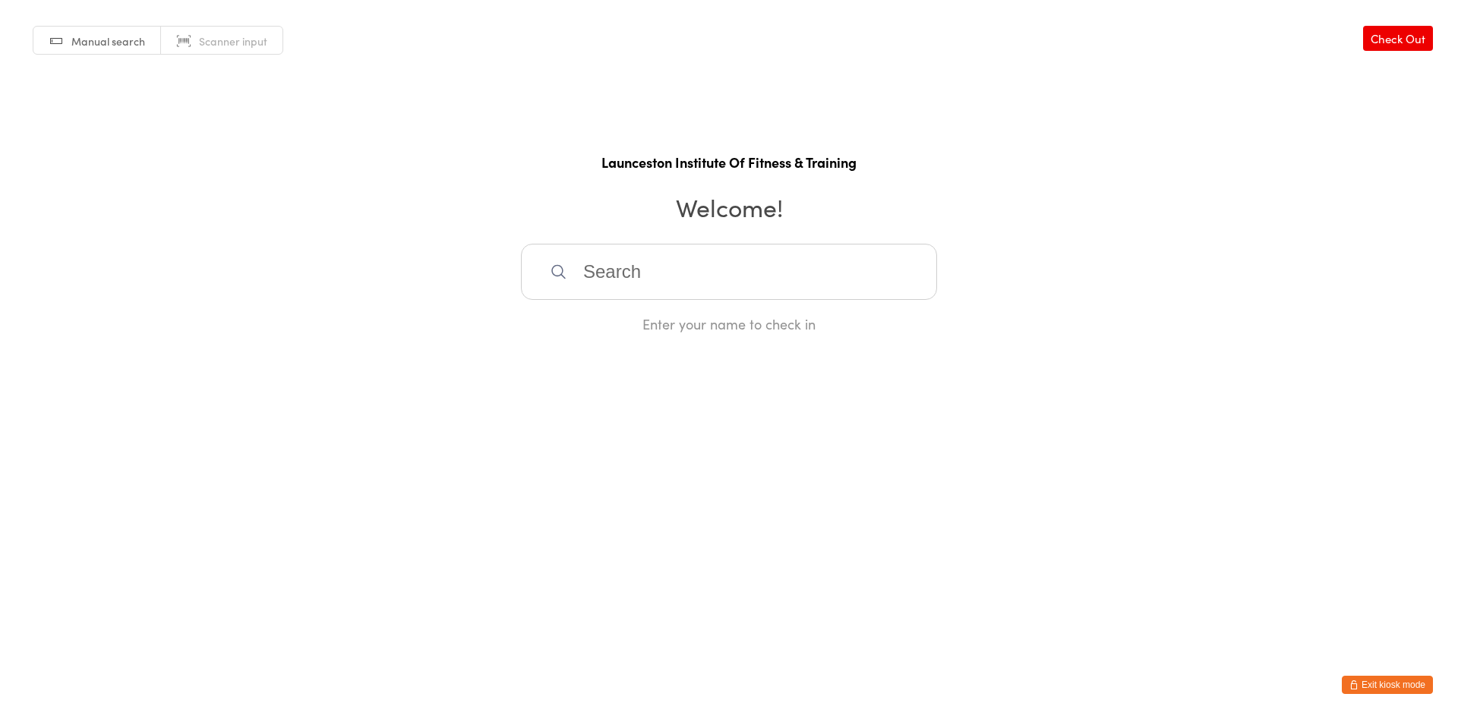
click at [1398, 26] on link "Check Out" at bounding box center [1398, 38] width 70 height 25
click at [1353, 671] on html "You have now entered Kiosk Mode. Members will be able to check themselves in us…" at bounding box center [729, 359] width 1458 height 719
click at [1363, 685] on button "Exit kiosk mode" at bounding box center [1387, 685] width 91 height 18
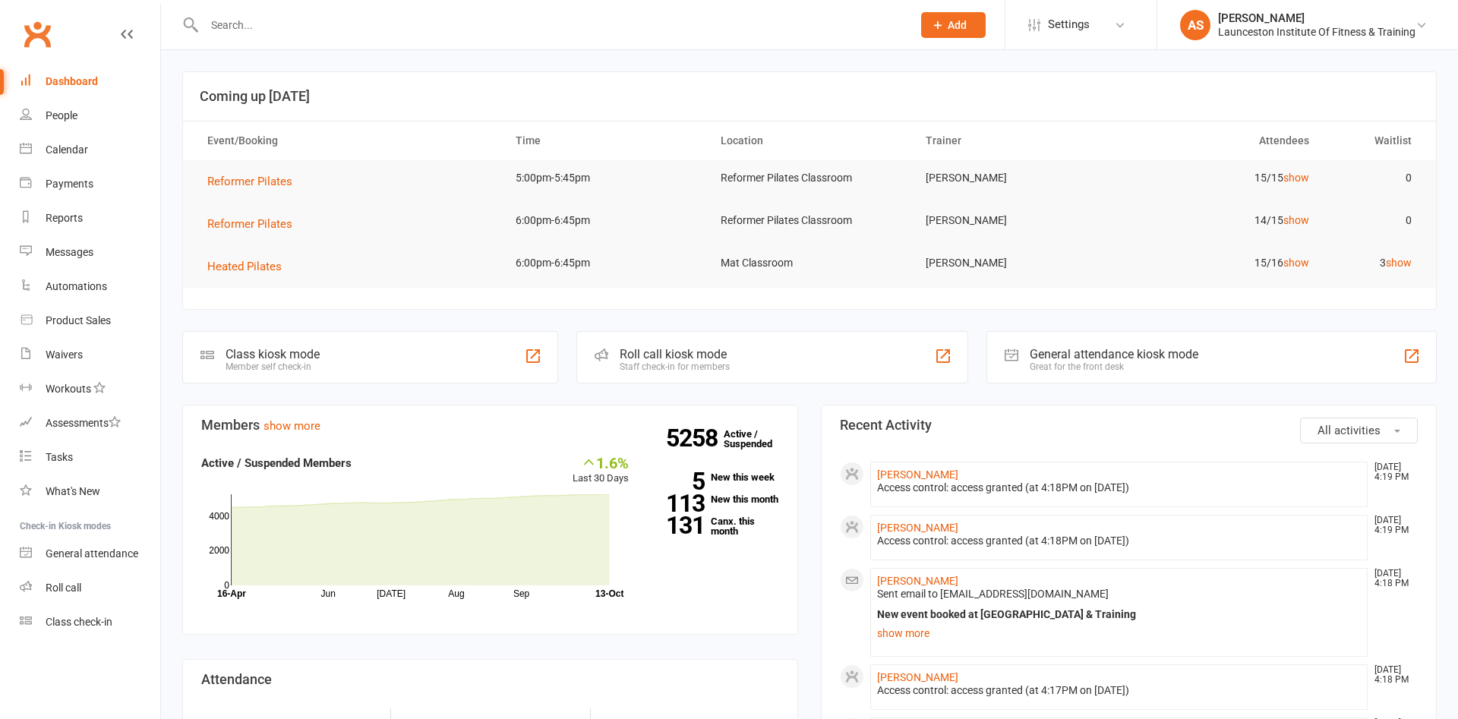
click at [243, 30] on input "text" at bounding box center [551, 24] width 702 height 21
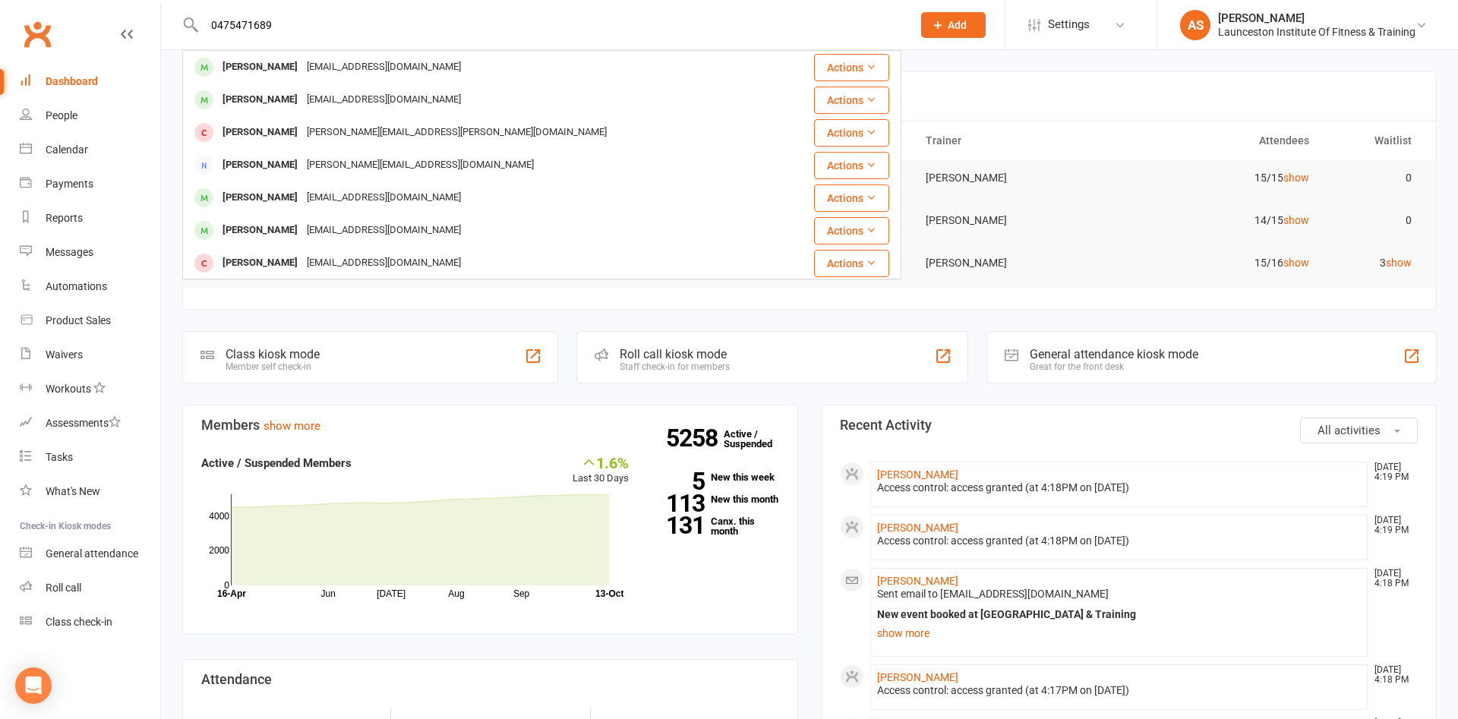
type input "0475471689"
click at [311, 65] on div "jakobetatnell@gmail.com" at bounding box center [383, 67] width 163 height 22
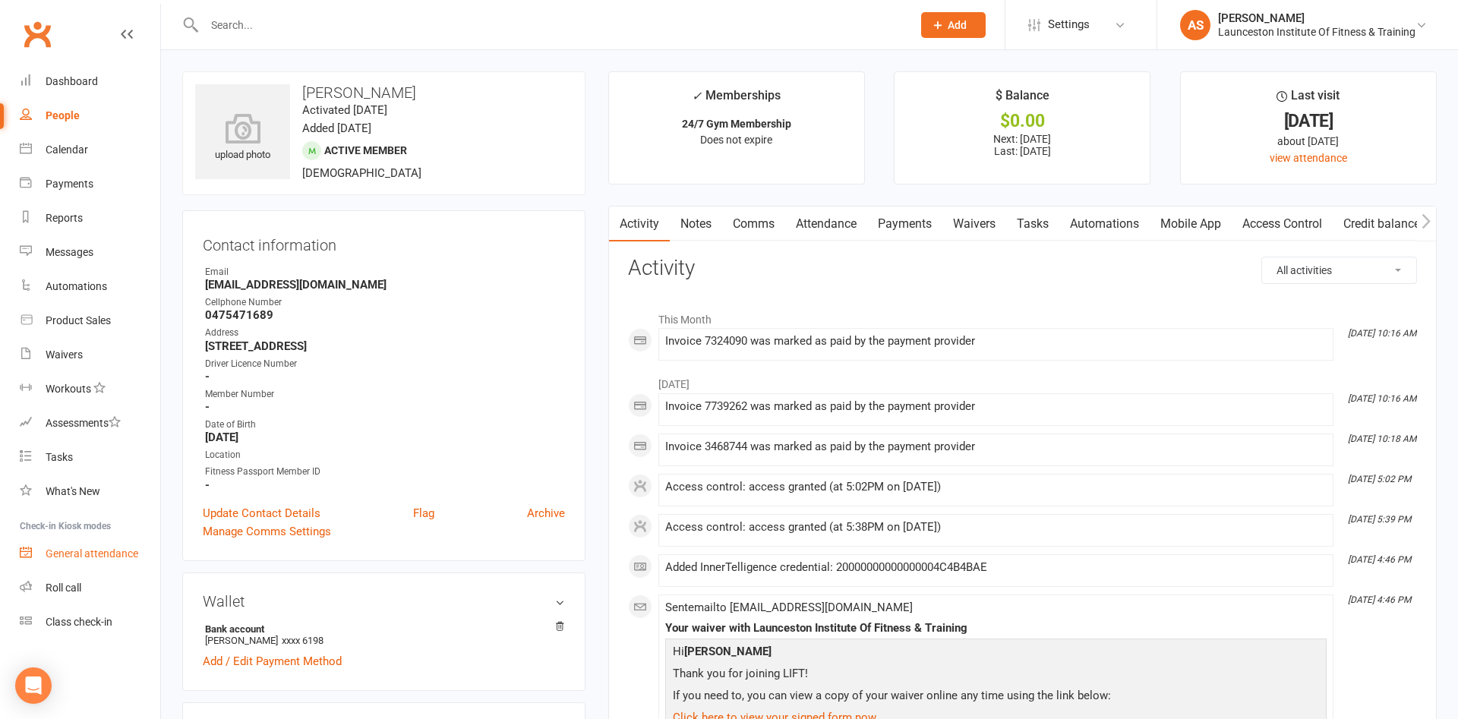
click at [103, 562] on link "General attendance" at bounding box center [90, 554] width 141 height 34
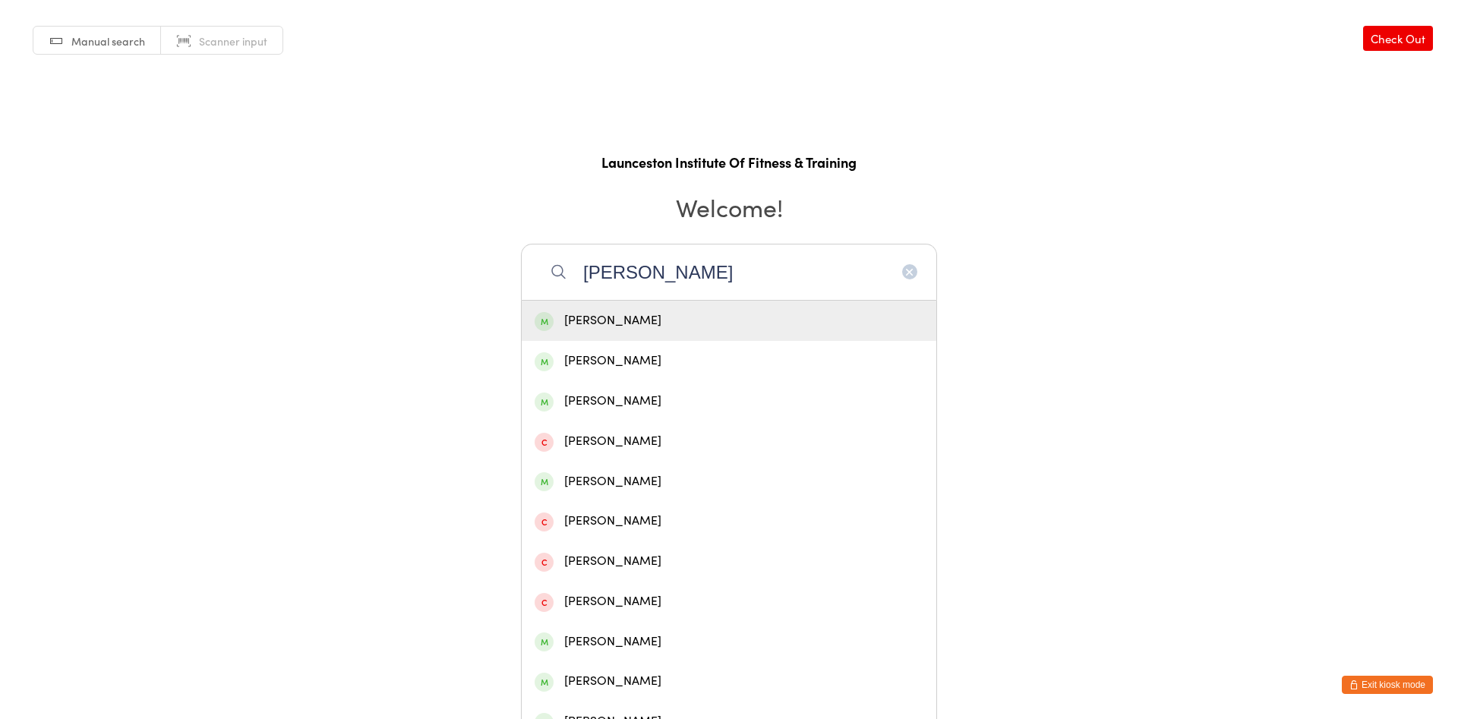
type input "[PERSON_NAME]"
click at [738, 329] on div "[PERSON_NAME]" at bounding box center [729, 321] width 389 height 21
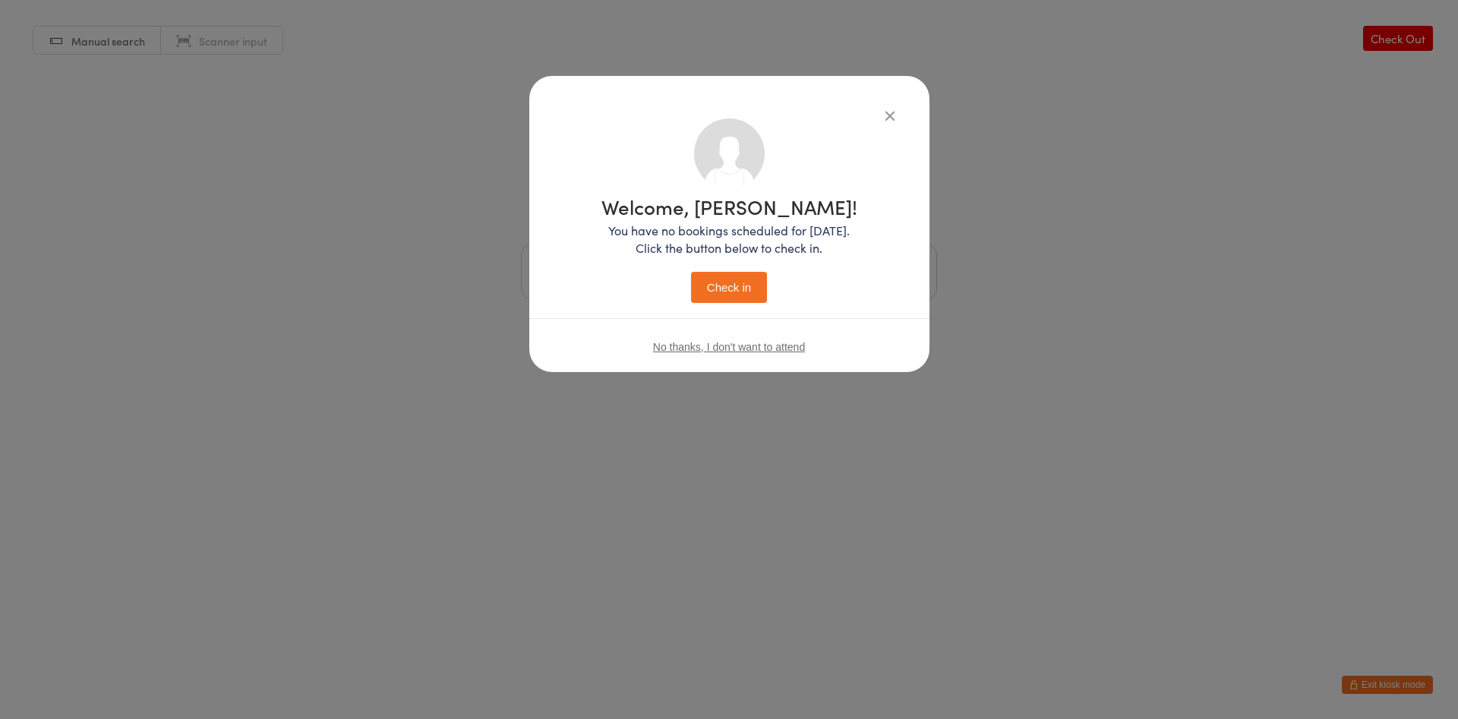
click at [734, 304] on div "Welcome, Jakobe! You have no bookings scheduled for today. Click the button bel…" at bounding box center [730, 246] width 340 height 257
click at [731, 300] on button "Check in" at bounding box center [729, 287] width 76 height 31
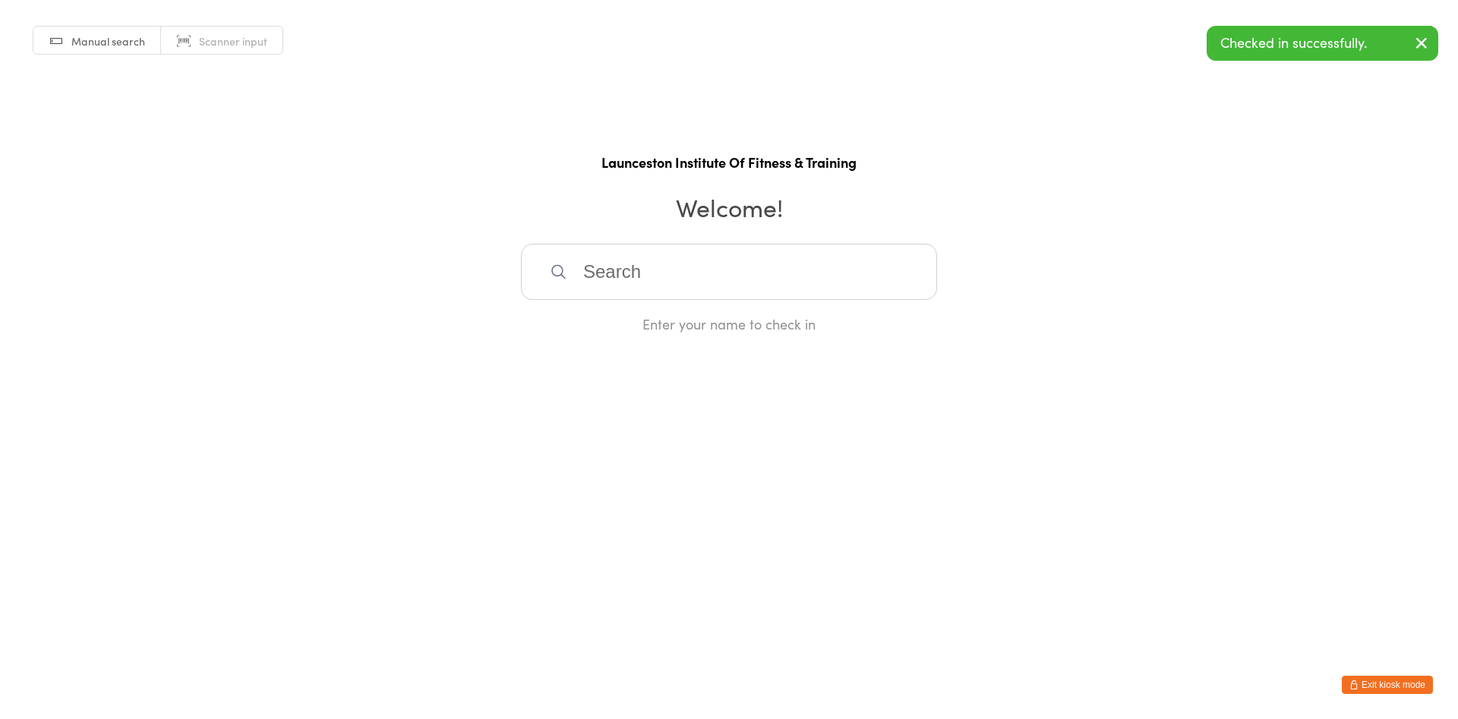
click at [1384, 684] on button "Exit kiosk mode" at bounding box center [1387, 685] width 91 height 18
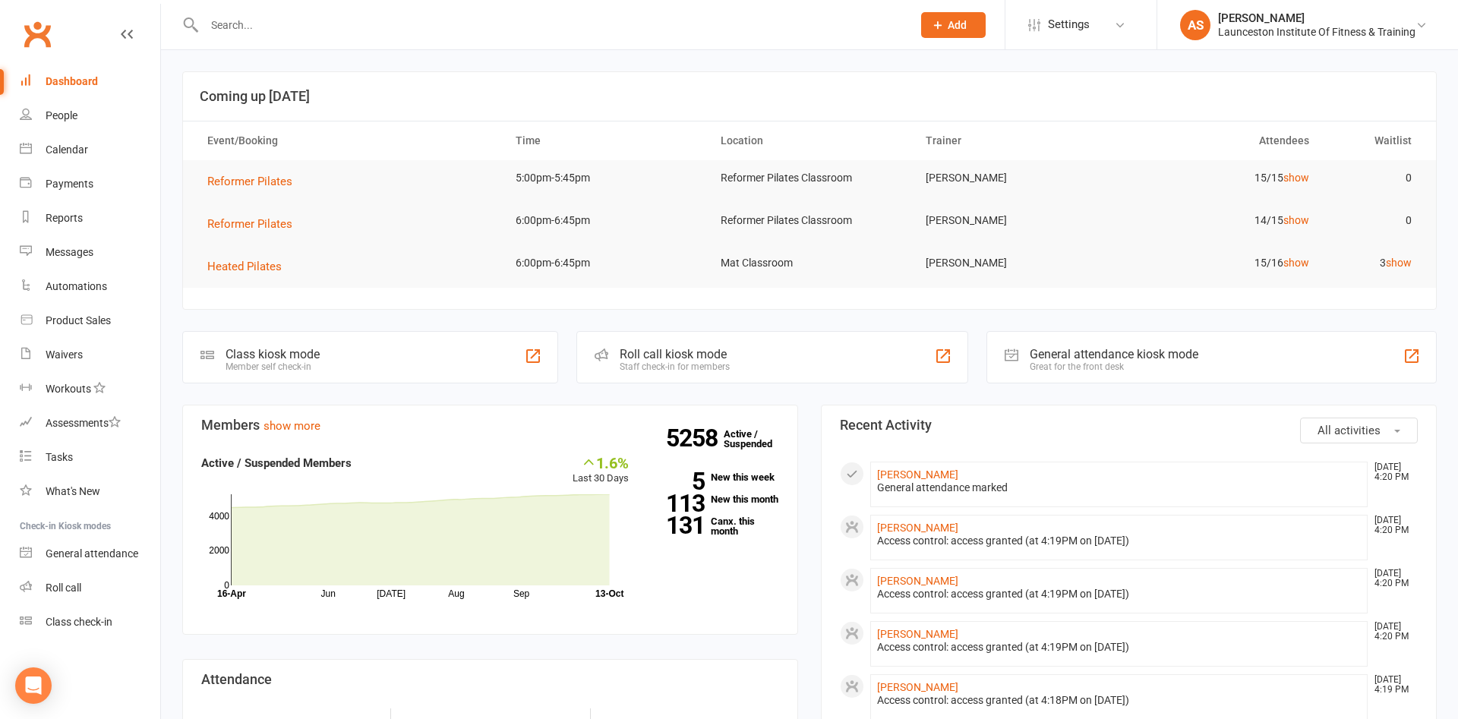
click at [267, 11] on div at bounding box center [541, 24] width 719 height 49
click at [271, 20] on input "text" at bounding box center [551, 24] width 702 height 21
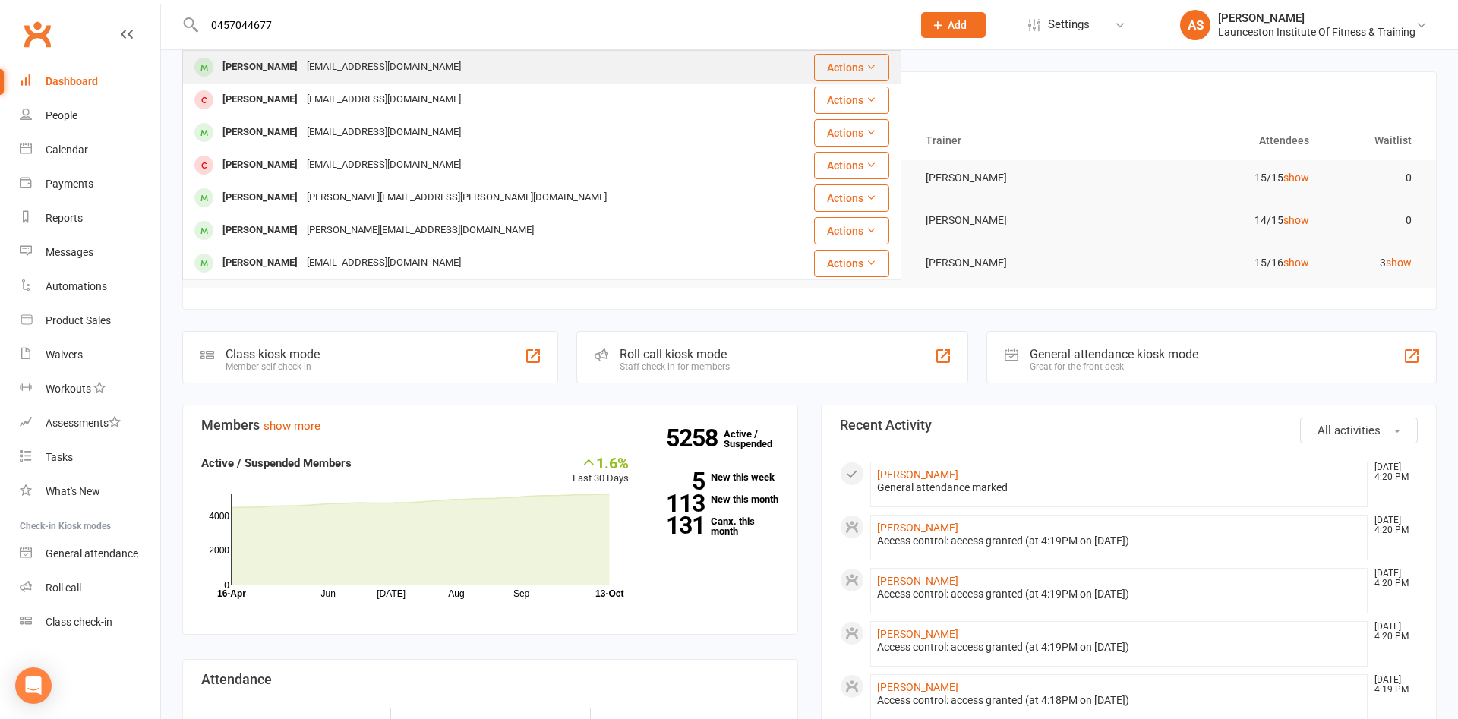
type input "0457044677"
click at [242, 68] on div "[PERSON_NAME]" at bounding box center [260, 67] width 84 height 22
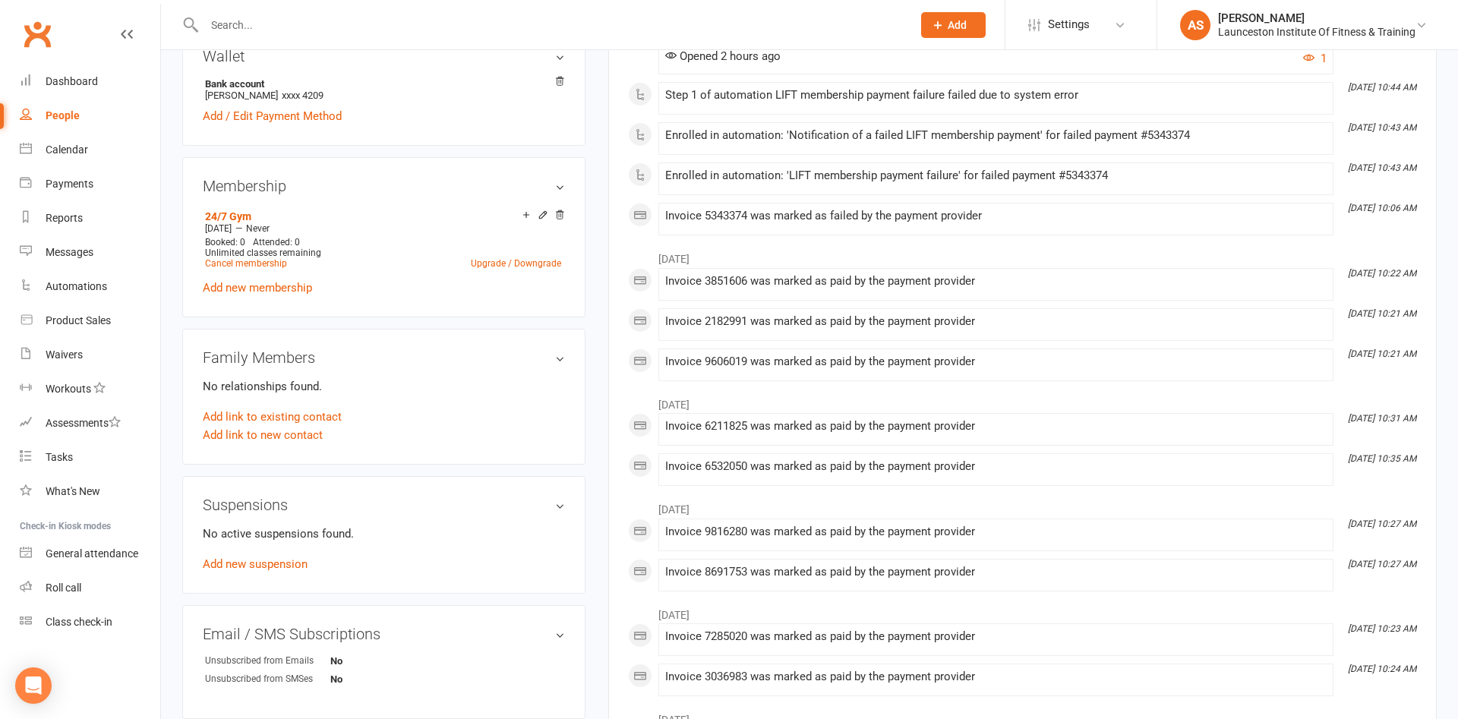
drag, startPoint x: 1079, startPoint y: 659, endPoint x: 1085, endPoint y: 704, distance: 45.2
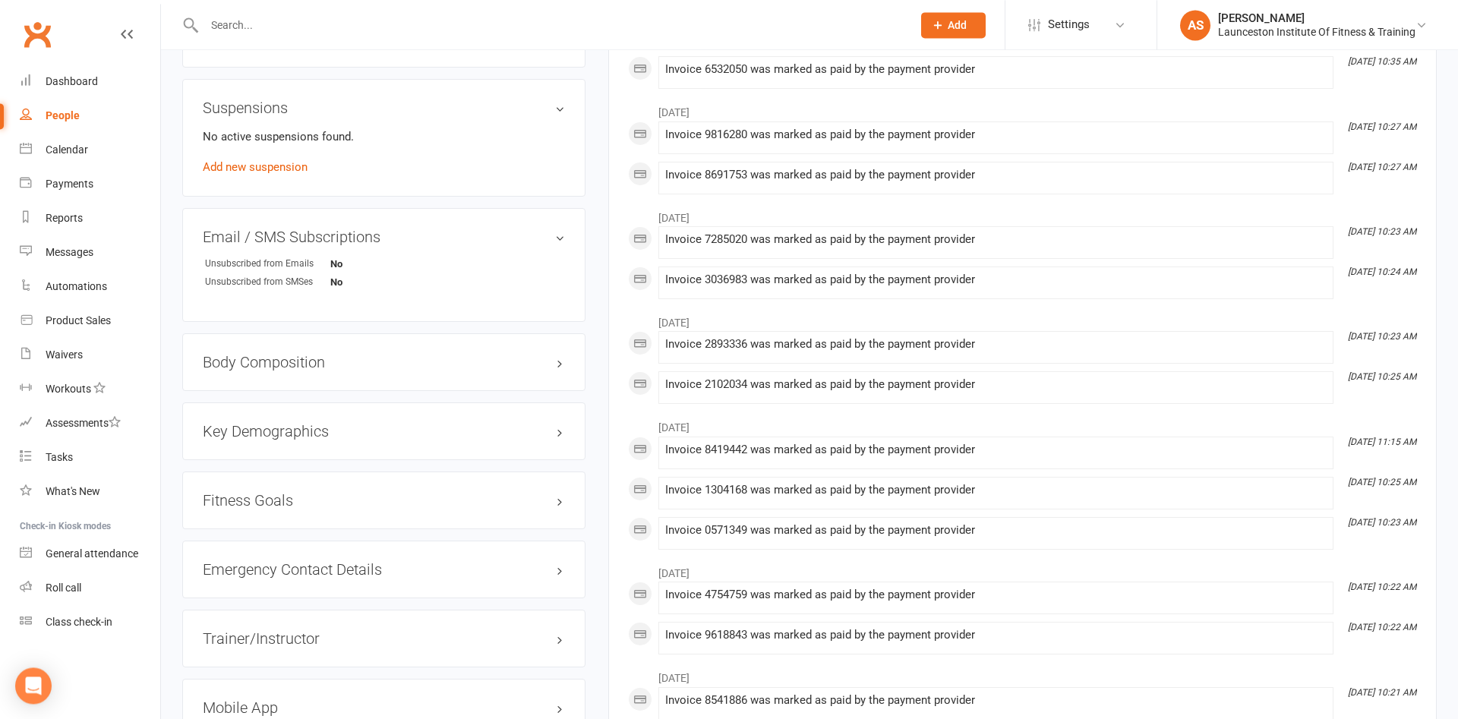
drag, startPoint x: 939, startPoint y: 662, endPoint x: 911, endPoint y: 715, distance: 59.5
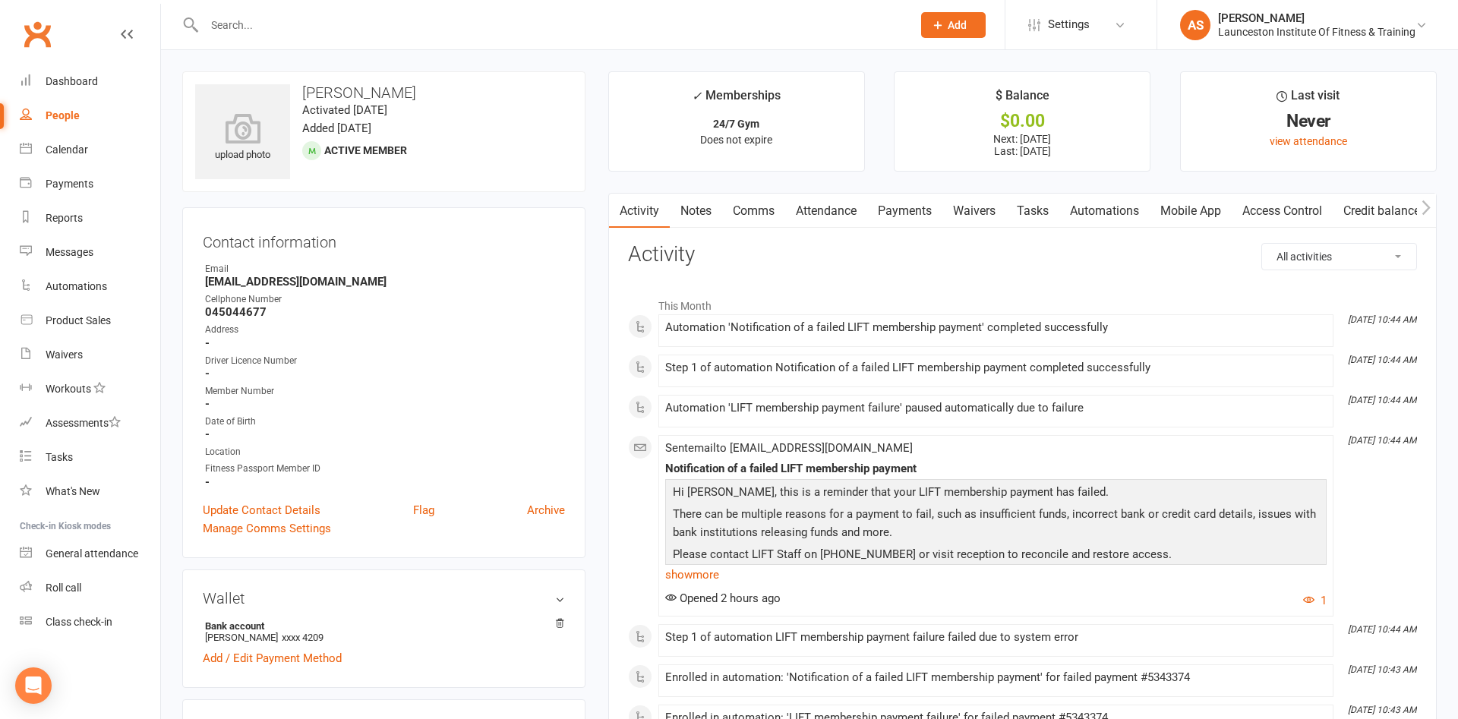
click at [908, 215] on link "Payments" at bounding box center [904, 211] width 75 height 35
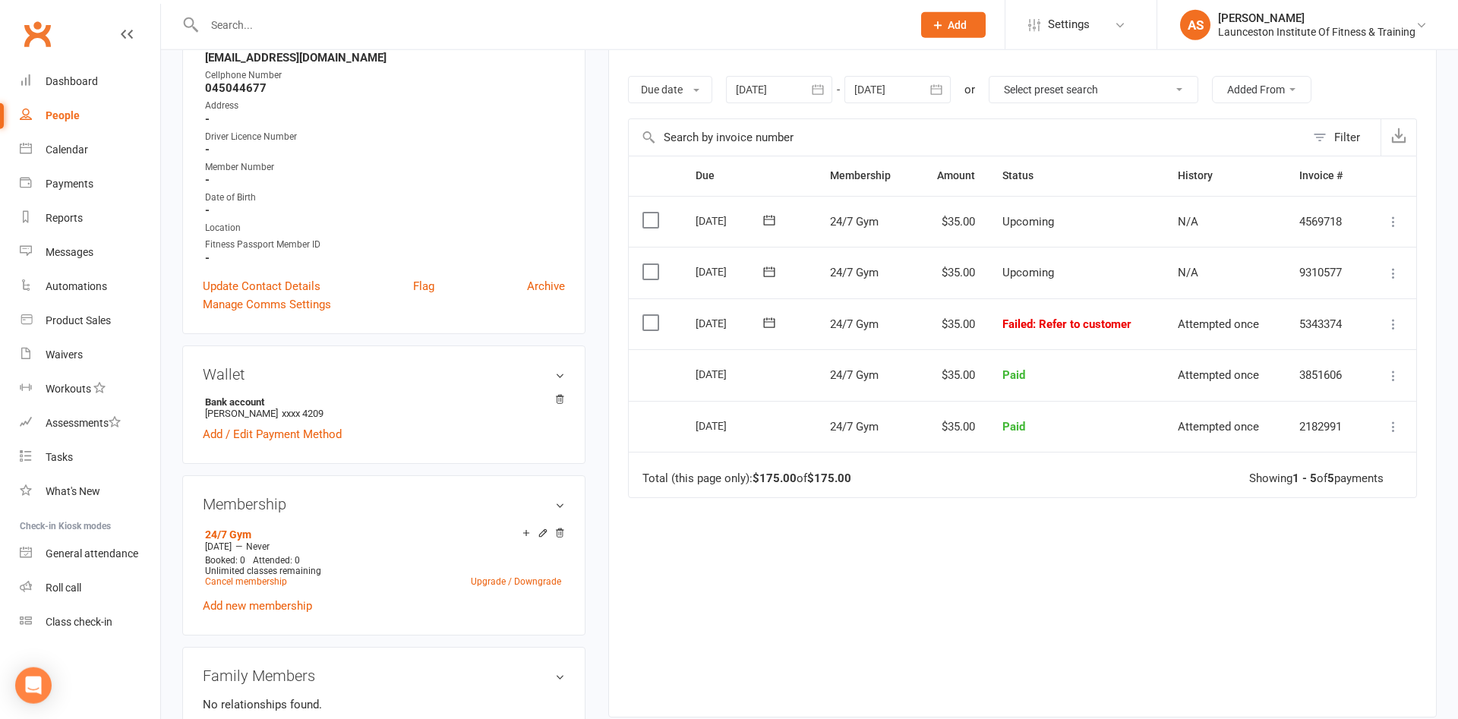
scroll to position [155, 0]
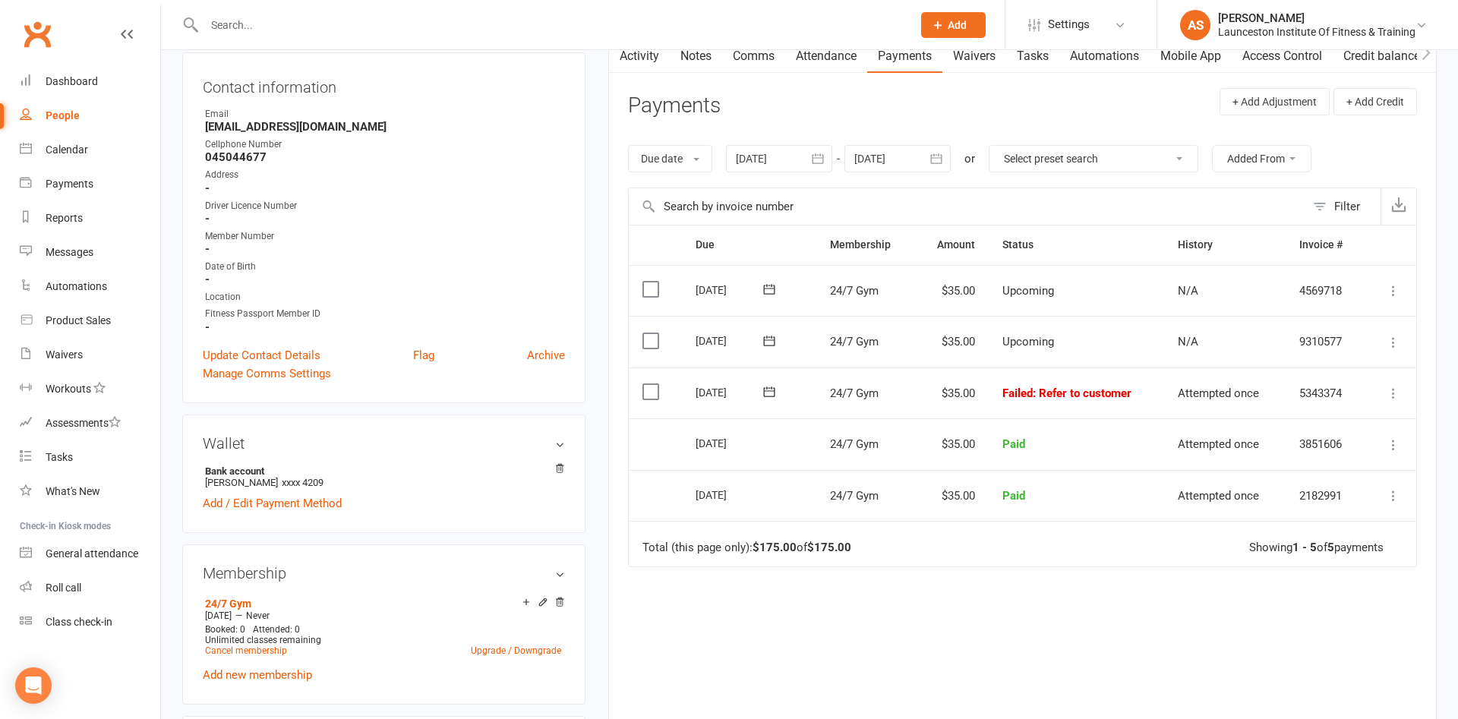
click at [814, 162] on icon "button" at bounding box center [817, 158] width 15 height 15
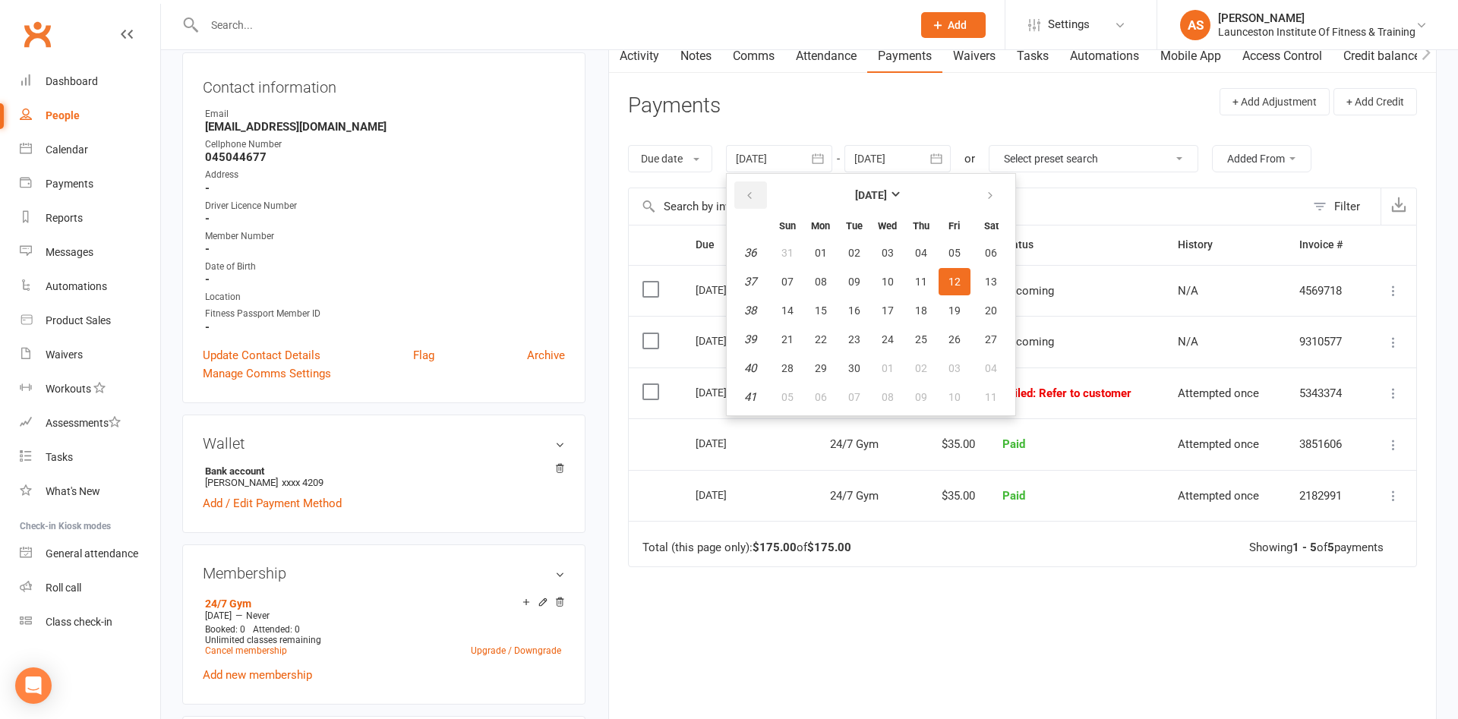
click at [755, 198] on icon "button" at bounding box center [749, 196] width 11 height 12
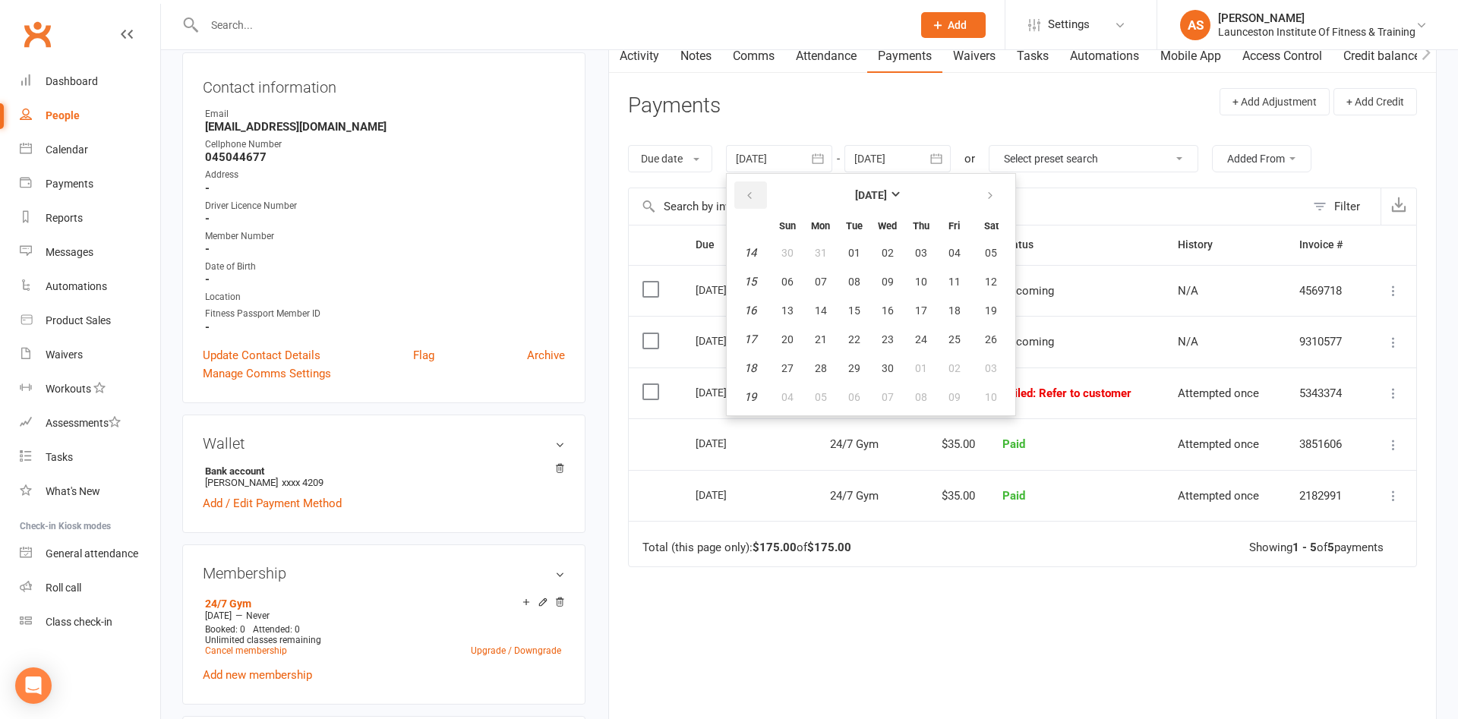
click at [755, 198] on icon "button" at bounding box center [749, 196] width 11 height 12
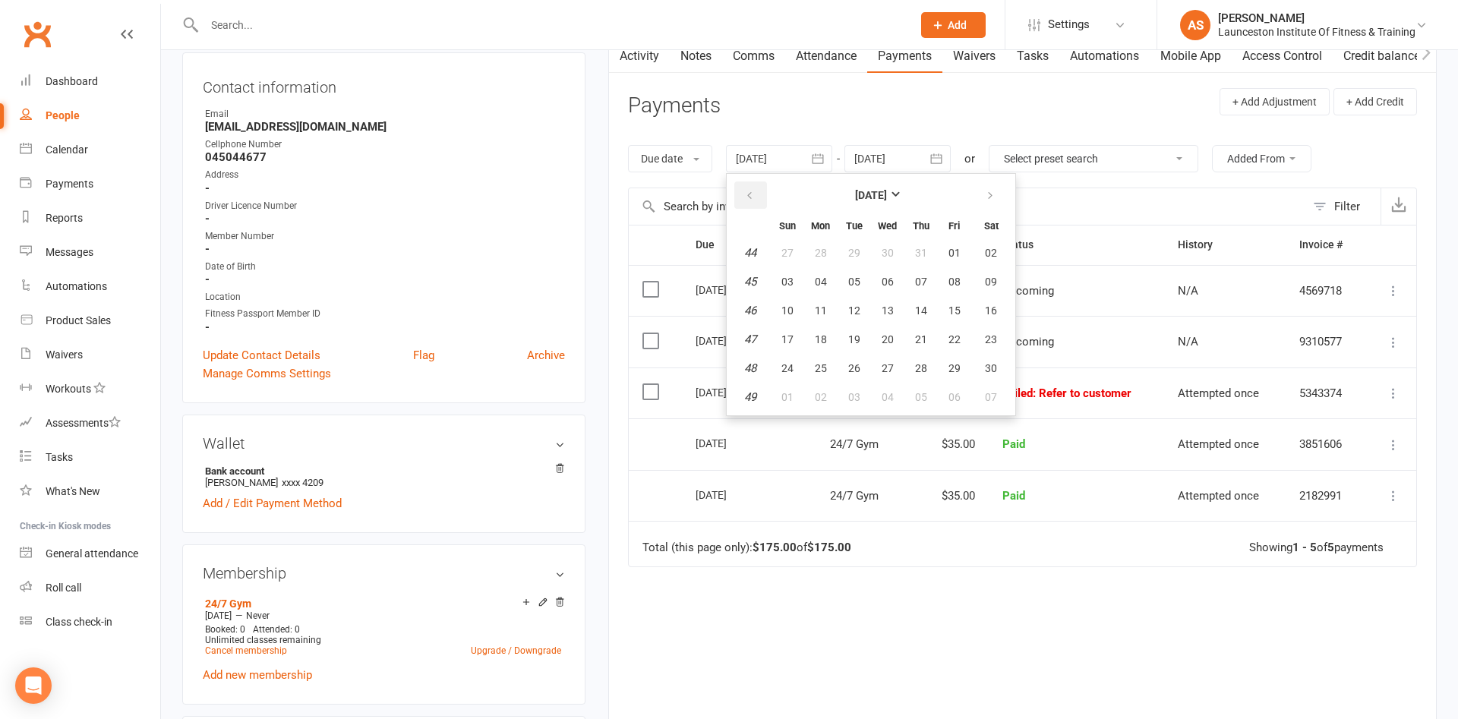
click at [755, 198] on icon "button" at bounding box center [749, 196] width 11 height 12
click at [926, 235] on th "Thu" at bounding box center [921, 225] width 32 height 24
click at [927, 242] on button "01" at bounding box center [921, 252] width 32 height 27
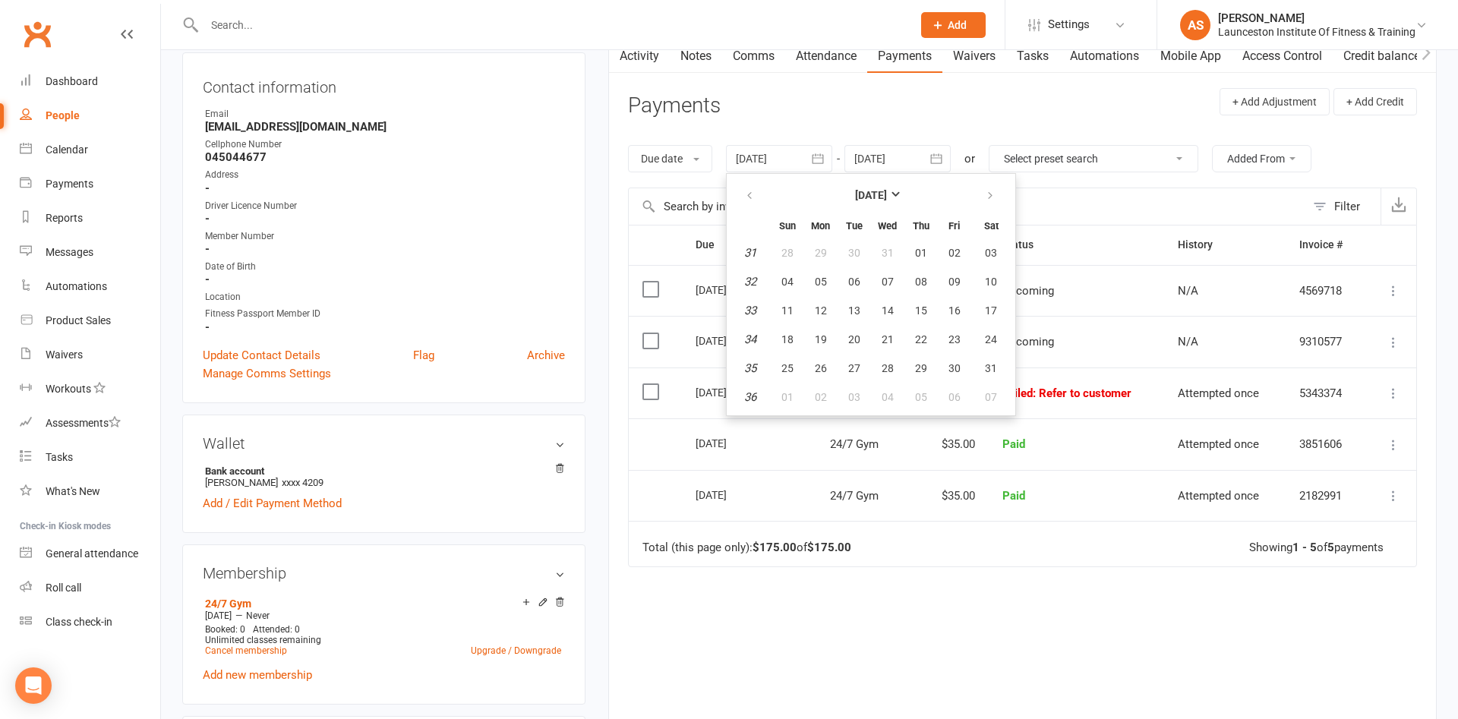
type input "[DATE]"
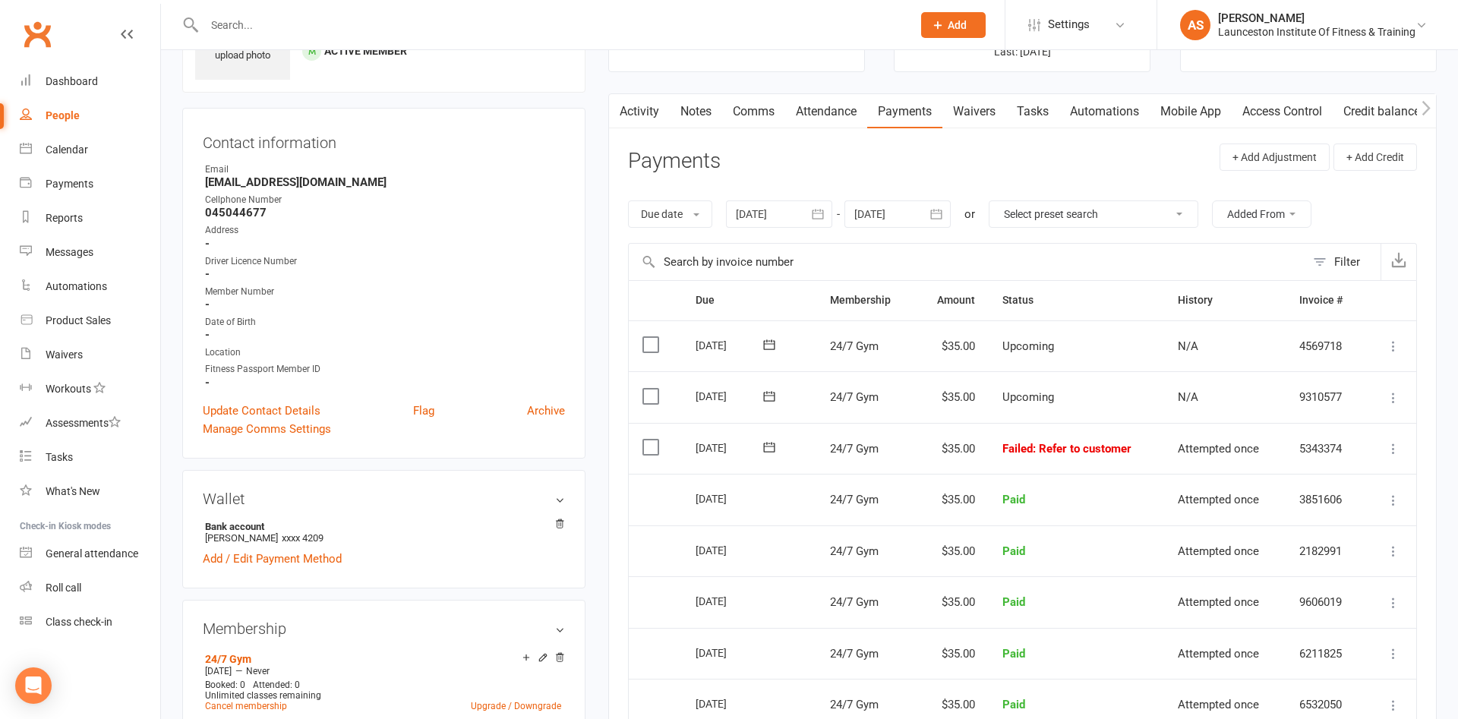
scroll to position [0, 0]
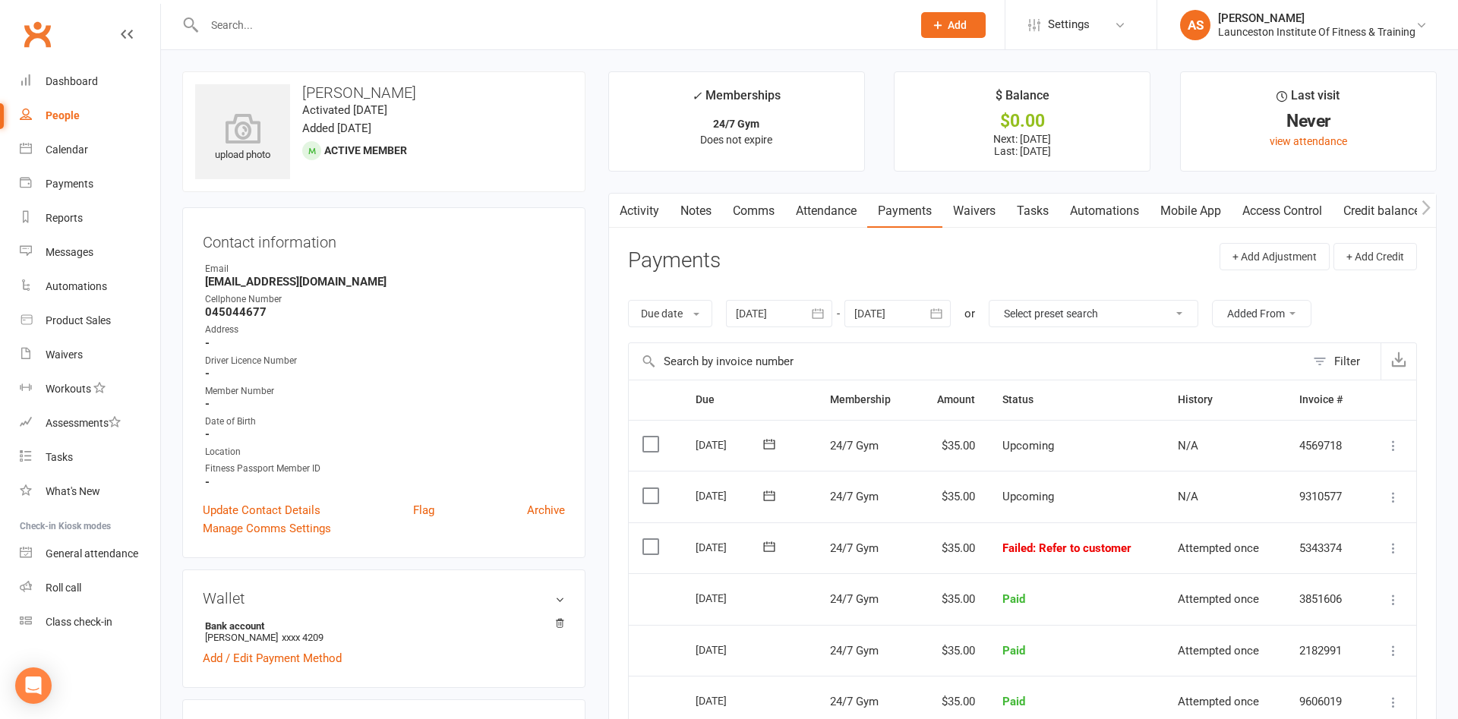
drag, startPoint x: 634, startPoint y: 203, endPoint x: 655, endPoint y: 206, distance: 21.5
click at [636, 203] on link "Activity" at bounding box center [639, 211] width 61 height 35
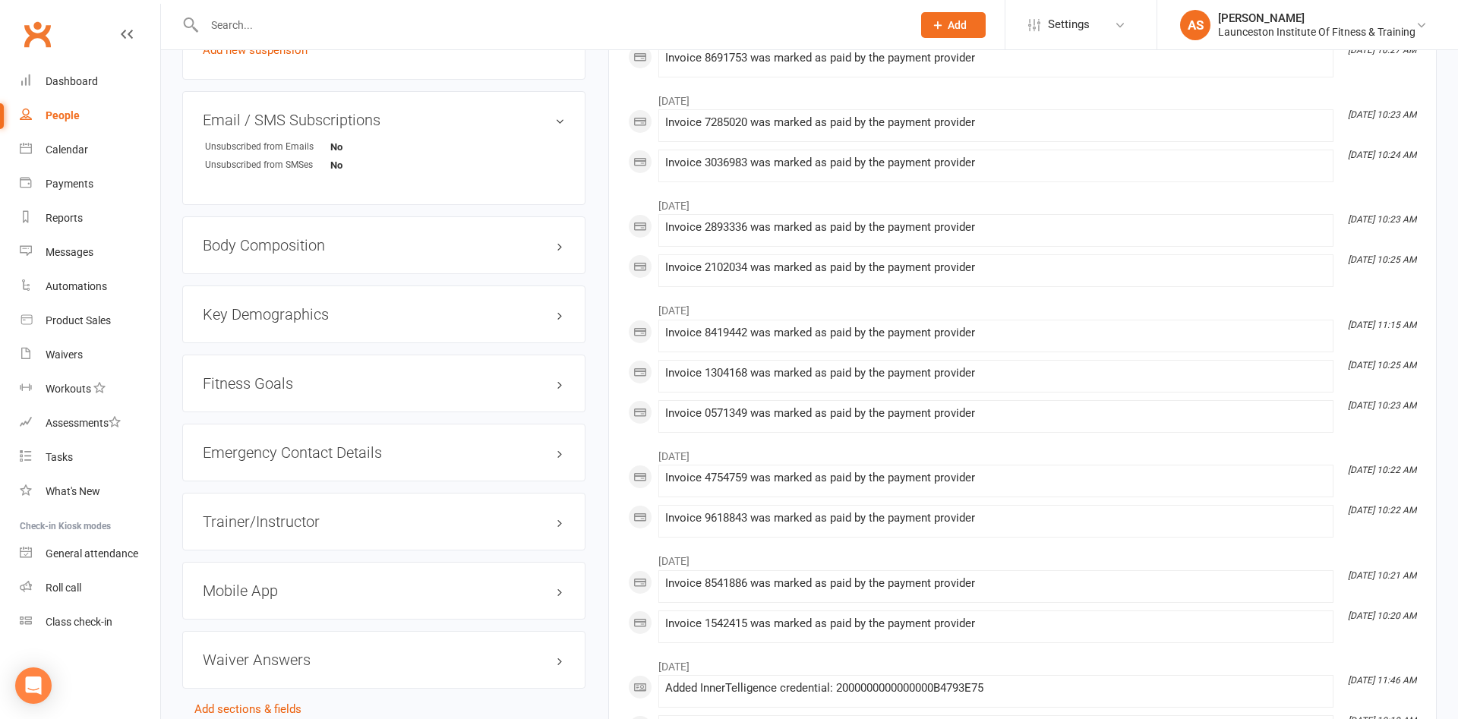
scroll to position [1043, 0]
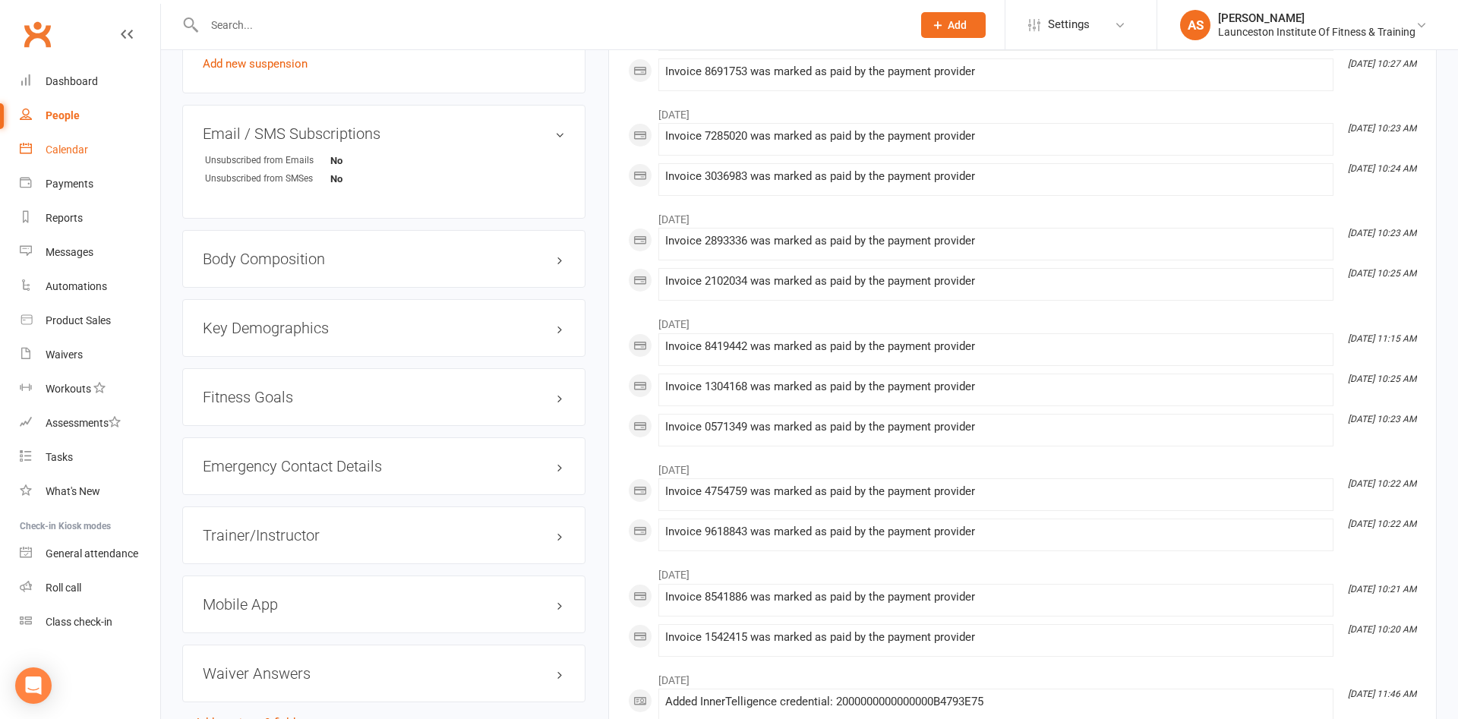
click at [85, 150] on div "Calendar" at bounding box center [67, 150] width 43 height 12
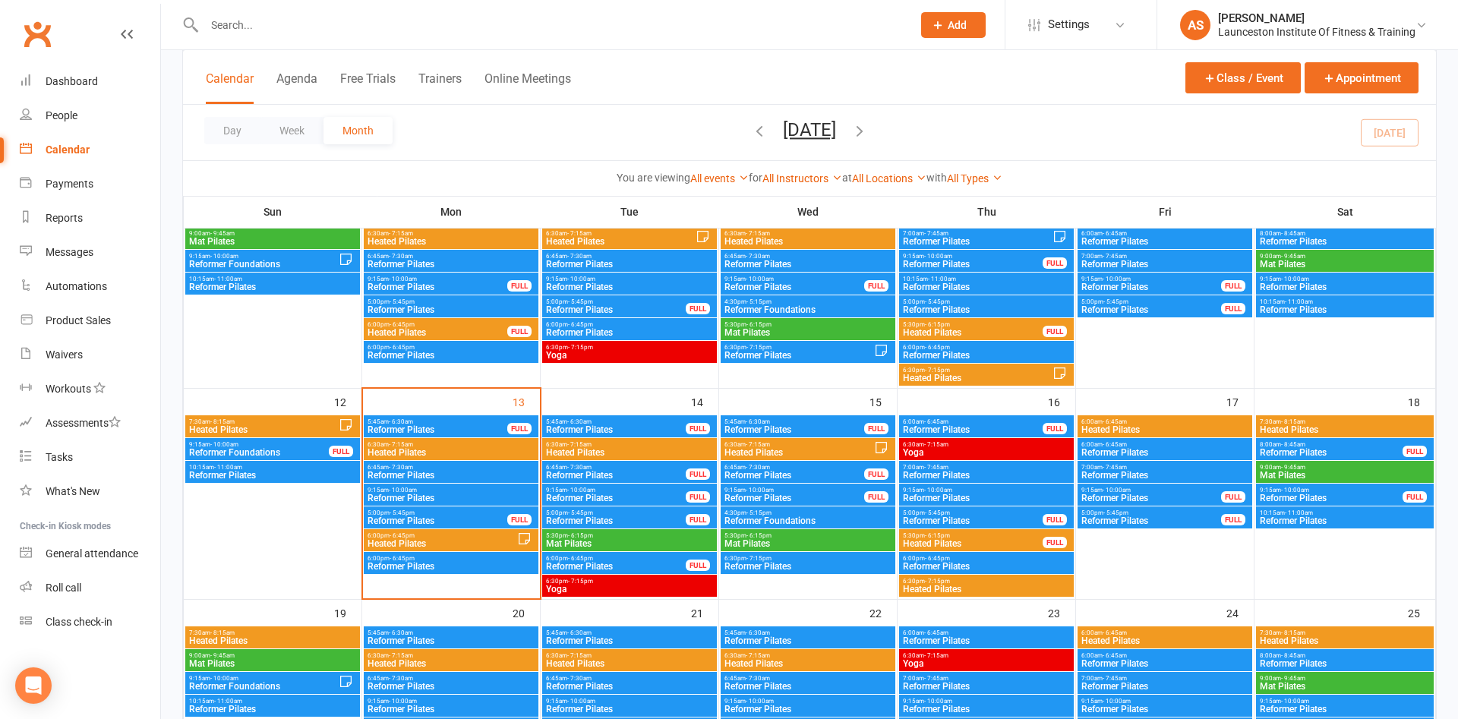
scroll to position [542, 0]
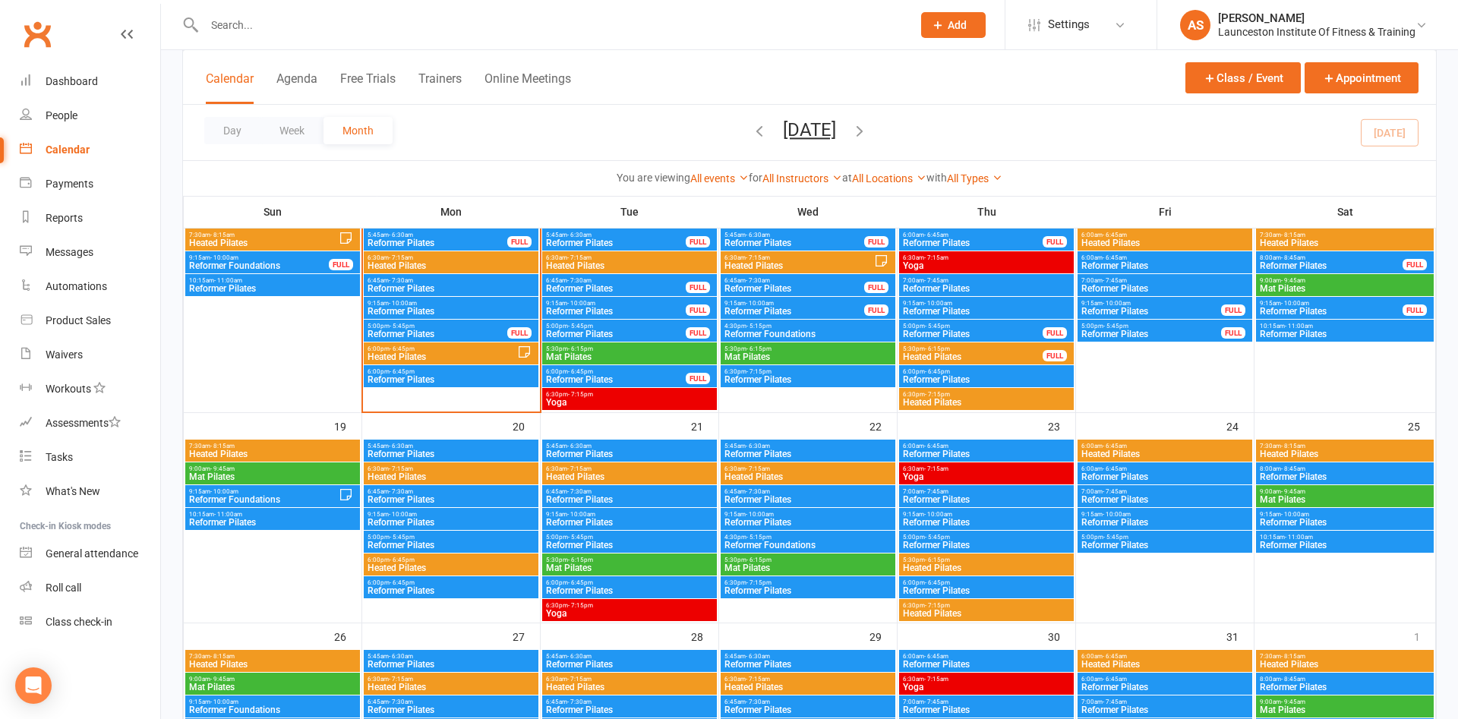
click at [453, 377] on span "Reformer Pilates" at bounding box center [451, 379] width 169 height 9
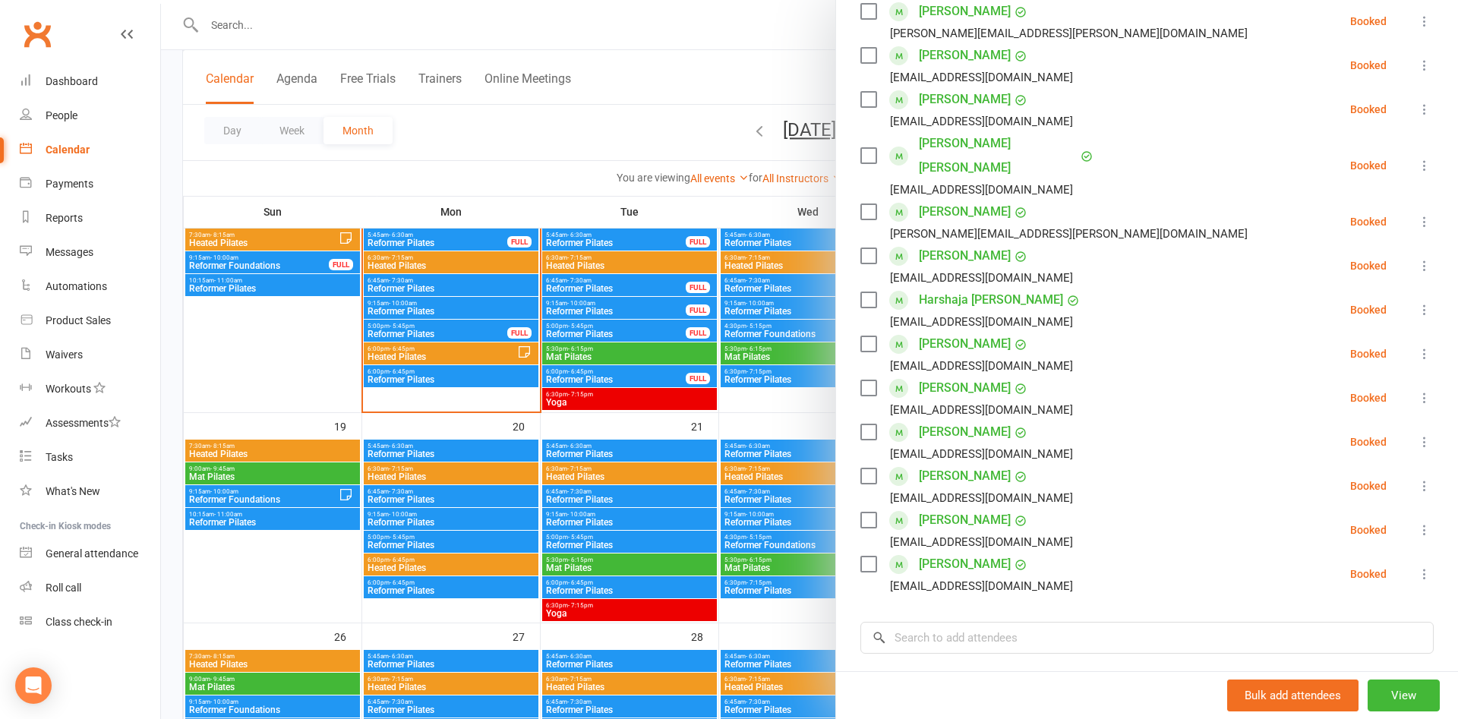
scroll to position [246, 0]
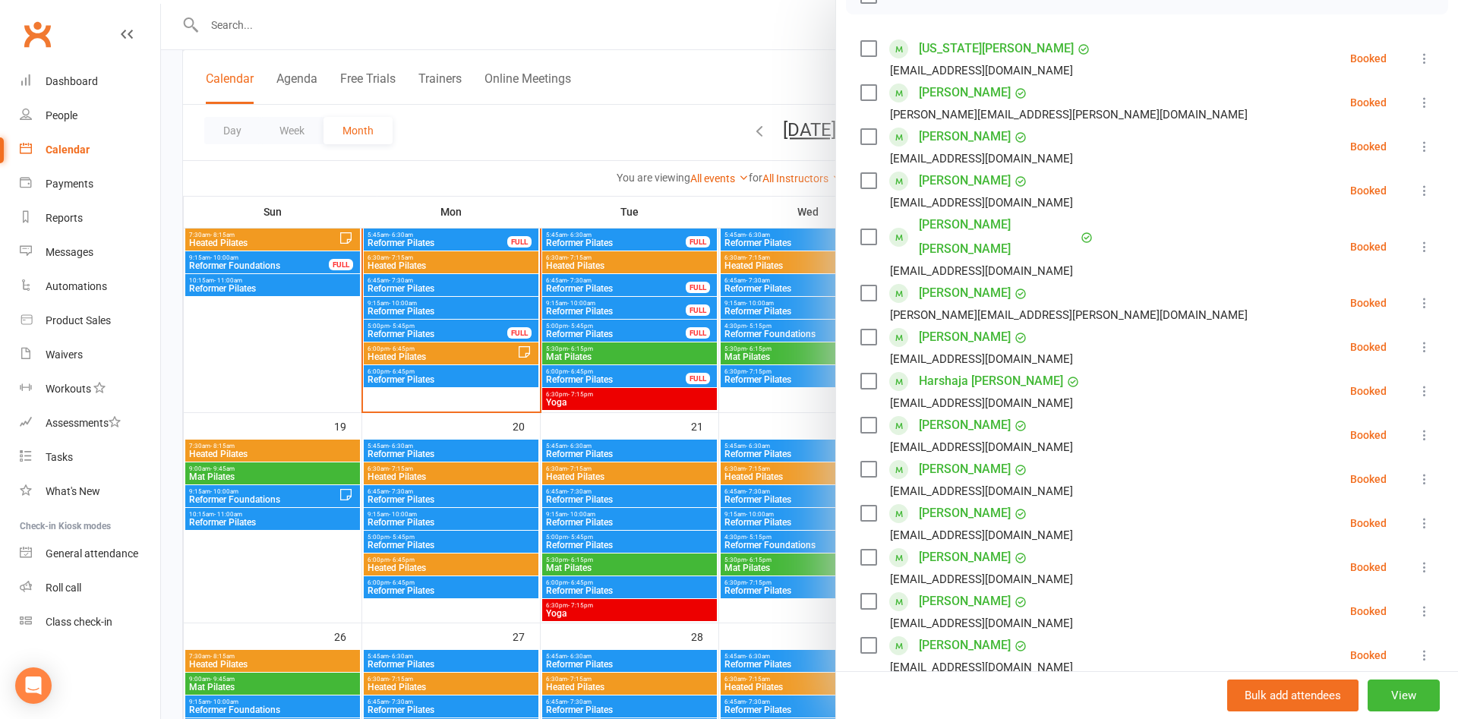
click at [1426, 434] on icon at bounding box center [1424, 435] width 15 height 15
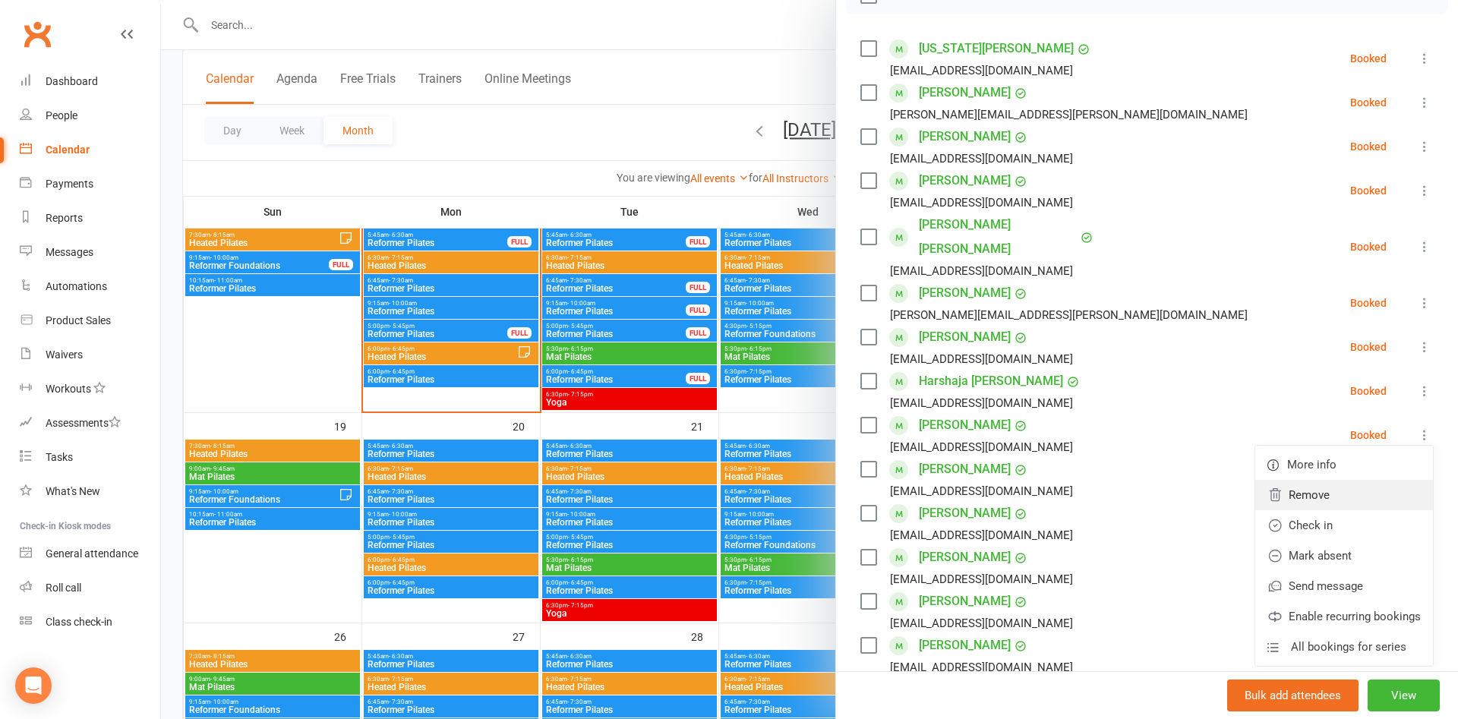
click at [1338, 495] on link "Remove" at bounding box center [1345, 495] width 178 height 30
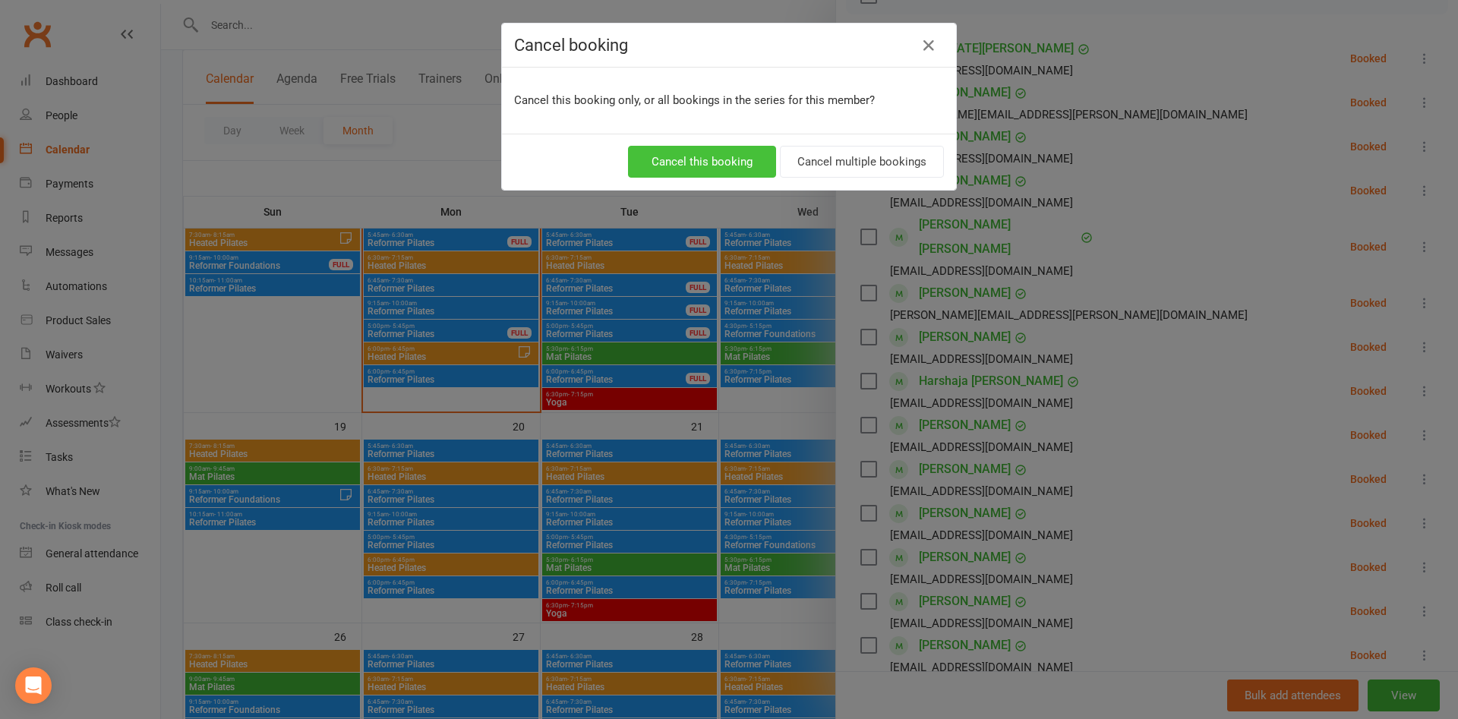
click at [729, 158] on button "Cancel this booking" at bounding box center [702, 162] width 148 height 32
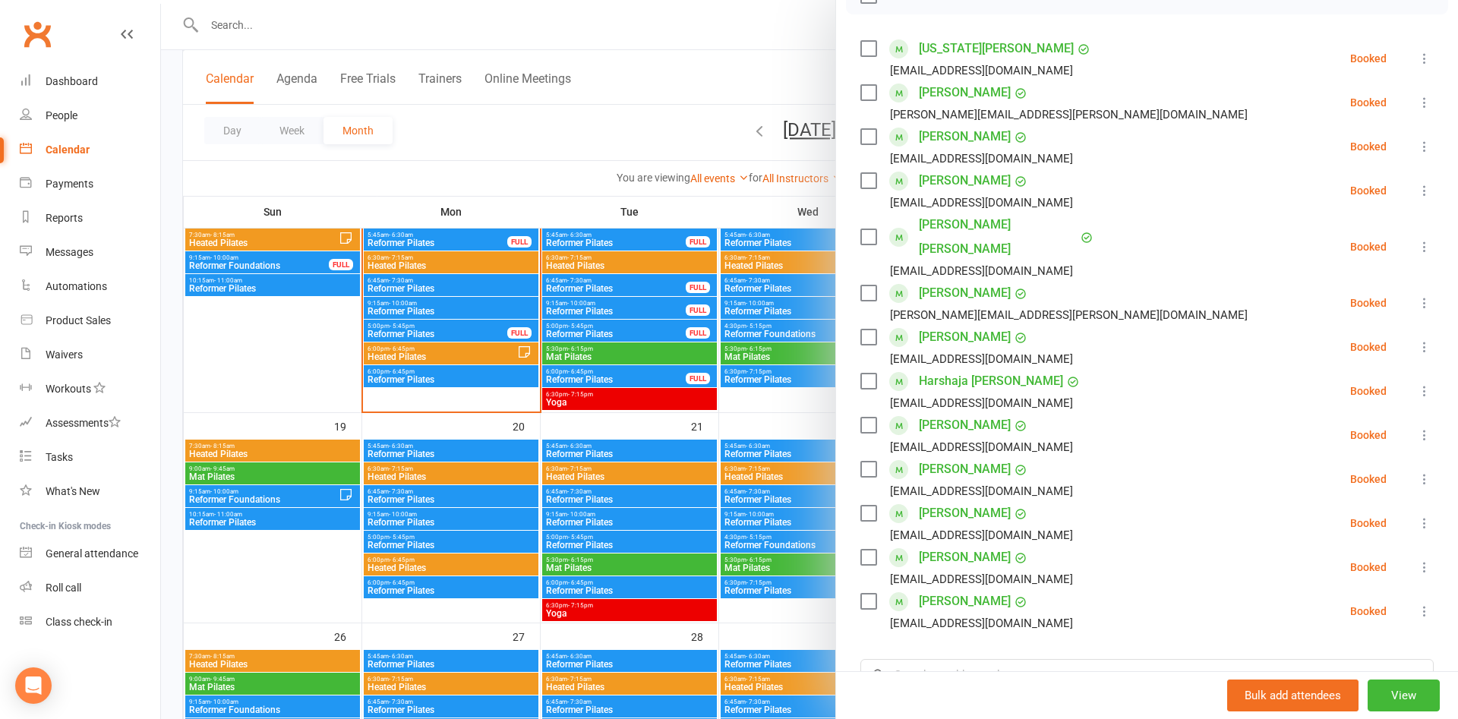
click at [681, 141] on div at bounding box center [809, 359] width 1297 height 719
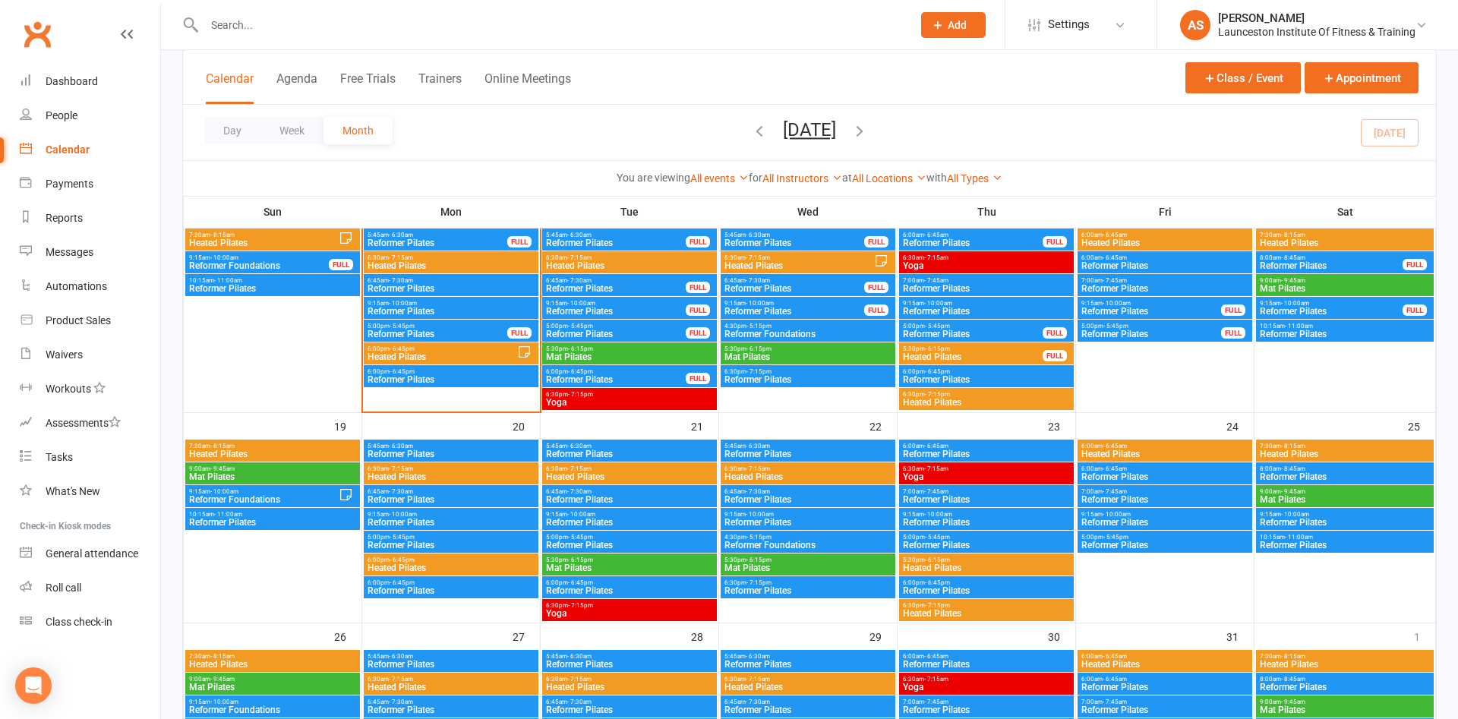
click at [419, 378] on span "Reformer Pilates" at bounding box center [451, 379] width 169 height 9
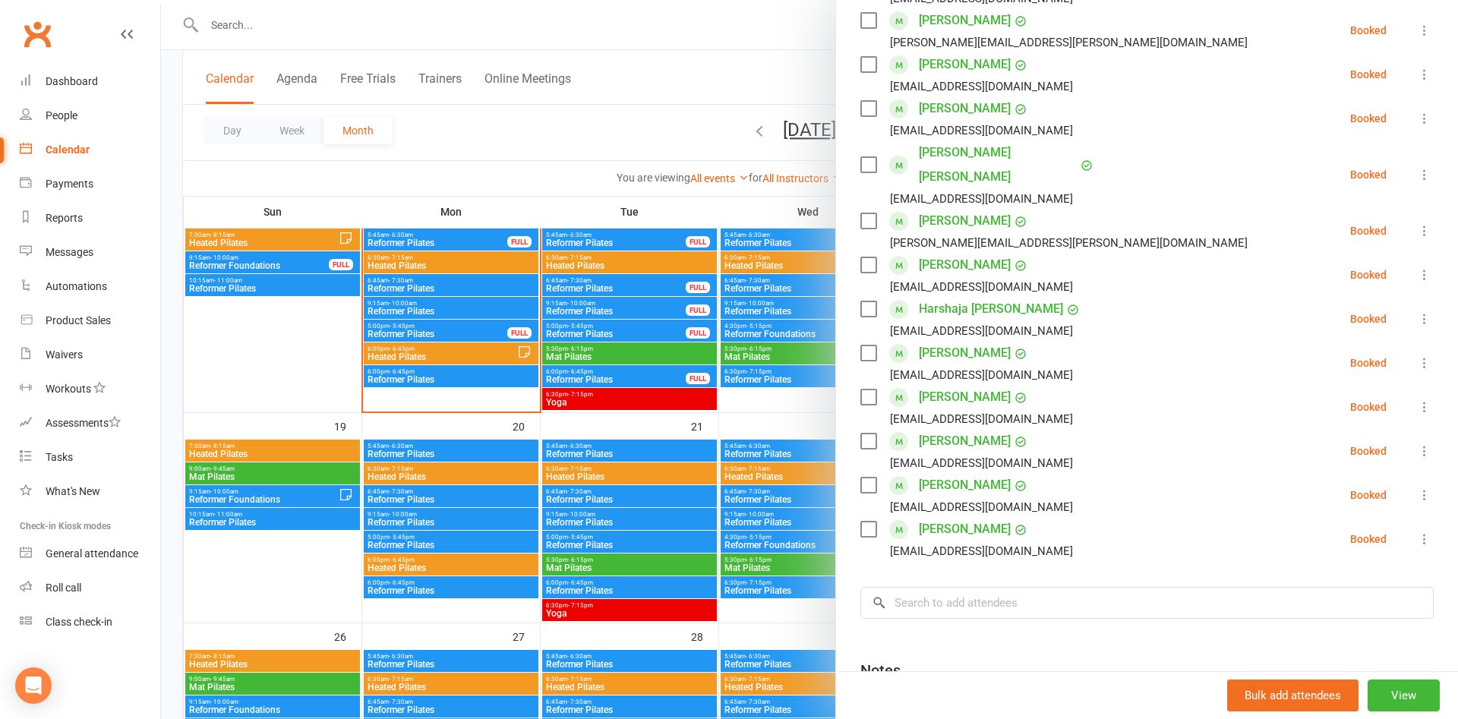
scroll to position [236, 0]
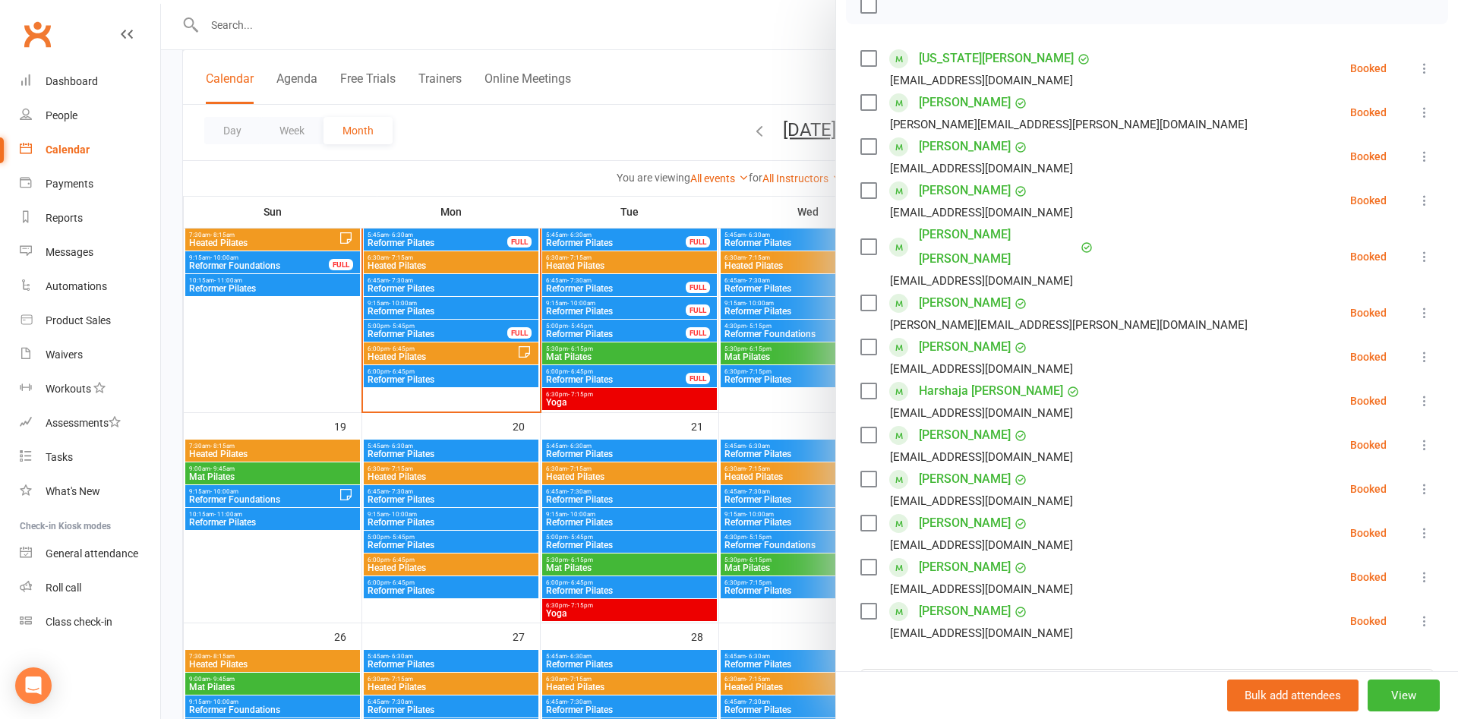
click at [1423, 108] on icon at bounding box center [1424, 112] width 15 height 15
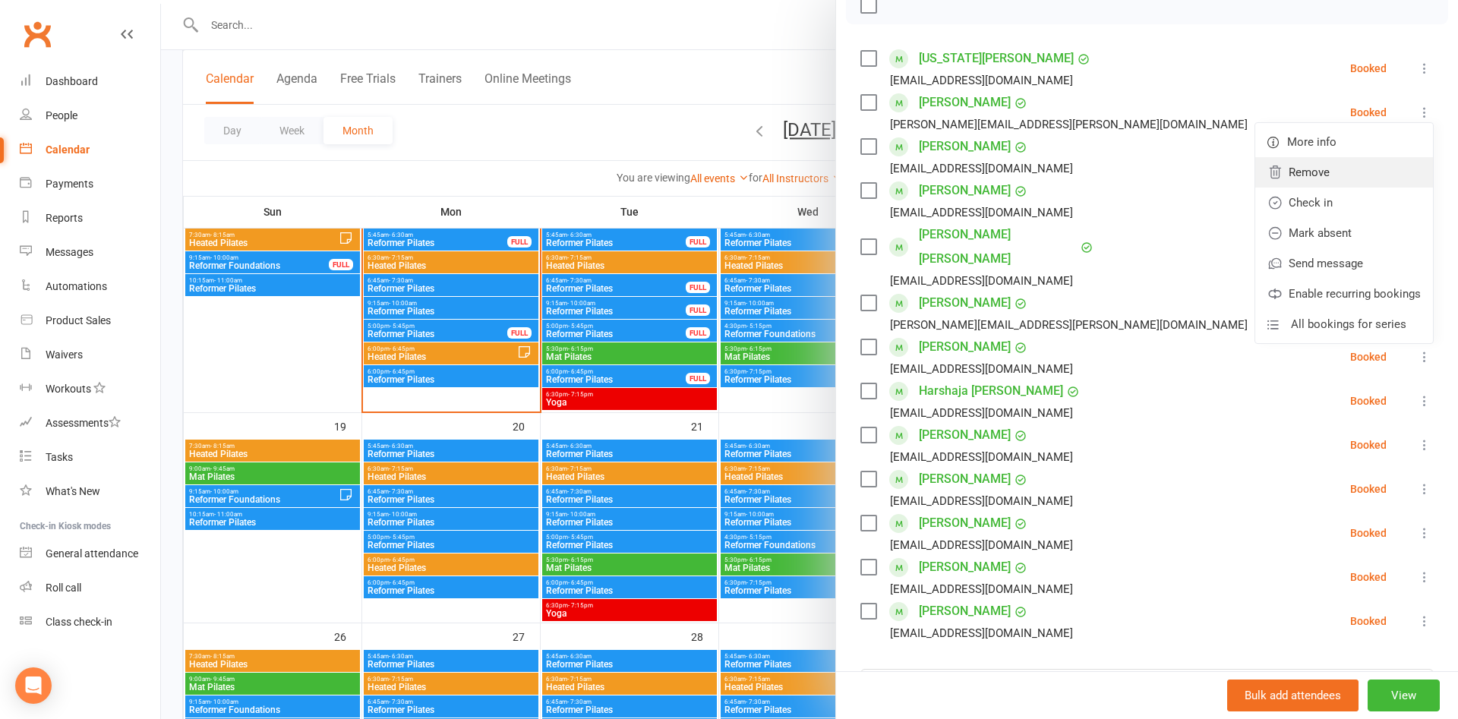
click at [1333, 183] on link "Remove" at bounding box center [1345, 172] width 178 height 30
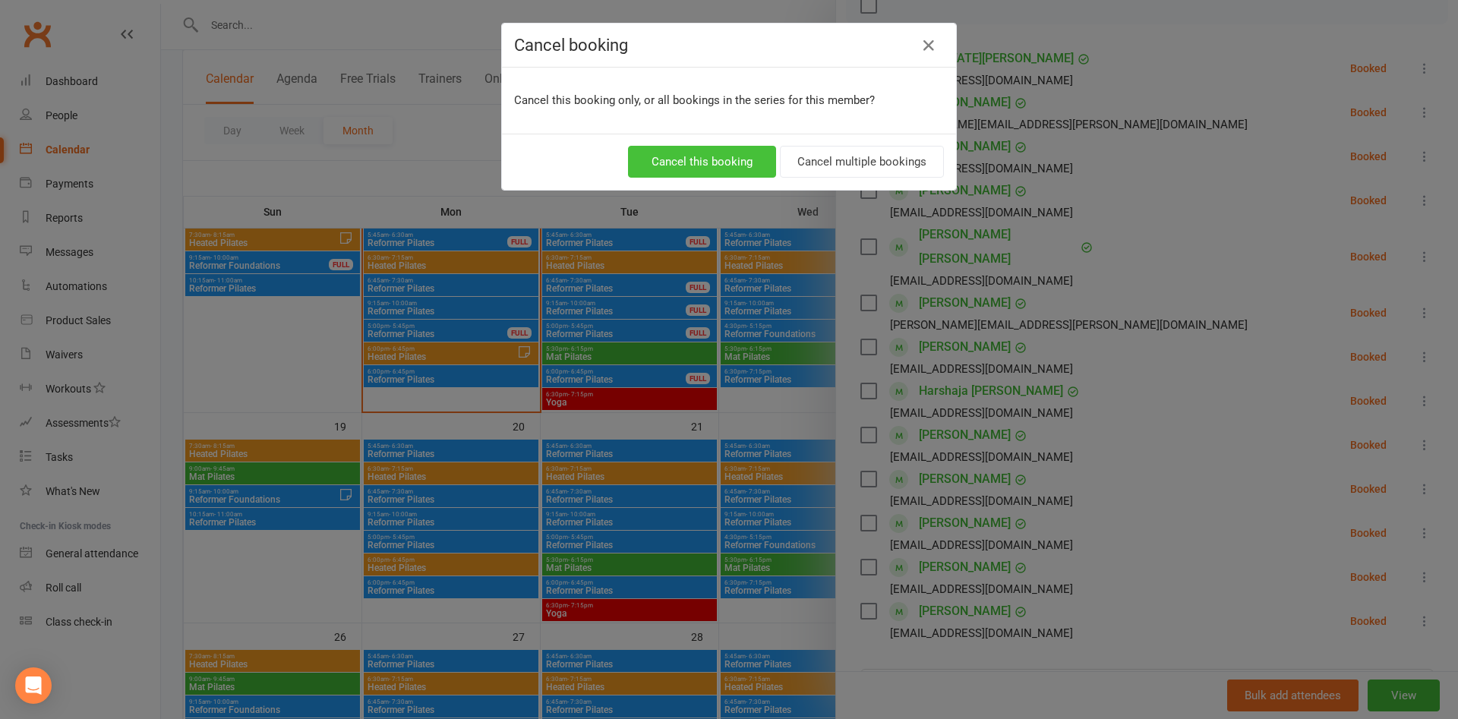
click at [734, 162] on button "Cancel this booking" at bounding box center [702, 162] width 148 height 32
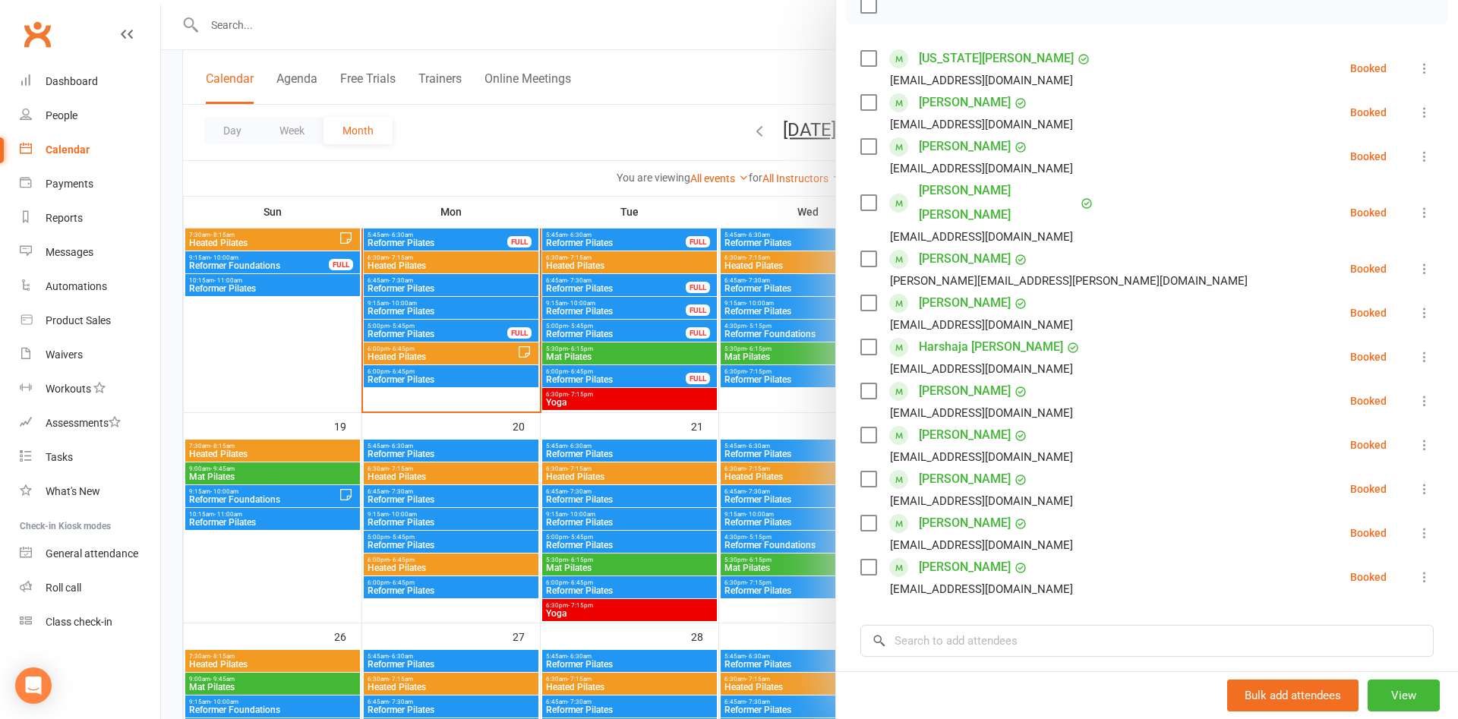
click at [790, 88] on div at bounding box center [809, 359] width 1297 height 719
